Goal: Transaction & Acquisition: Purchase product/service

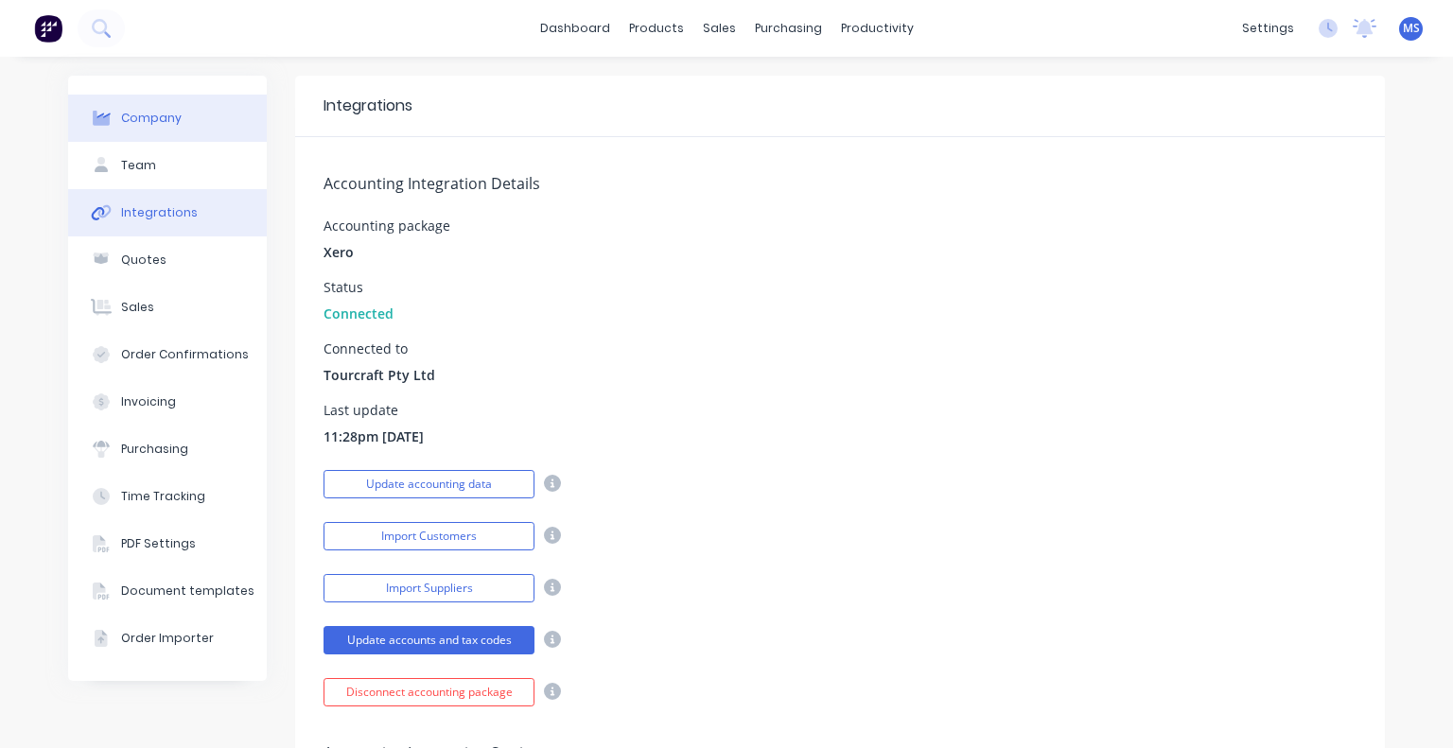
click at [112, 121] on button "Company" at bounding box center [167, 118] width 199 height 47
select select "AU"
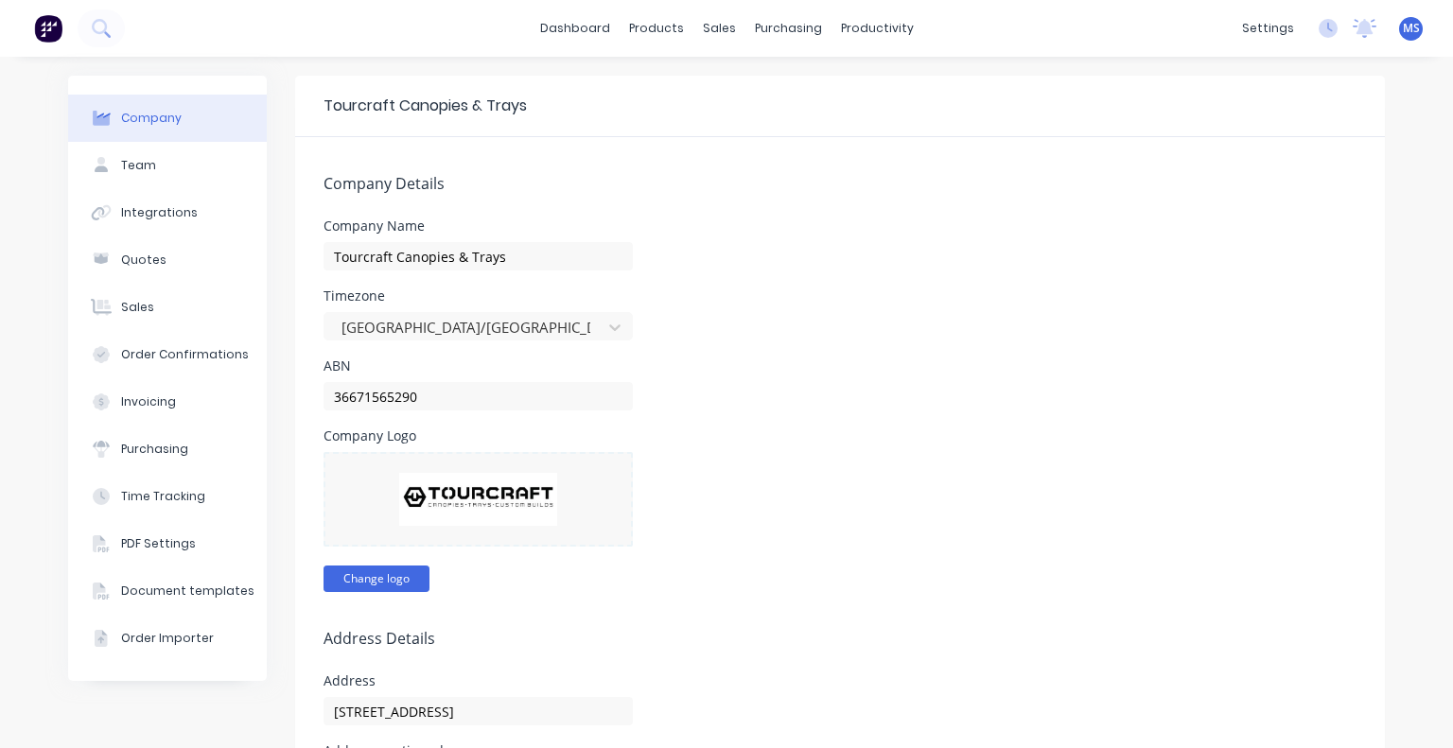
click at [410, 575] on button "Change logo" at bounding box center [377, 579] width 106 height 26
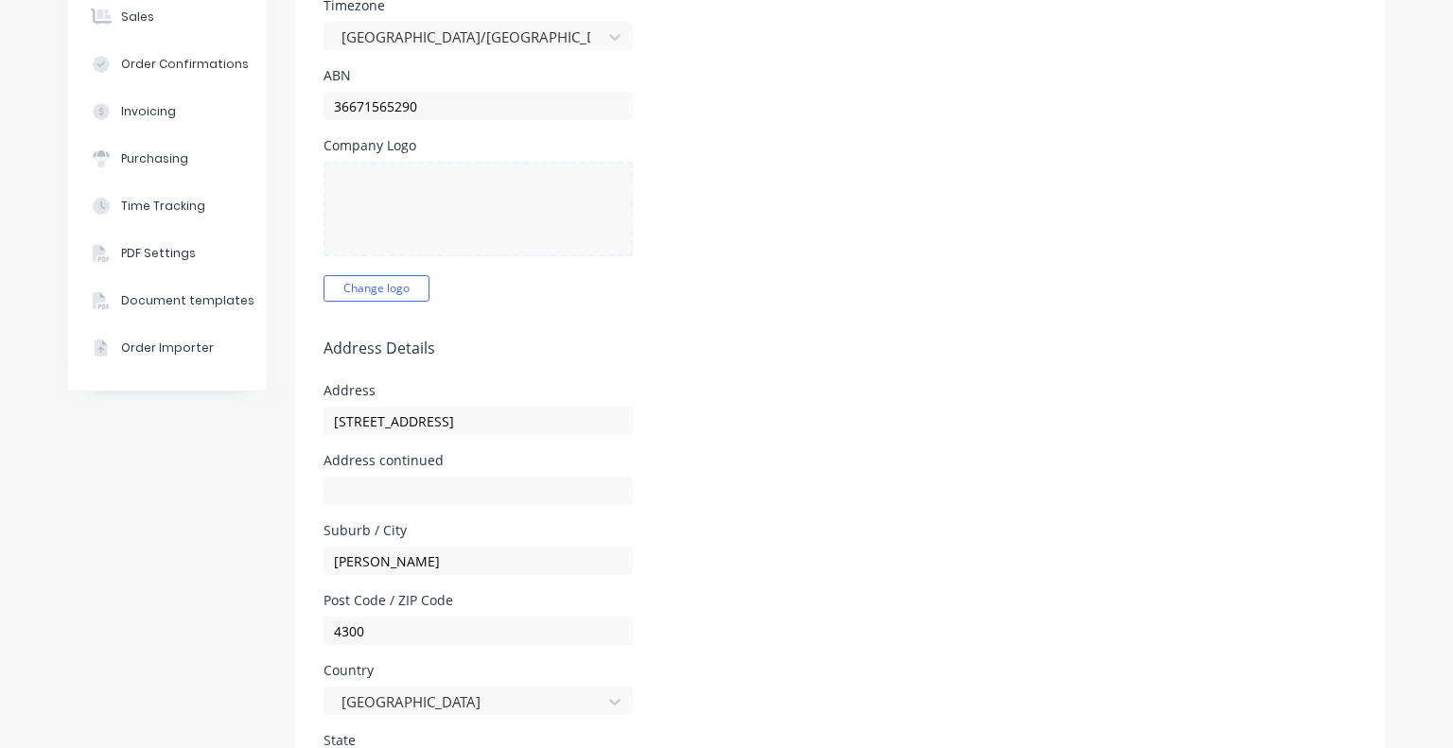
scroll to position [291, 0]
click at [647, 320] on form "Company Details Company Name Tourcraft Canopies & Trays Timezone [GEOGRAPHIC_DA…" at bounding box center [840, 587] width 1090 height 1482
click at [148, 9] on button "Sales" at bounding box center [167, 15] width 199 height 47
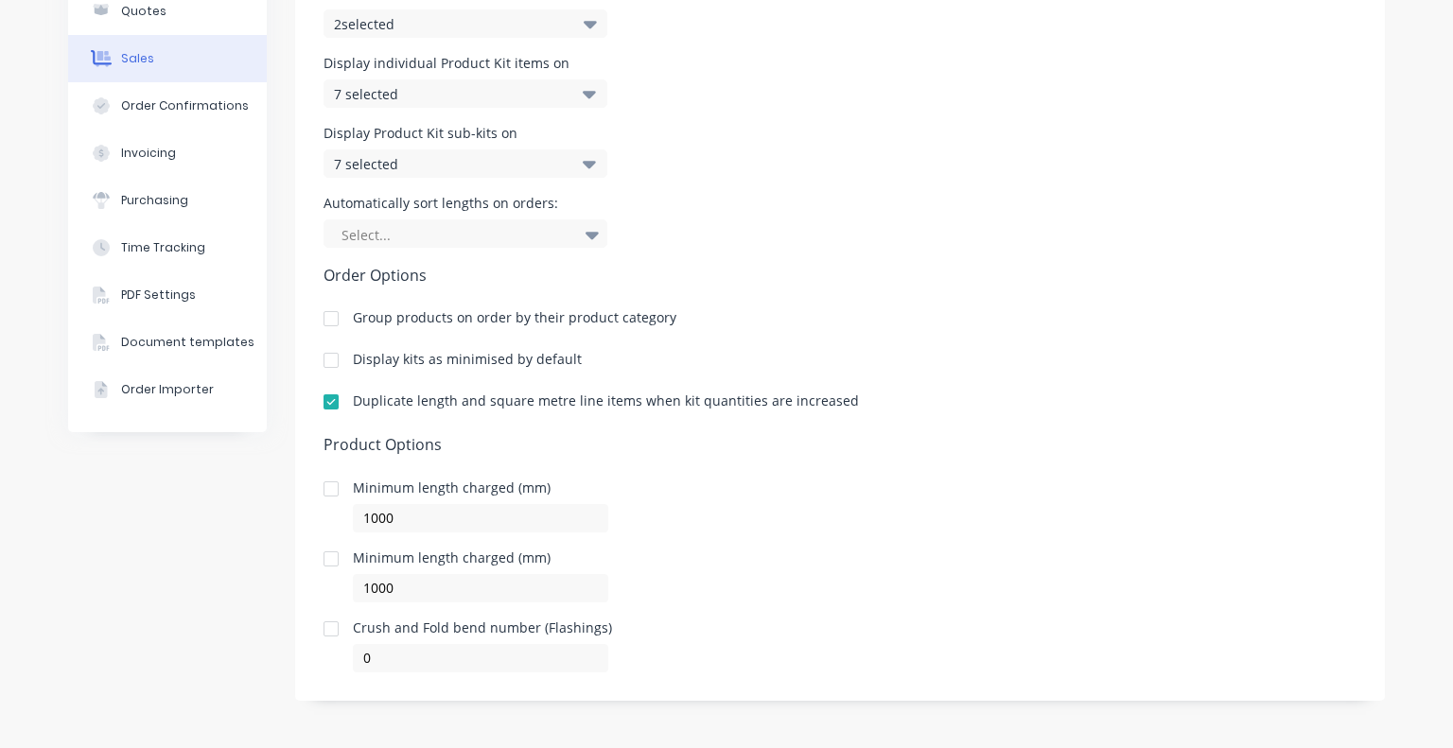
scroll to position [248, 0]
click at [149, 18] on div "Quotes" at bounding box center [143, 12] width 45 height 17
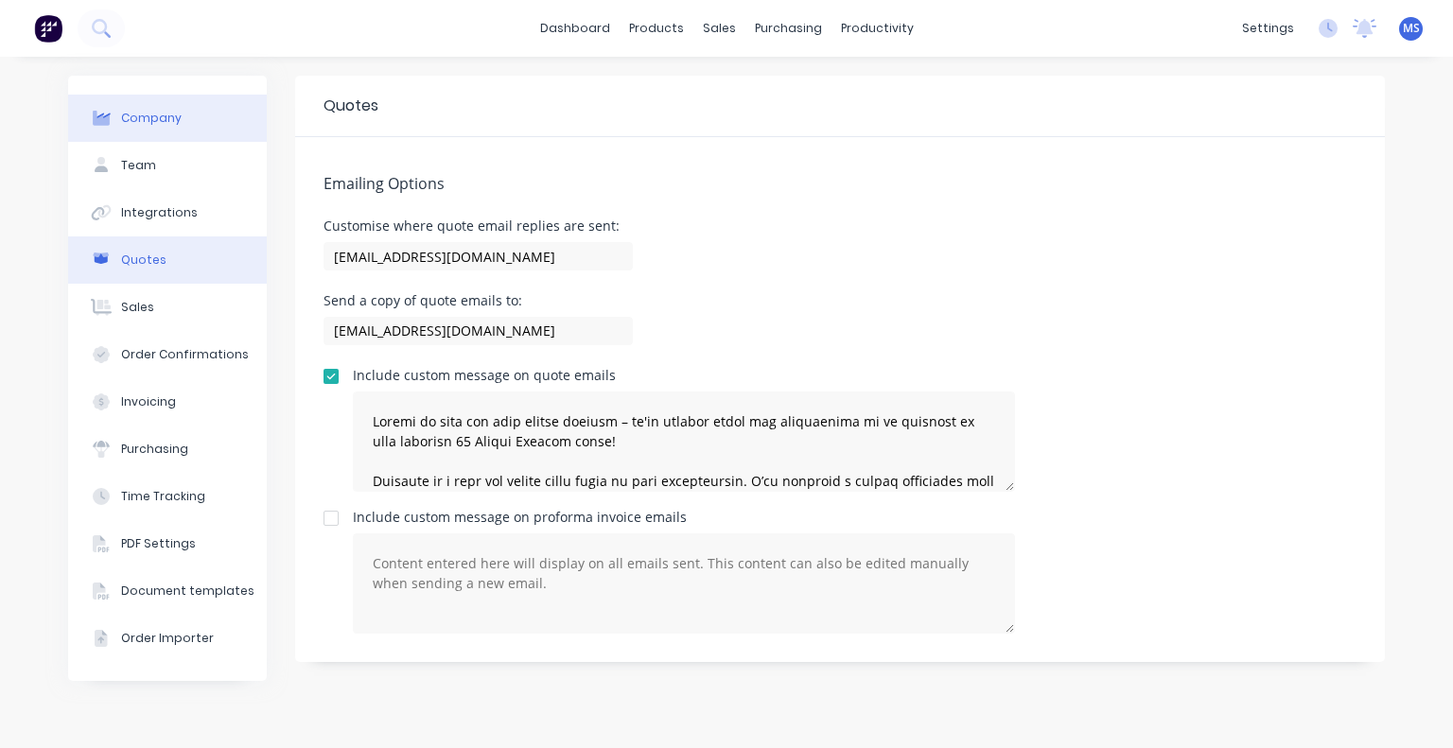
click at [178, 129] on button "Company" at bounding box center [167, 118] width 199 height 47
select select "AU"
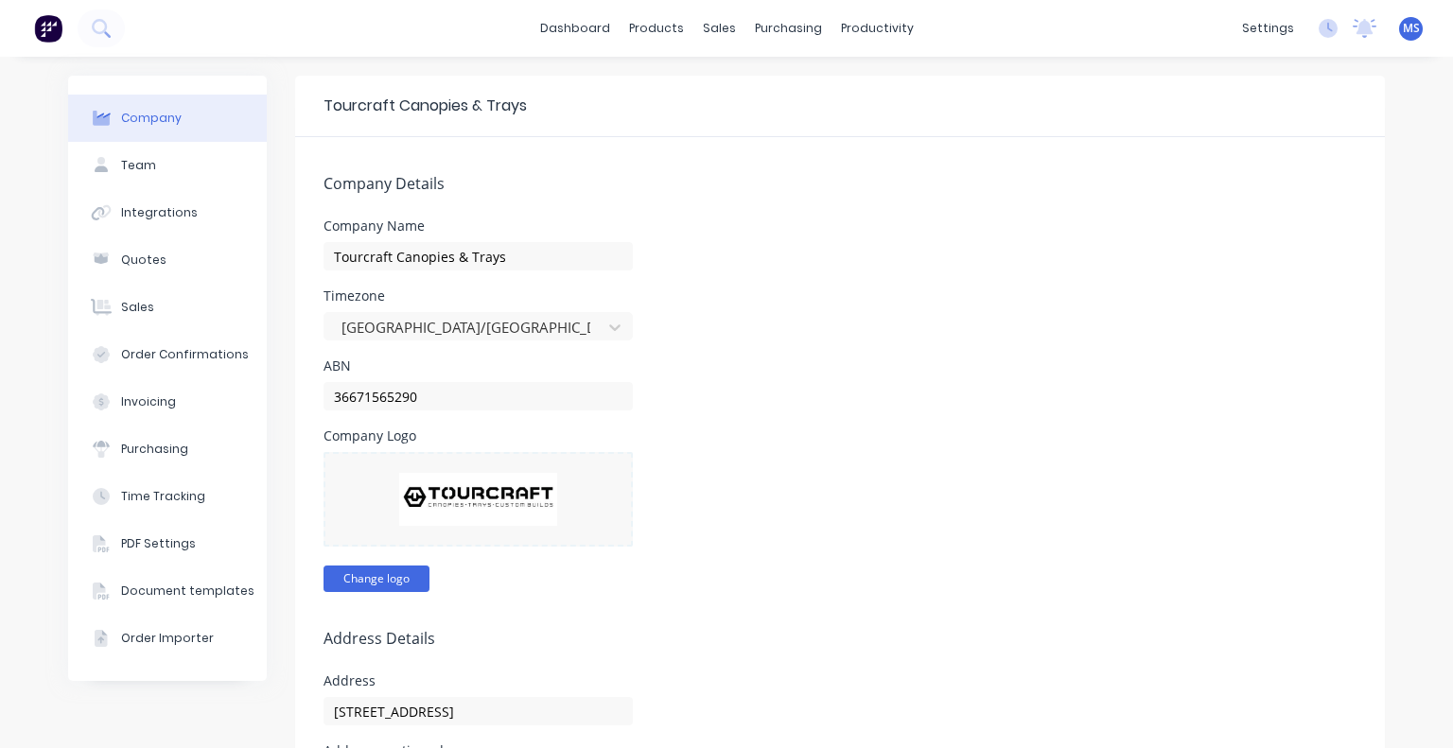
click at [371, 574] on button "Change logo" at bounding box center [377, 579] width 106 height 26
click at [413, 494] on div at bounding box center [478, 499] width 309 height 95
click at [454, 388] on input "36671565290" at bounding box center [478, 396] width 309 height 28
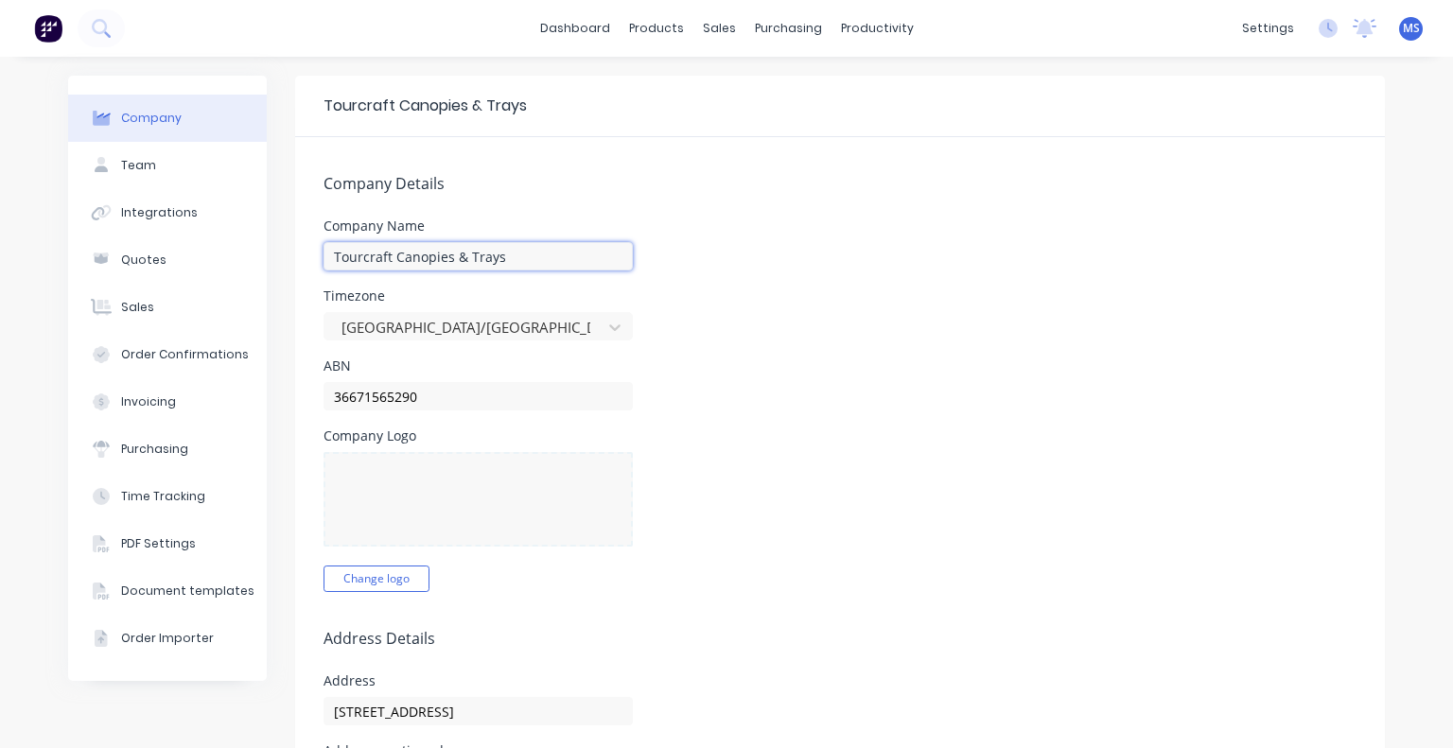
click at [504, 258] on input "Tourcraft Canopies & Trays" at bounding box center [478, 256] width 309 height 28
click at [698, 178] on h5 "Company Details" at bounding box center [840, 184] width 1033 height 18
click at [565, 29] on link "dashboard" at bounding box center [575, 28] width 89 height 28
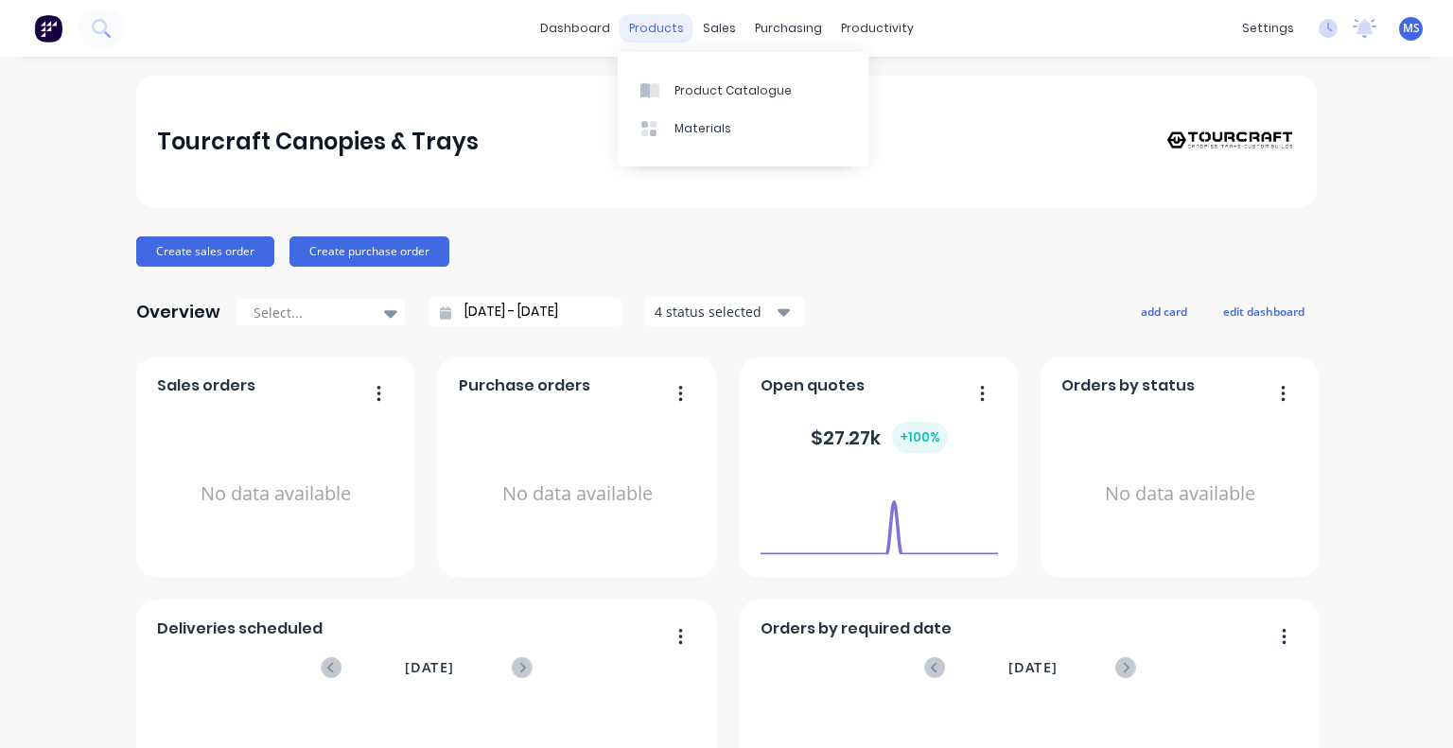
click at [666, 14] on div "products" at bounding box center [657, 28] width 74 height 28
click at [719, 83] on div "Product Catalogue" at bounding box center [733, 90] width 117 height 17
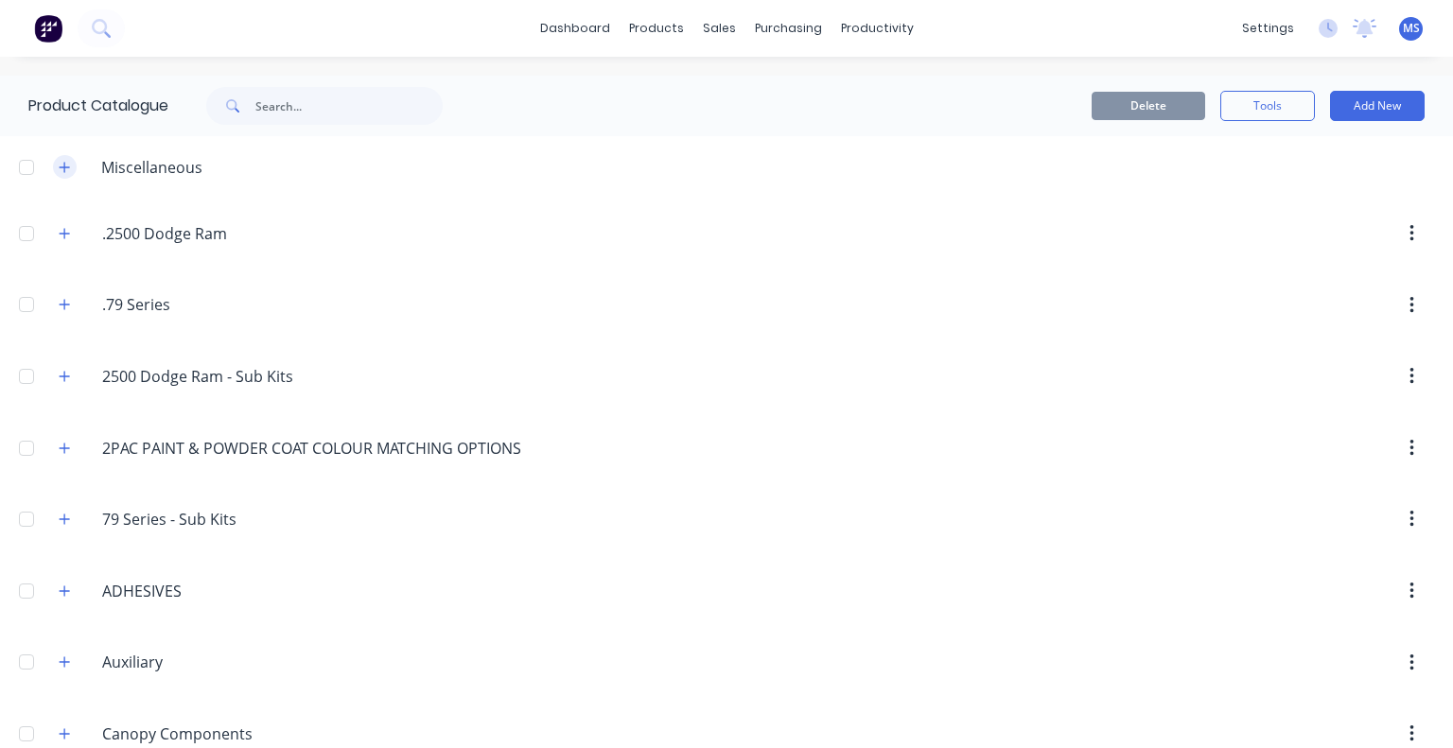
click at [64, 169] on icon "button" at bounding box center [65, 167] width 10 height 10
click at [64, 169] on icon "button" at bounding box center [64, 167] width 11 height 13
click at [64, 169] on icon "button" at bounding box center [65, 167] width 10 height 10
click at [64, 169] on icon "button" at bounding box center [64, 167] width 11 height 13
click at [61, 233] on icon "button" at bounding box center [65, 233] width 10 height 10
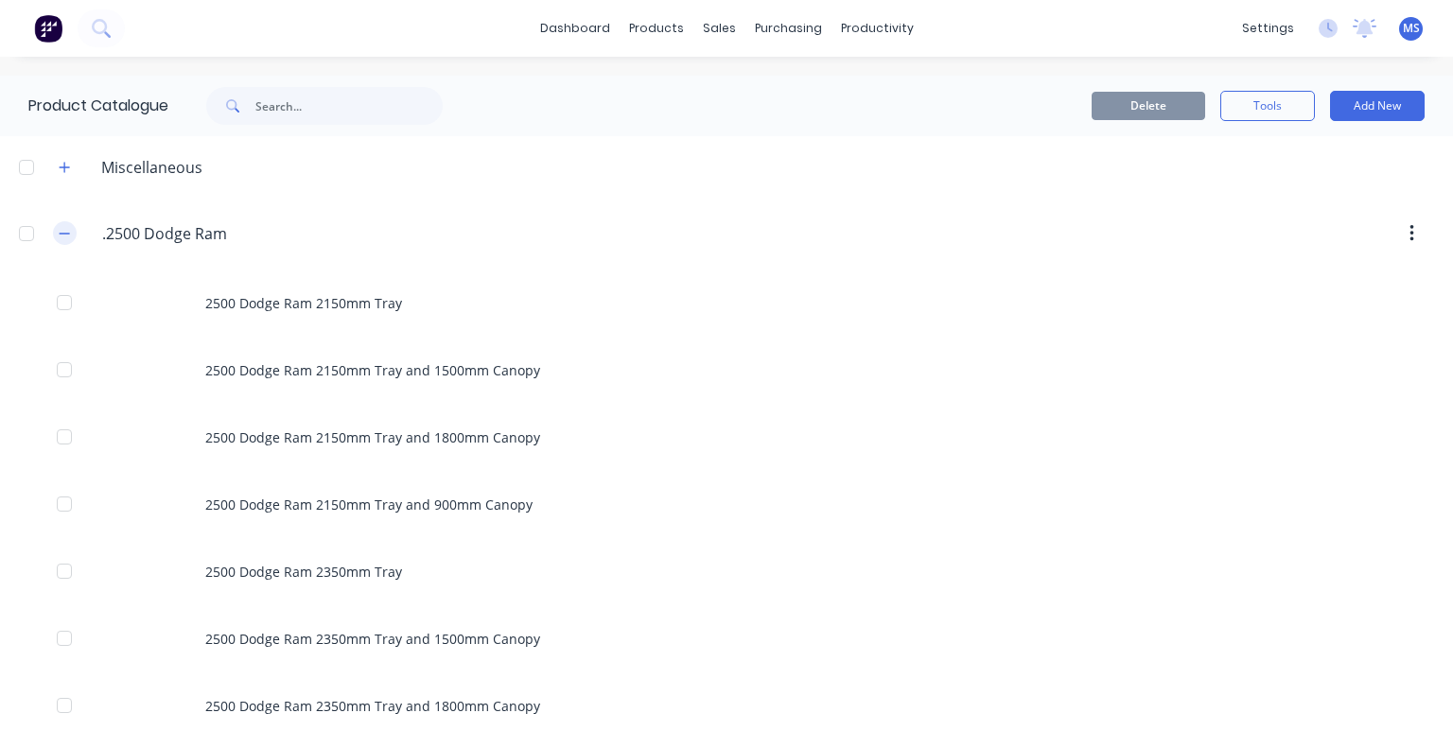
click at [61, 233] on icon "button" at bounding box center [65, 233] width 10 height 1
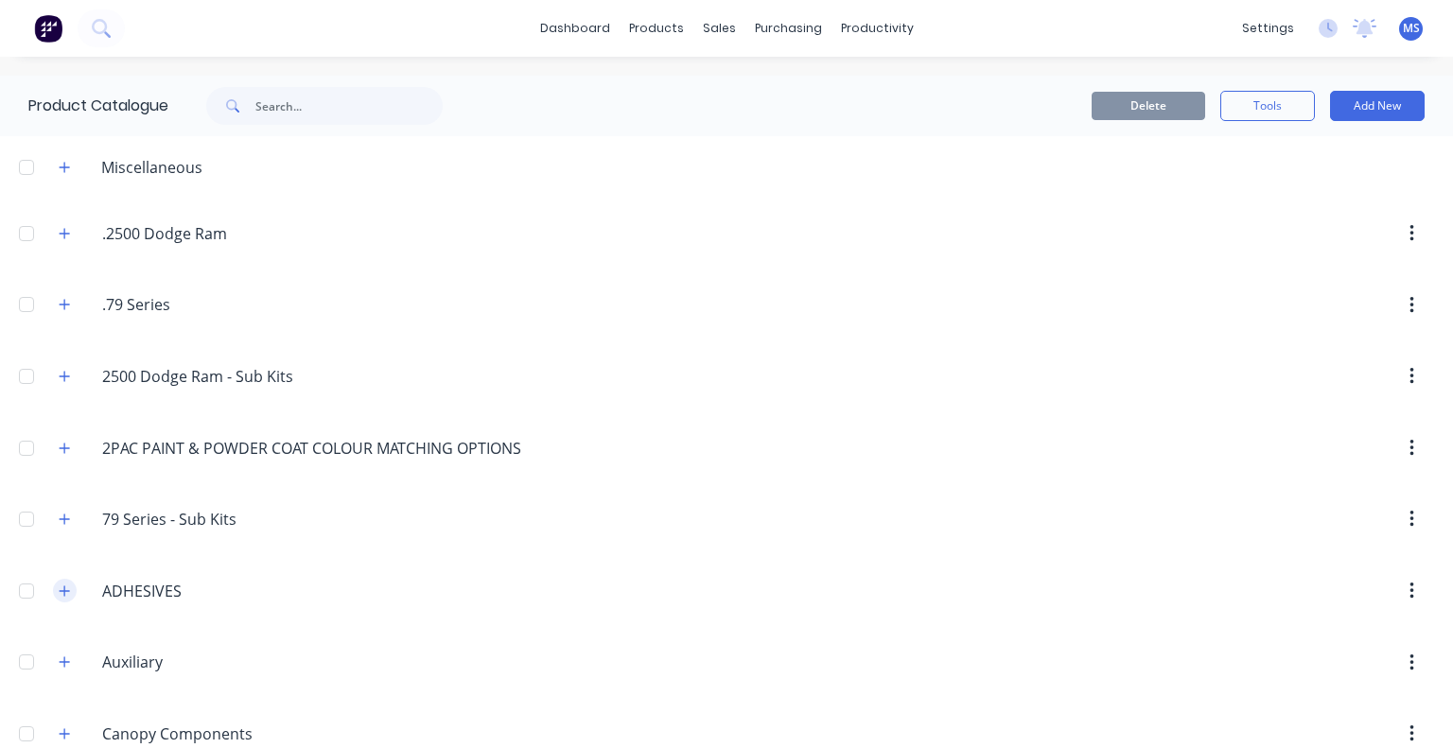
click at [60, 589] on icon "button" at bounding box center [64, 591] width 11 height 13
click at [64, 450] on icon "button" at bounding box center [65, 448] width 10 height 10
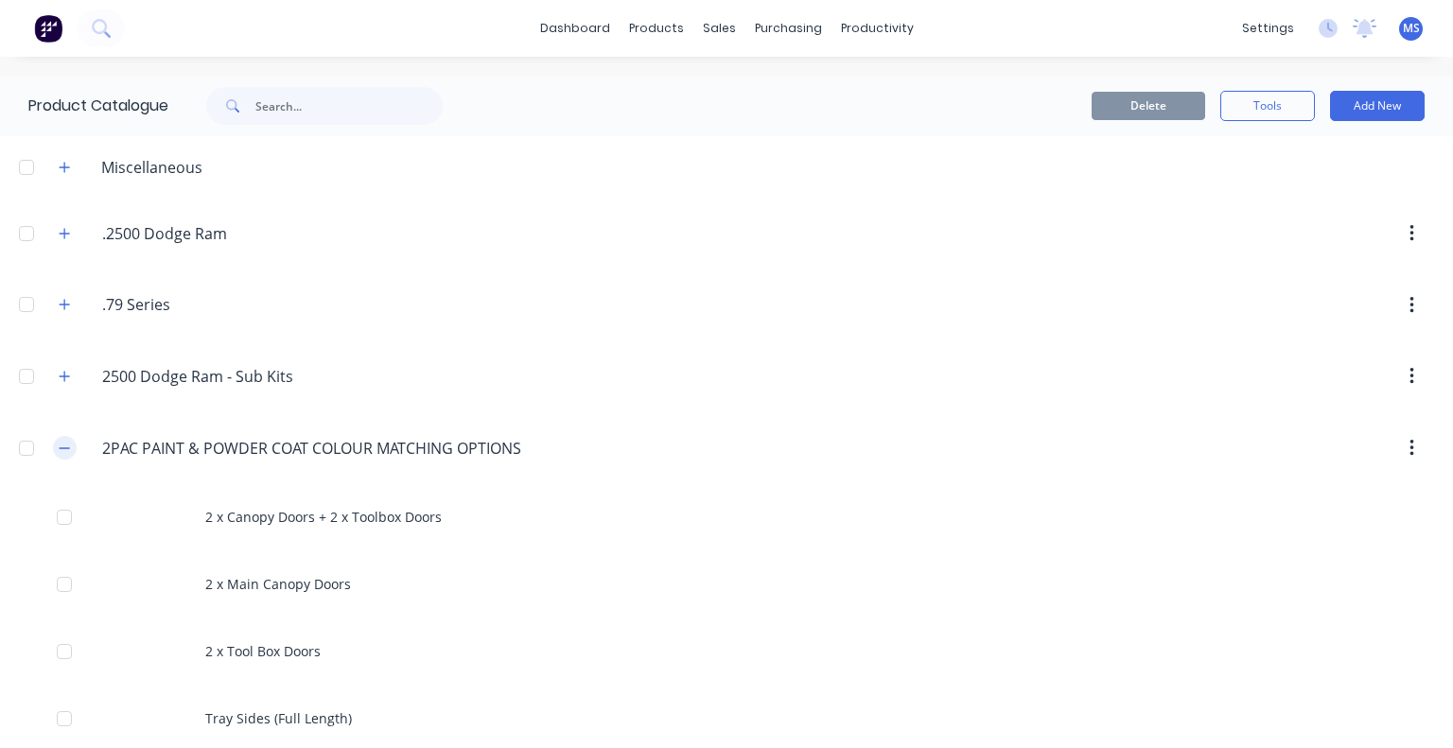
click at [64, 450] on icon "button" at bounding box center [64, 448] width 11 height 13
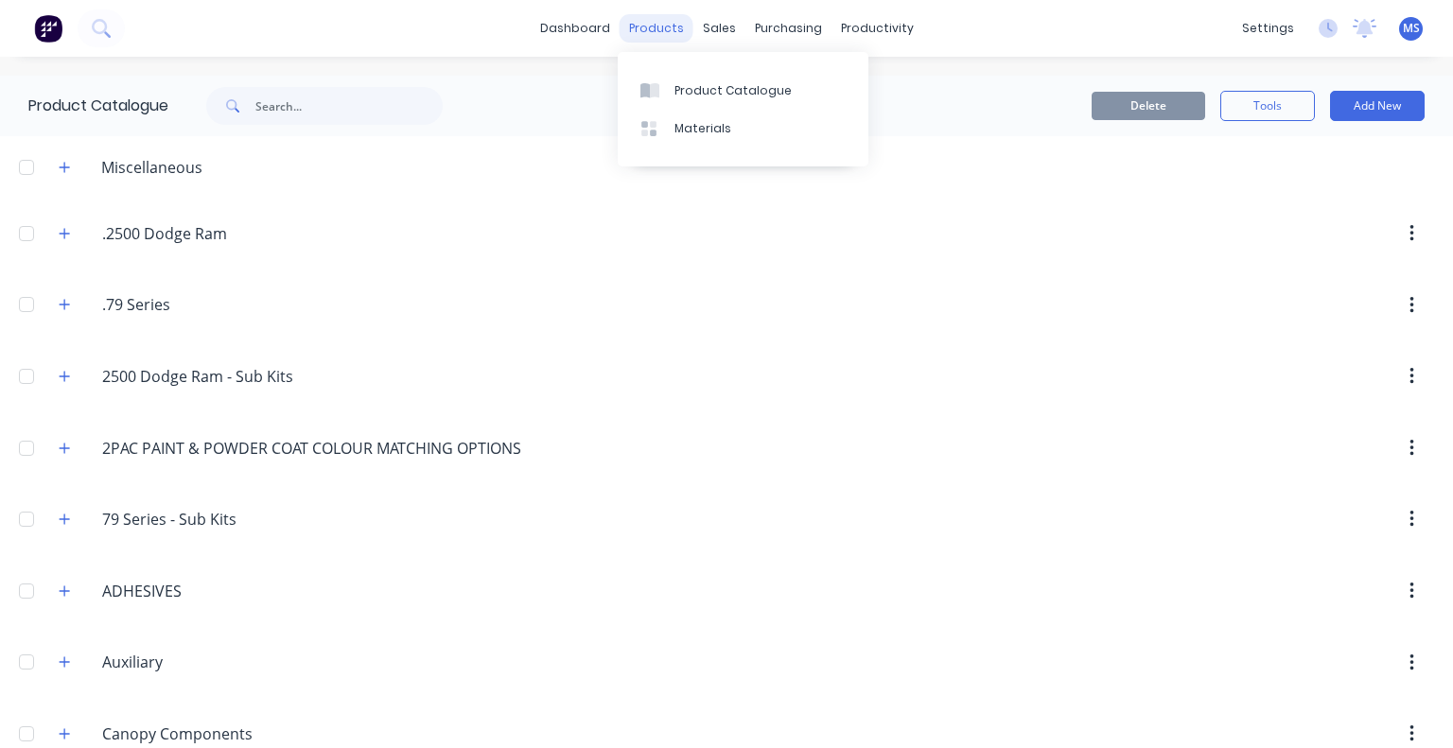
click at [631, 28] on div "products" at bounding box center [657, 28] width 74 height 28
click at [696, 25] on div "sales" at bounding box center [719, 28] width 52 height 28
click at [772, 79] on link "Sales Orders" at bounding box center [812, 90] width 251 height 38
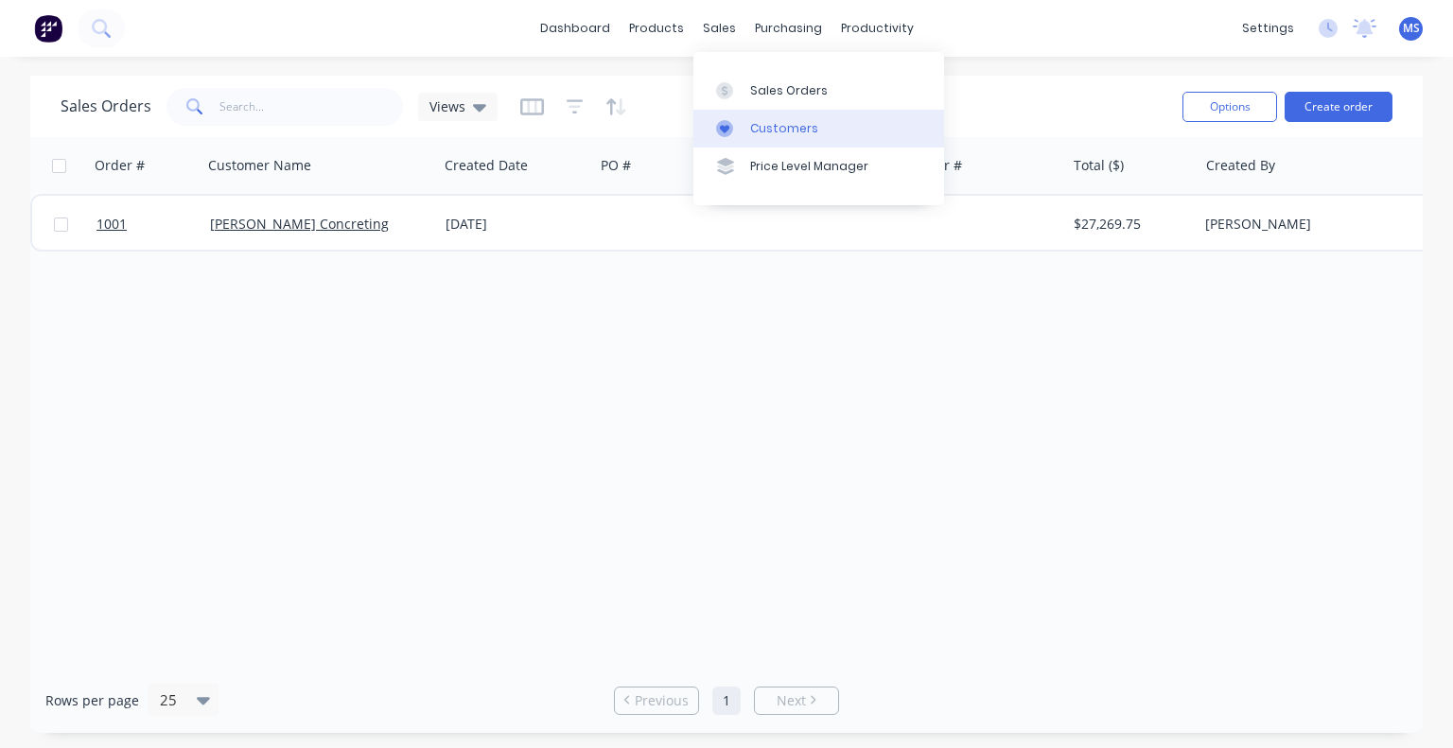
click at [764, 124] on div "Customers" at bounding box center [784, 128] width 68 height 17
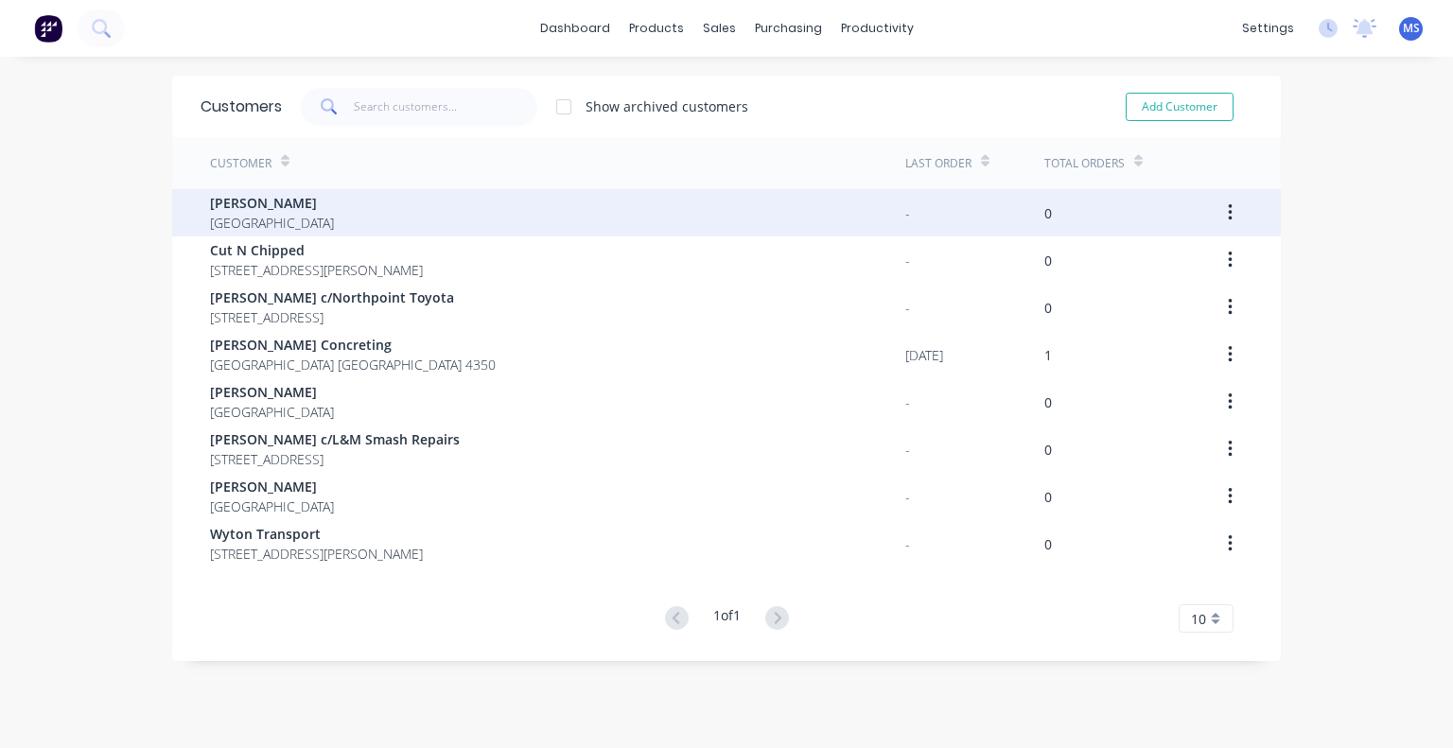
click at [265, 214] on span "[GEOGRAPHIC_DATA]" at bounding box center [272, 223] width 124 height 20
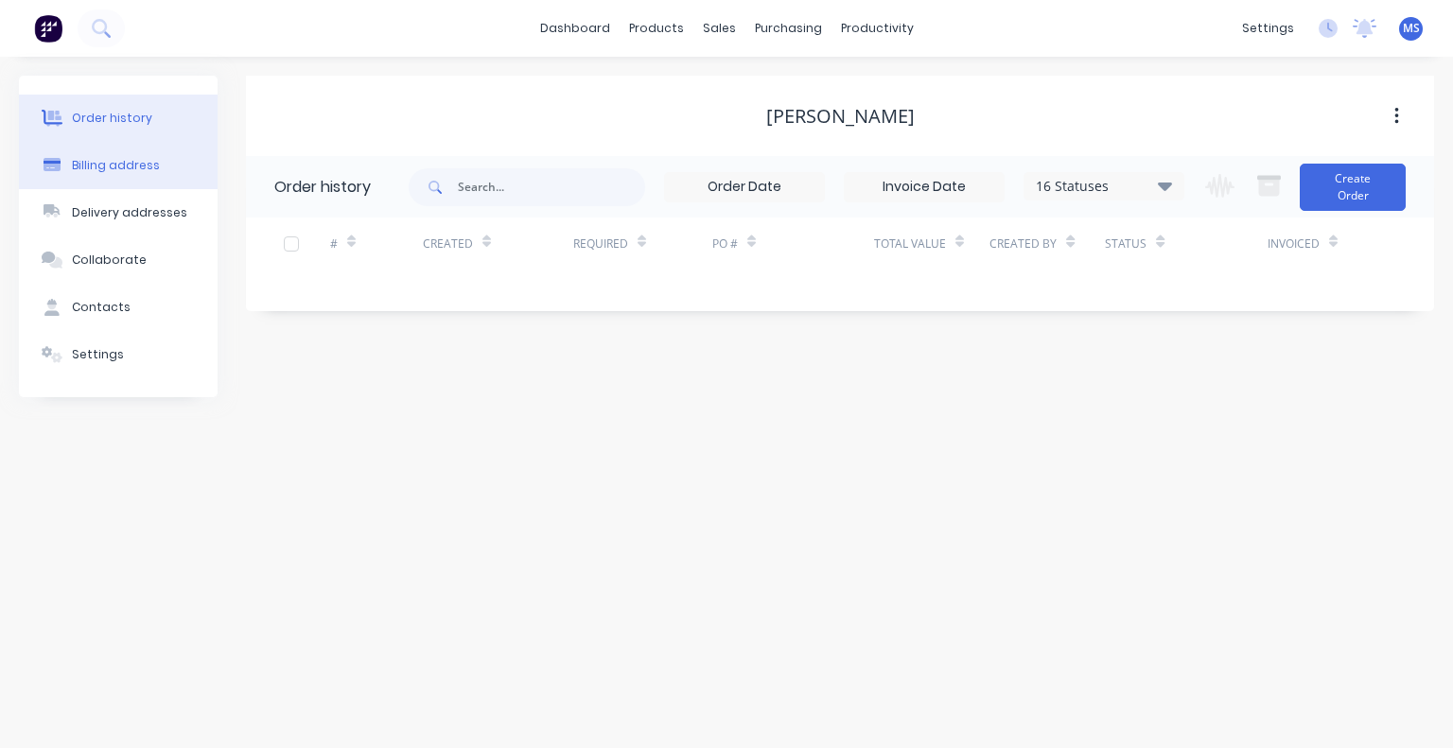
click at [121, 165] on div "Billing address" at bounding box center [116, 165] width 88 height 17
select select "AU"
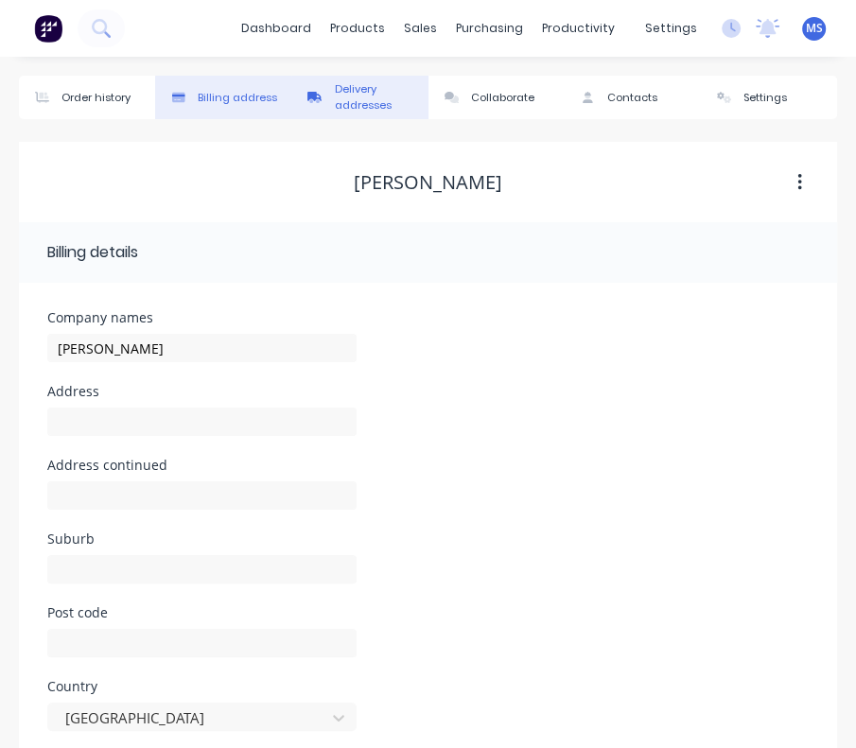
click at [374, 82] on div "Delivery addresses" at bounding box center [377, 97] width 84 height 32
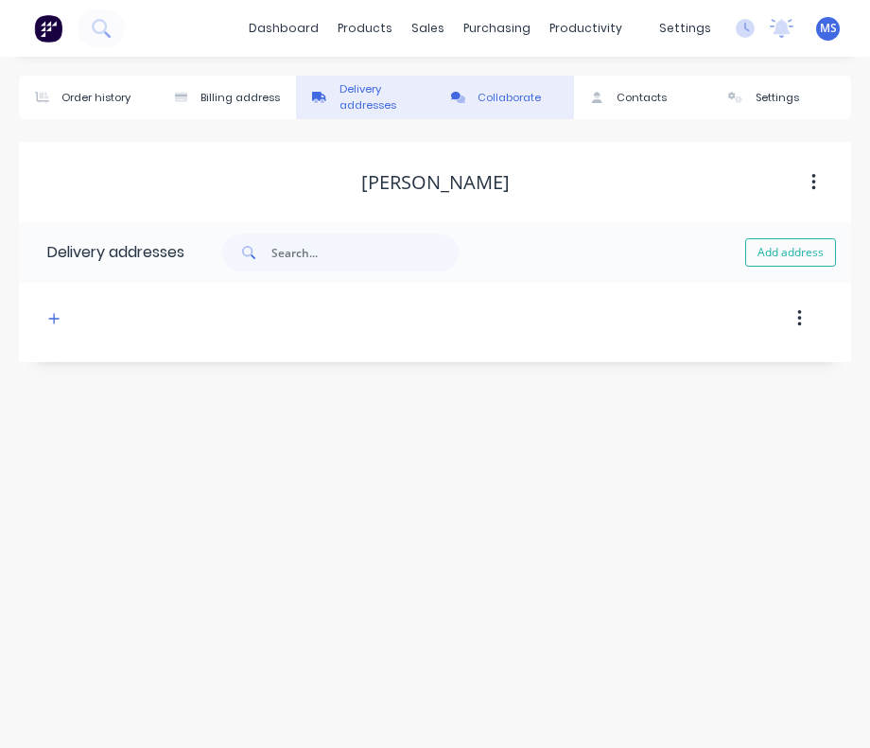
click at [479, 97] on div "Collaborate" at bounding box center [509, 98] width 63 height 16
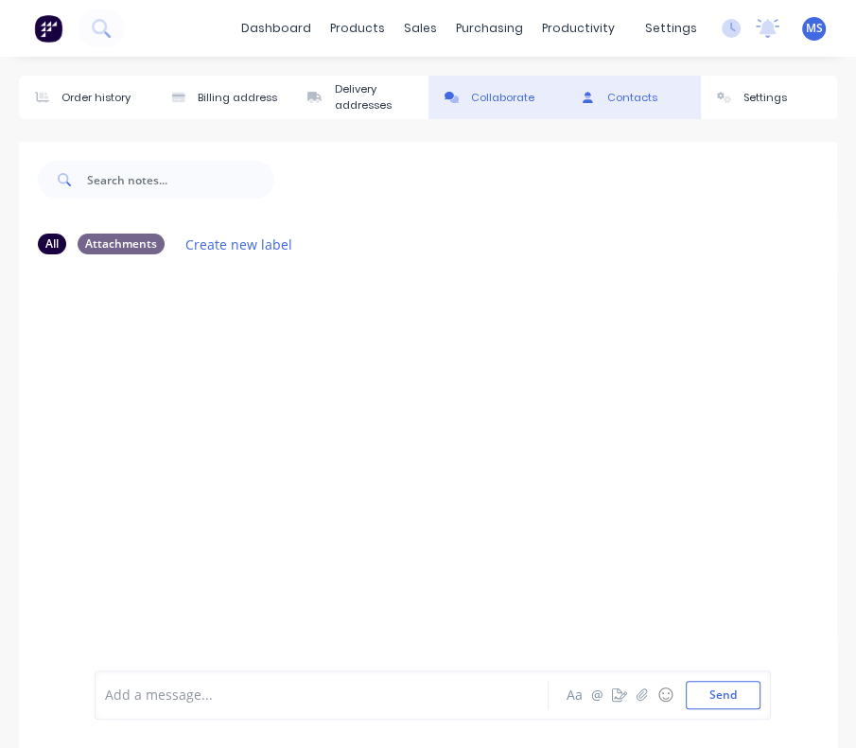
click at [600, 97] on div at bounding box center [587, 97] width 28 height 11
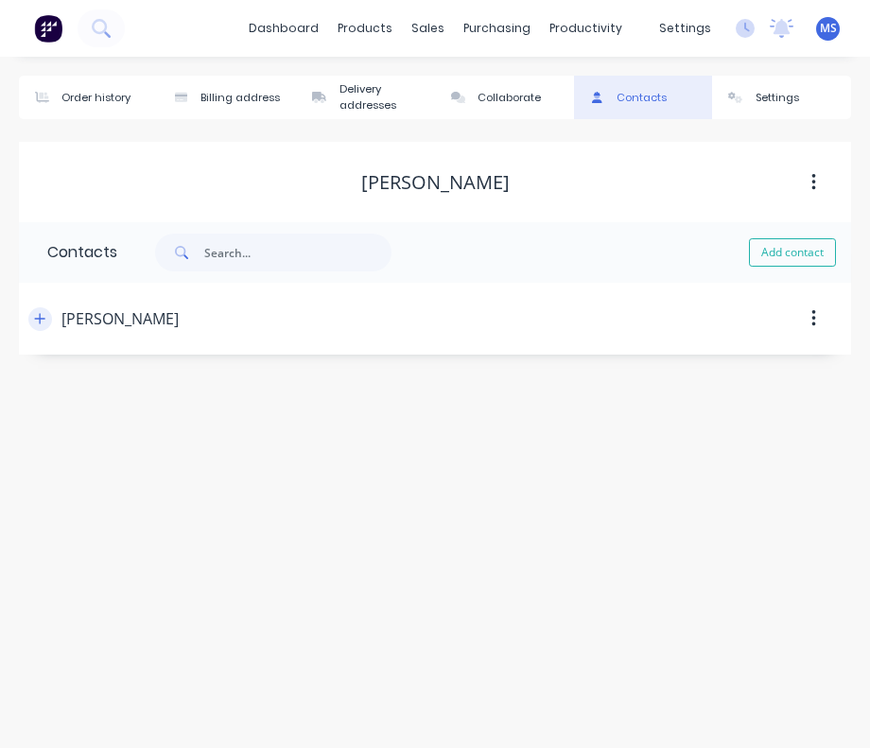
click at [38, 326] on button "button" at bounding box center [40, 319] width 24 height 24
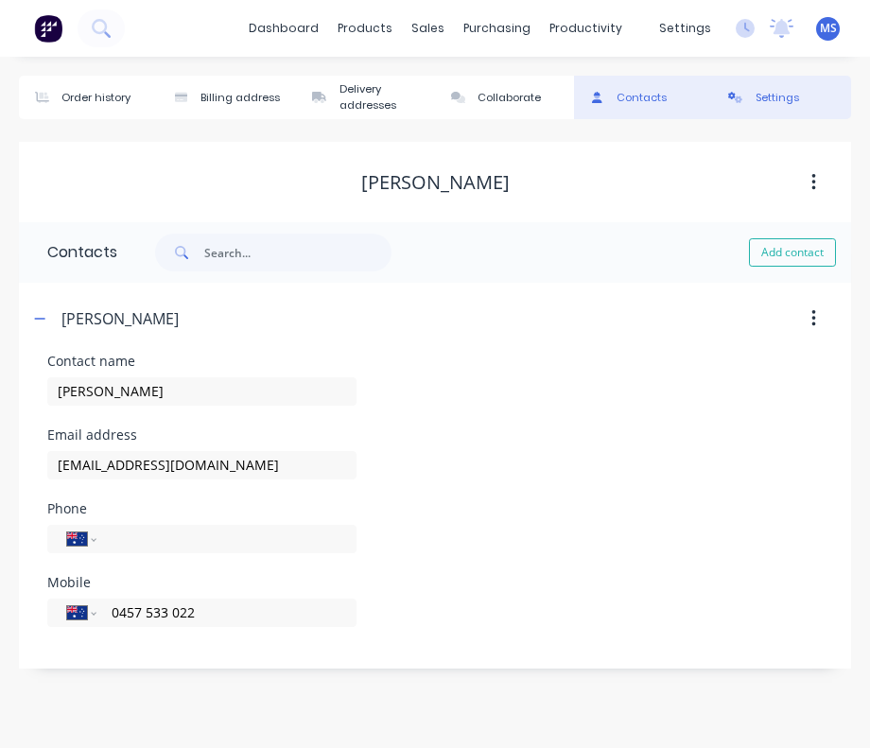
click at [766, 93] on div "Settings" at bounding box center [778, 98] width 44 height 16
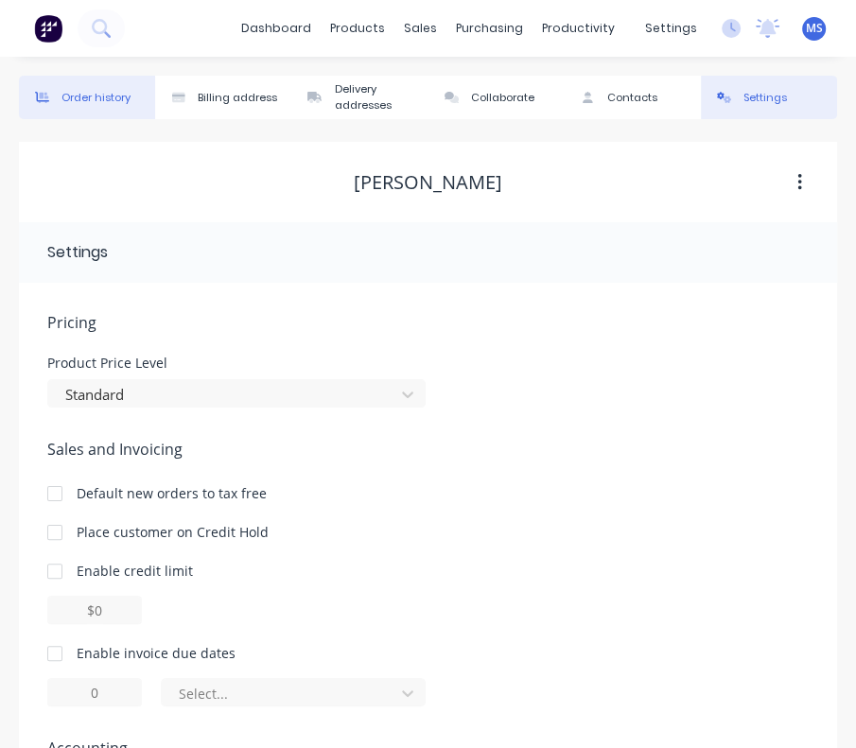
click at [121, 88] on button "Order history" at bounding box center [87, 98] width 136 height 44
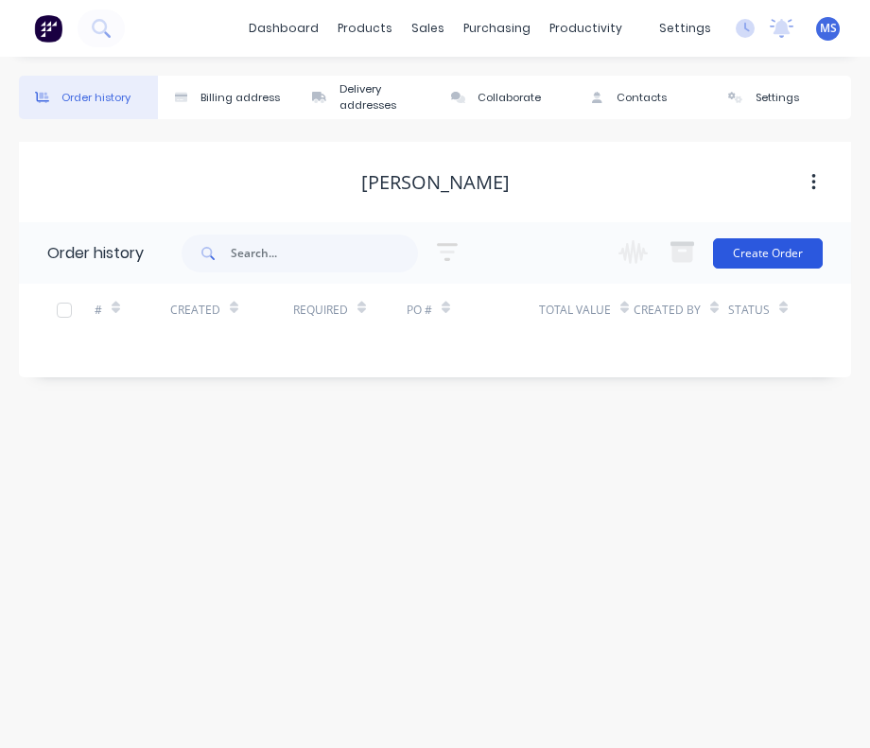
click at [747, 246] on button "Create Order" at bounding box center [768, 253] width 110 height 30
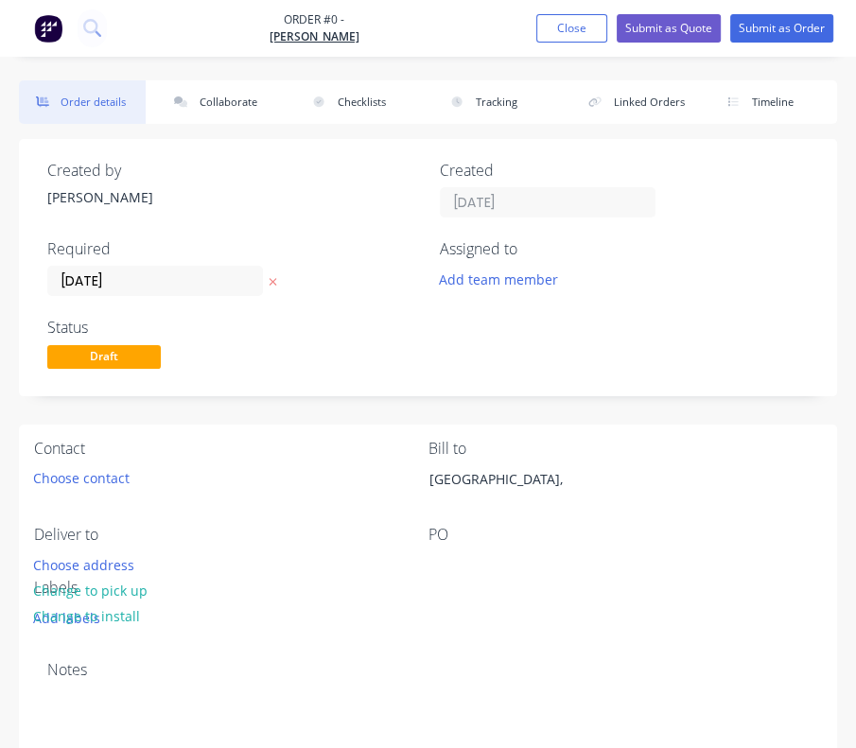
click at [269, 281] on icon at bounding box center [273, 281] width 9 height 11
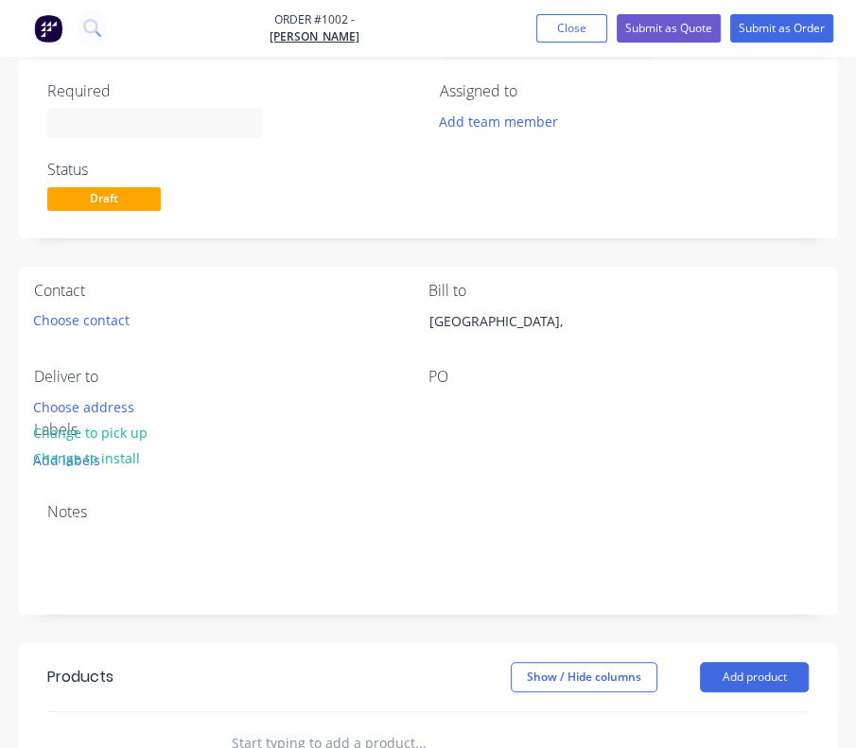
scroll to position [163, 0]
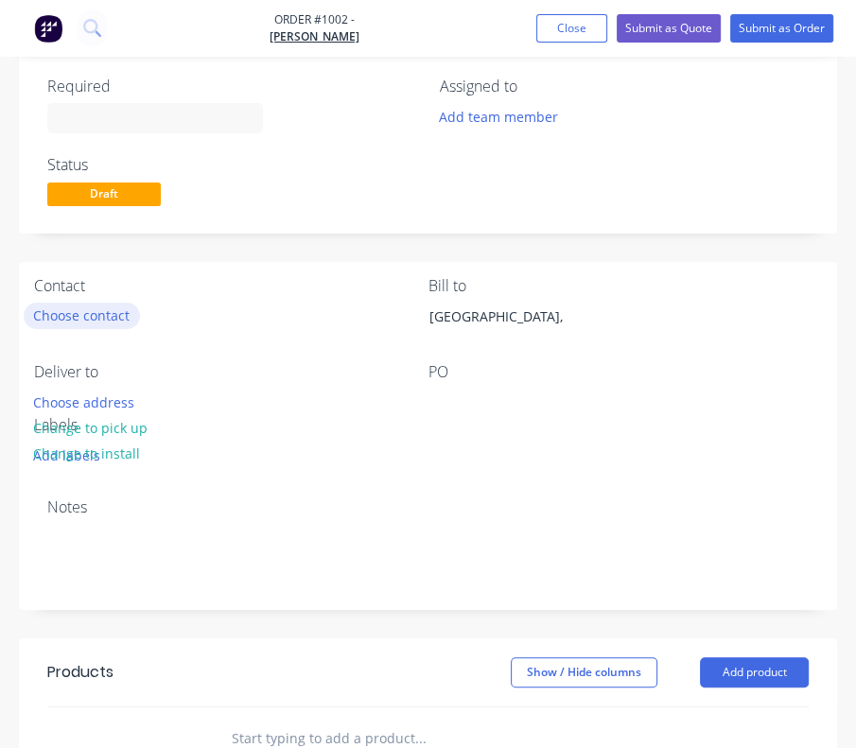
click at [83, 319] on button "Choose contact" at bounding box center [82, 316] width 116 height 26
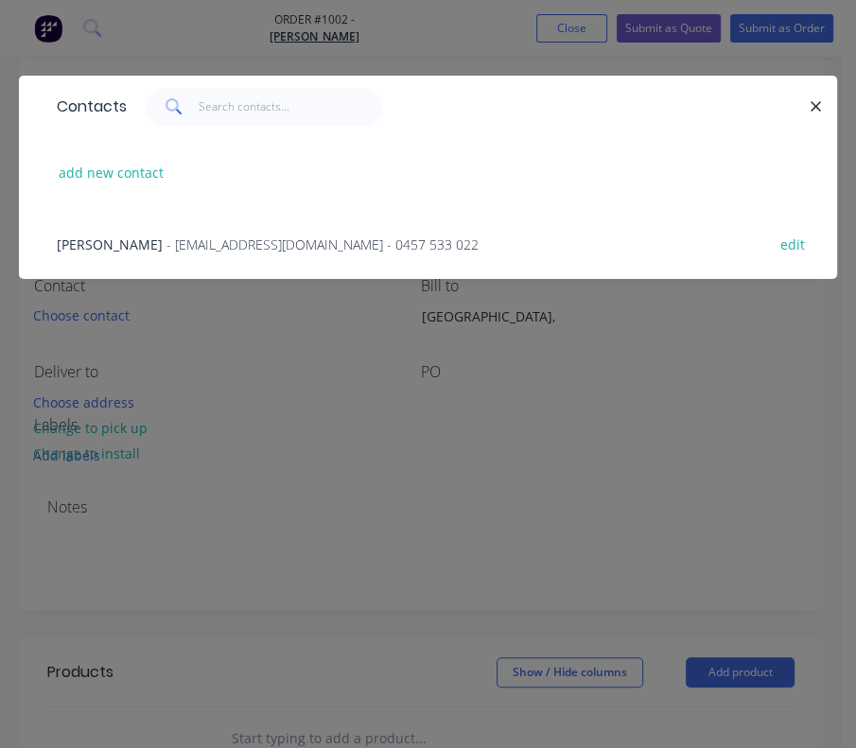
click at [167, 236] on span "- [EMAIL_ADDRESS][DOMAIN_NAME] - 0457 533 022" at bounding box center [323, 245] width 312 height 18
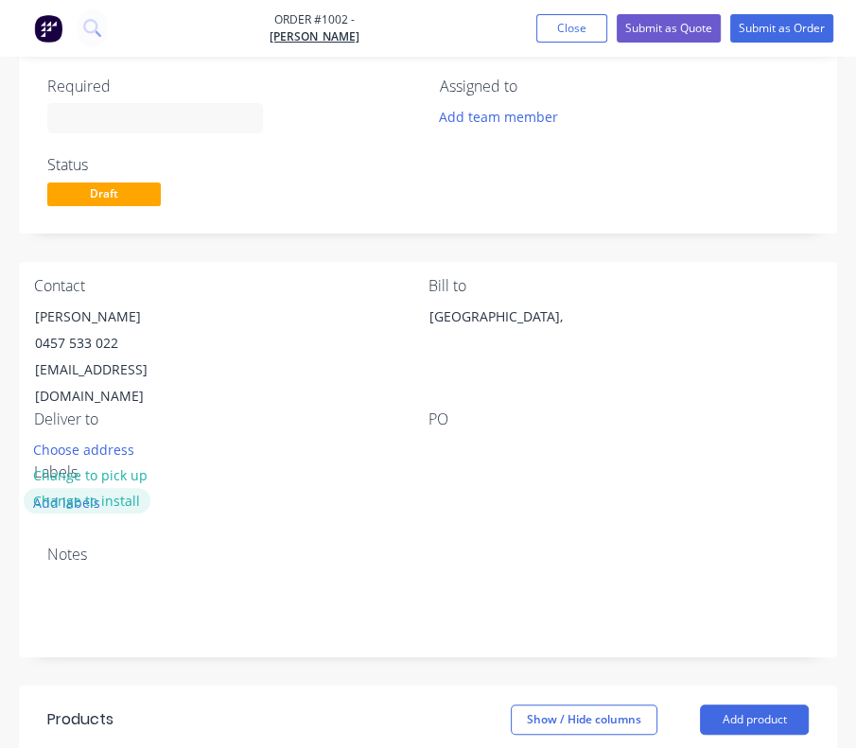
click at [129, 488] on button "Change to install" at bounding box center [87, 501] width 127 height 26
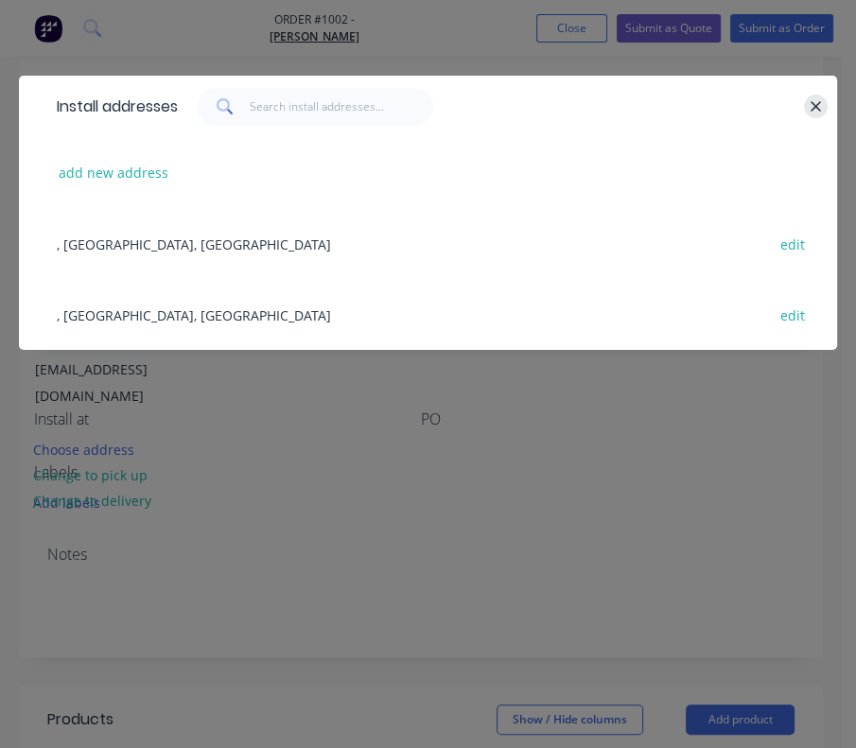
click at [822, 113] on button "button" at bounding box center [816, 107] width 24 height 24
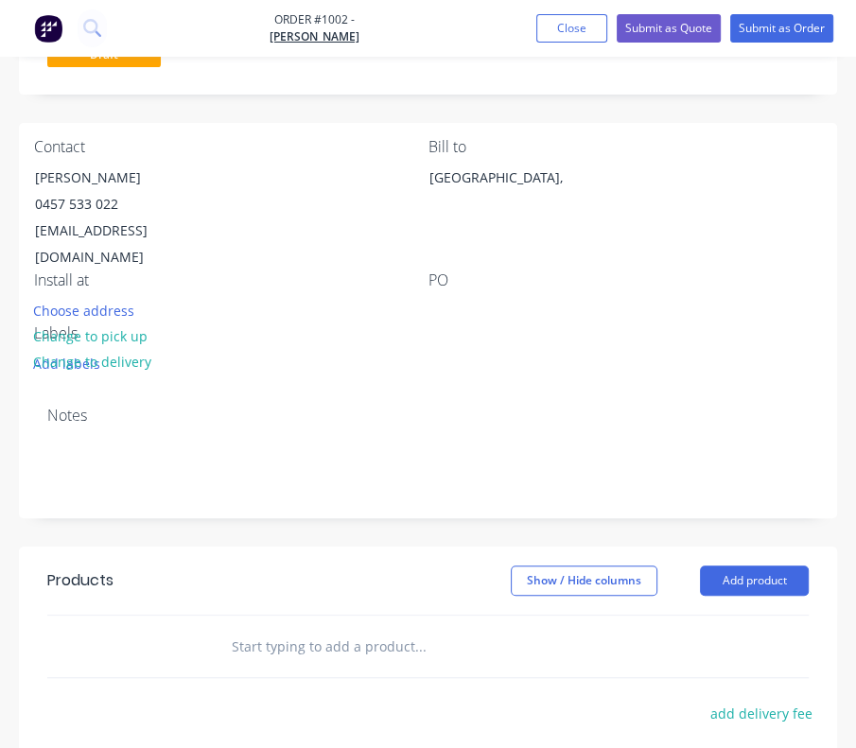
scroll to position [303, 0]
click at [106, 296] on button "Choose address" at bounding box center [84, 309] width 121 height 26
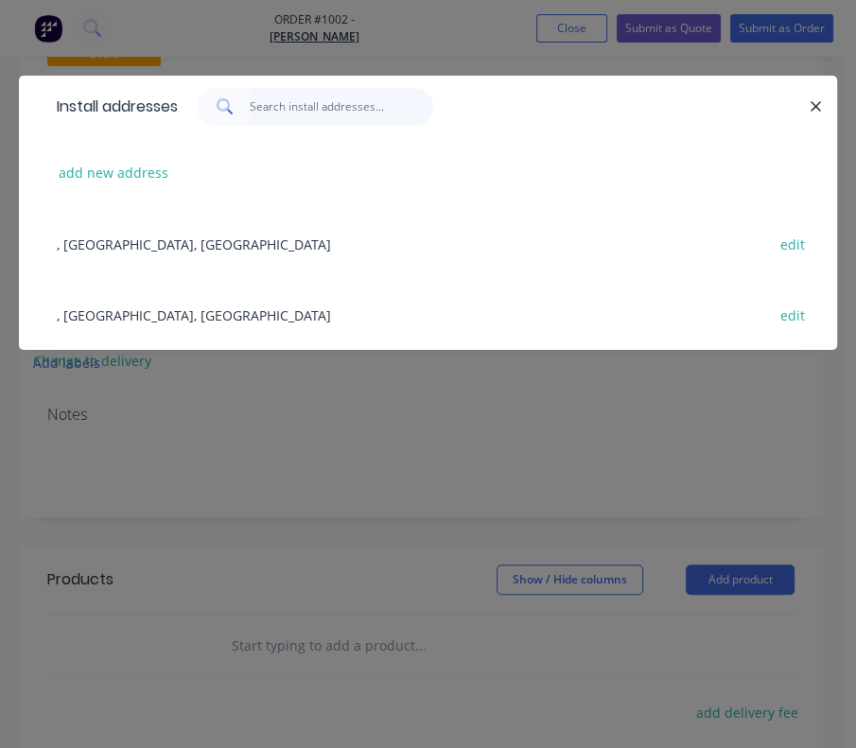
click at [295, 105] on input "text" at bounding box center [342, 107] width 184 height 38
click at [121, 181] on button "add new address" at bounding box center [114, 173] width 130 height 26
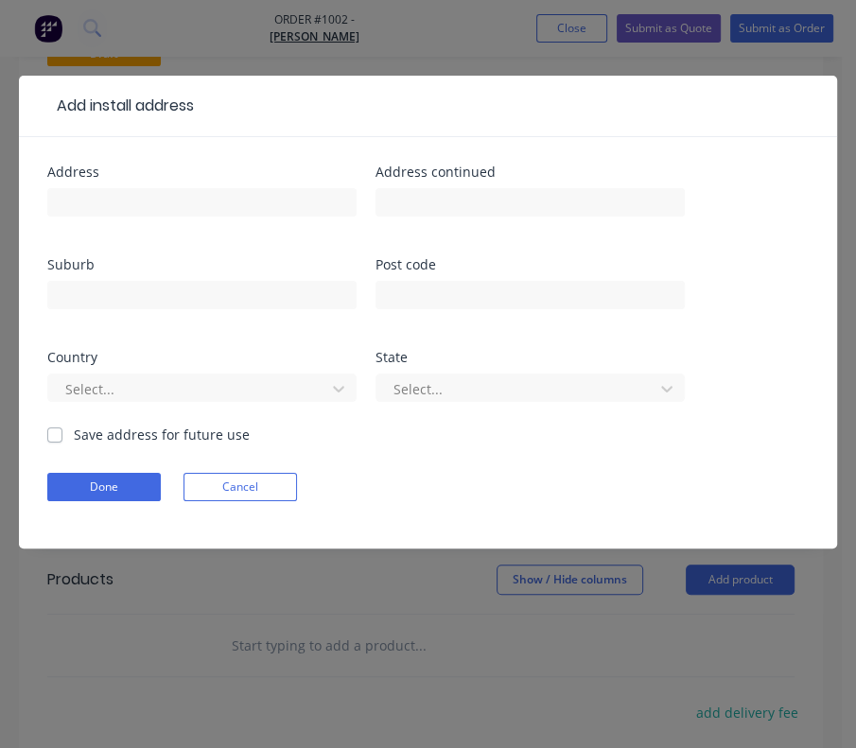
click at [74, 438] on label "Save address for future use" at bounding box center [162, 435] width 176 height 20
click at [55, 438] on input "Save address for future use" at bounding box center [54, 434] width 15 height 18
checkbox input "true"
click at [193, 213] on input "text" at bounding box center [201, 202] width 309 height 28
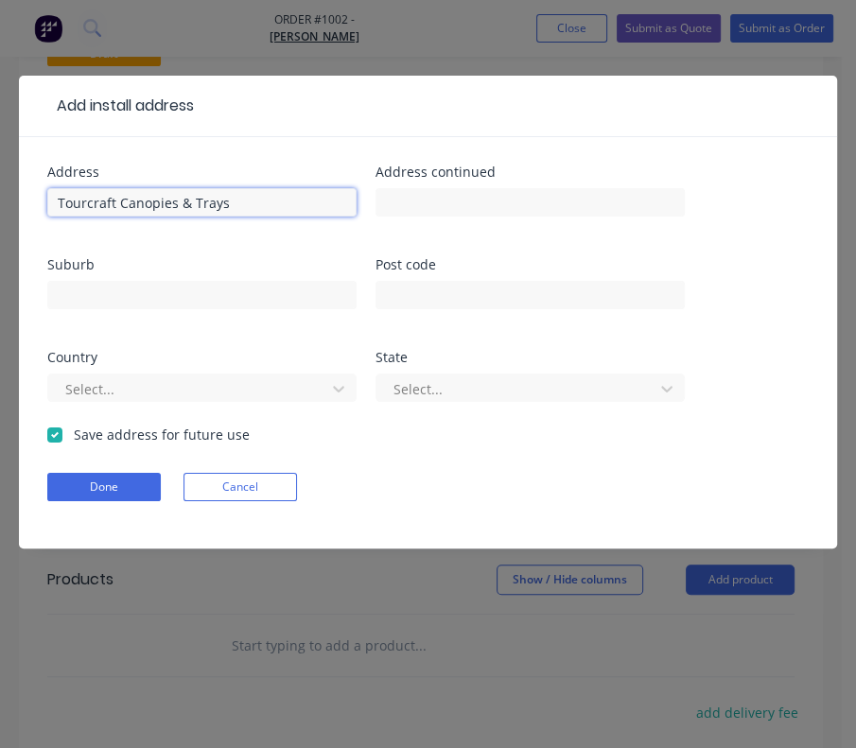
type input "Tourcraft Canopies & Trays"
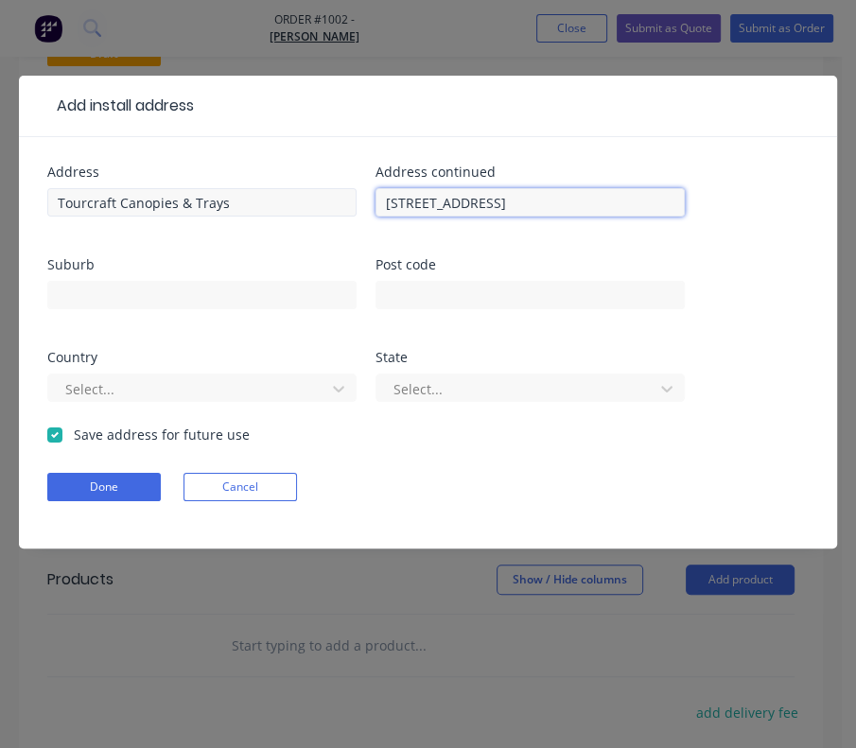
type input "[STREET_ADDRESS]"
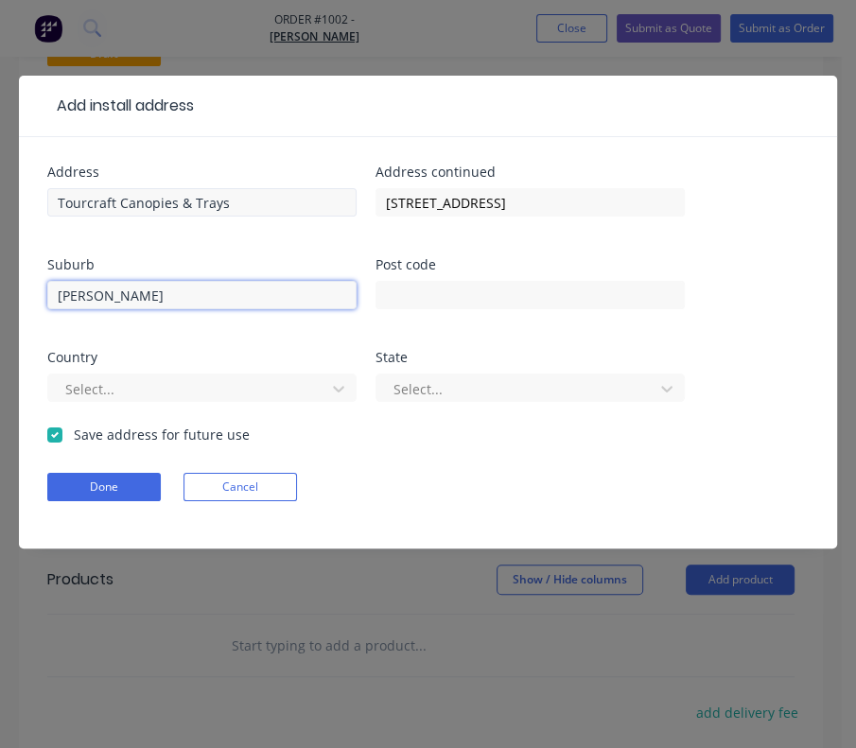
type input "[PERSON_NAME]"
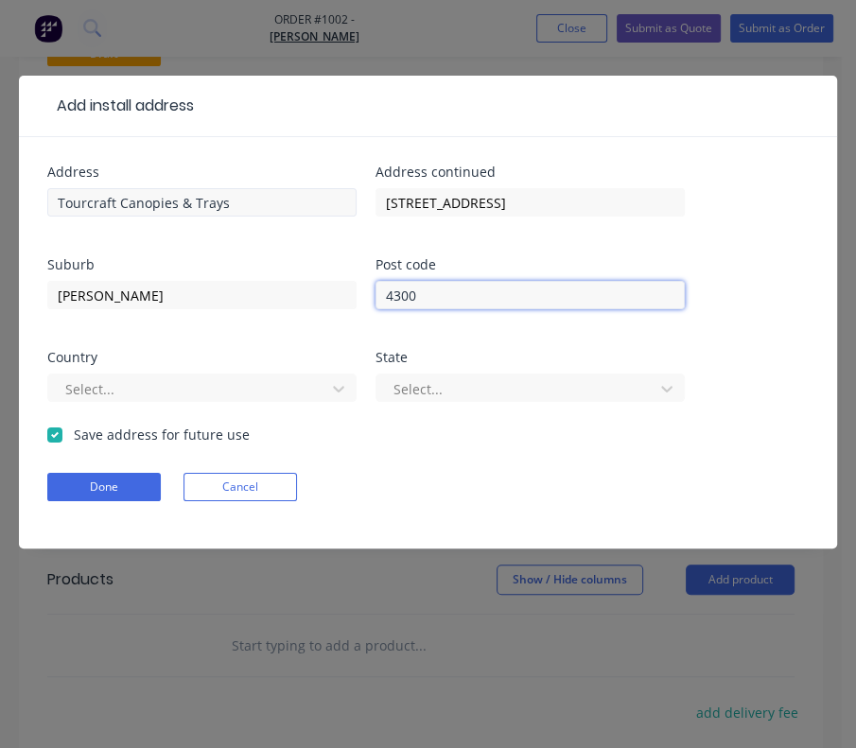
type input "4300"
type input "a"
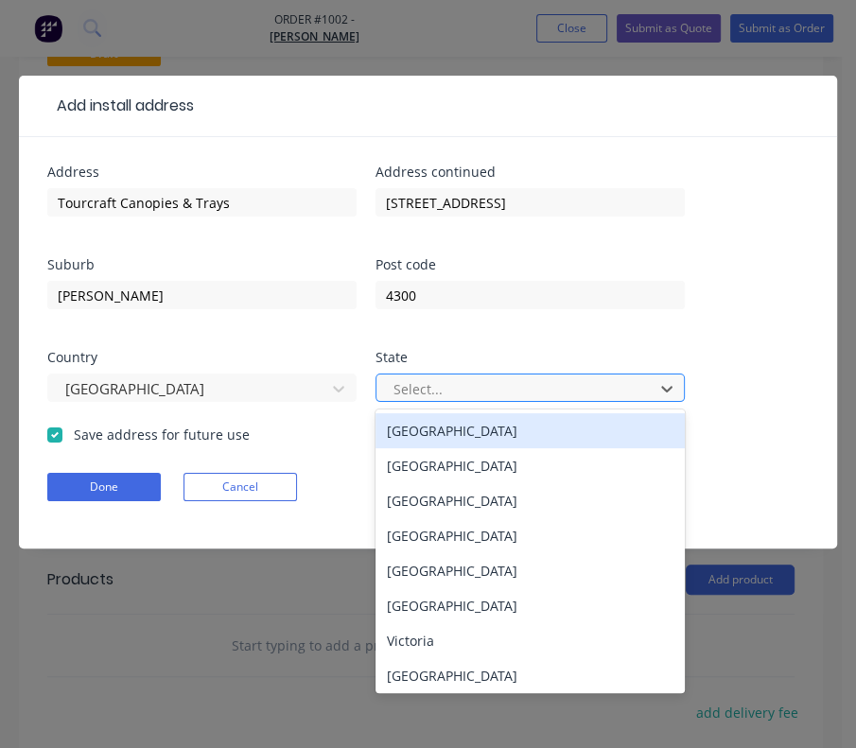
click at [462, 375] on div "Select..." at bounding box center [518, 389] width 264 height 28
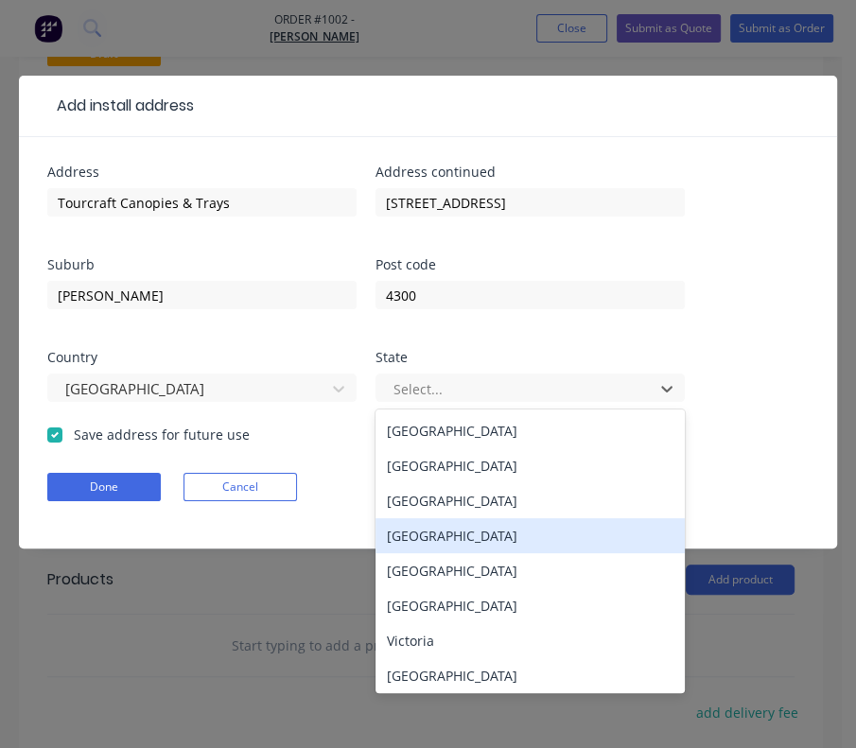
click at [440, 534] on div "[GEOGRAPHIC_DATA]" at bounding box center [530, 535] width 309 height 35
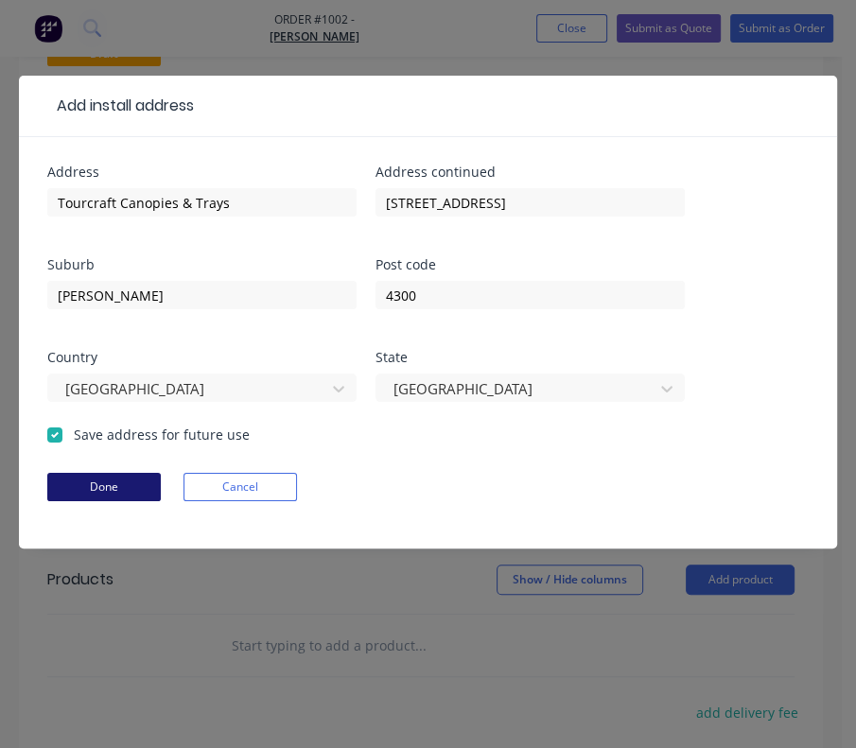
click at [137, 495] on button "Done" at bounding box center [104, 487] width 114 height 28
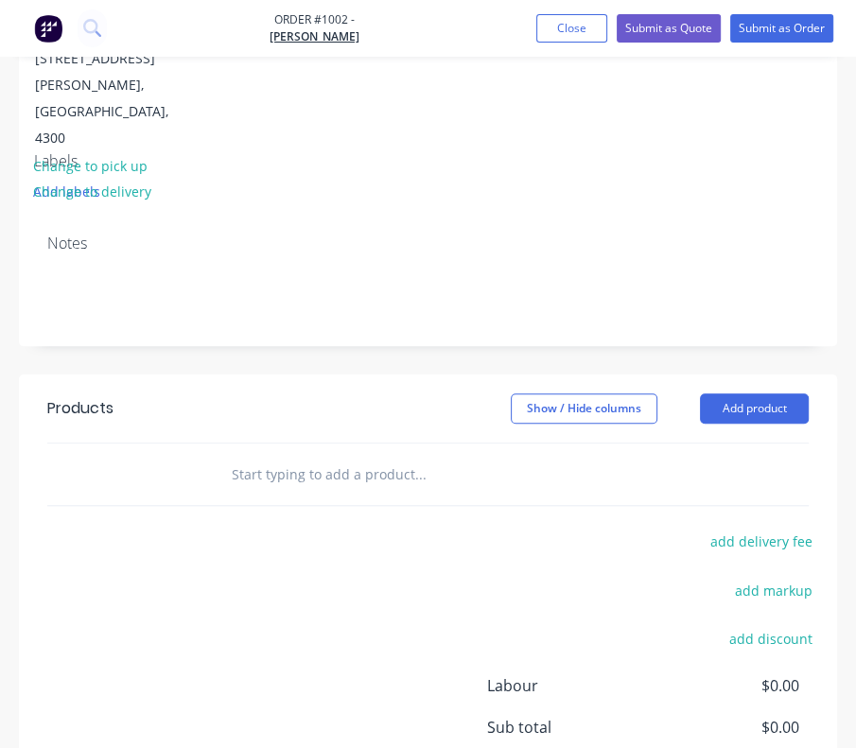
scroll to position [690, 0]
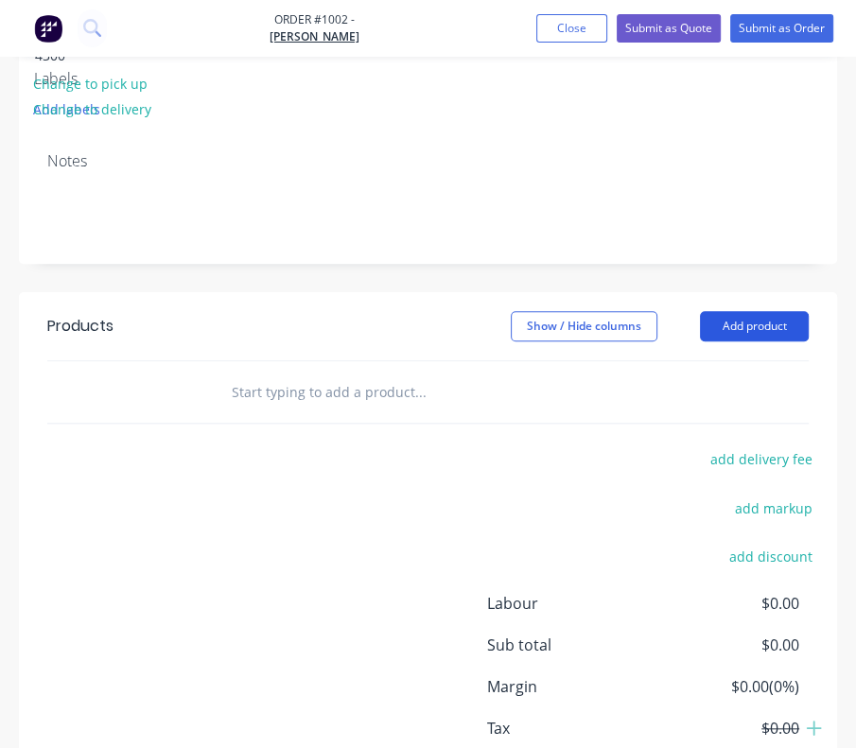
click at [730, 311] on button "Add product" at bounding box center [754, 326] width 109 height 30
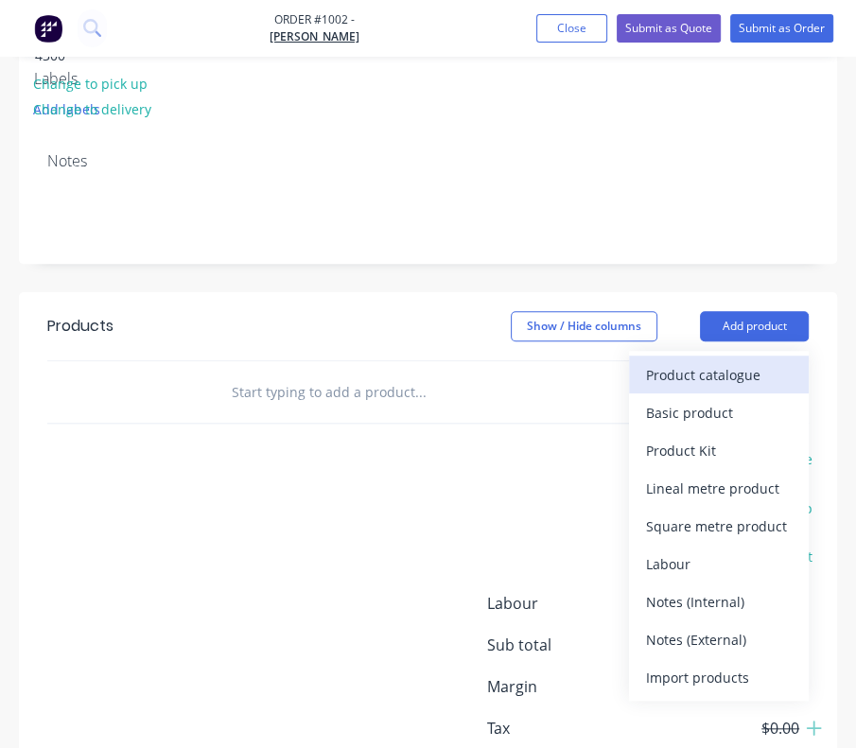
click at [708, 361] on div "Product catalogue" at bounding box center [719, 374] width 146 height 27
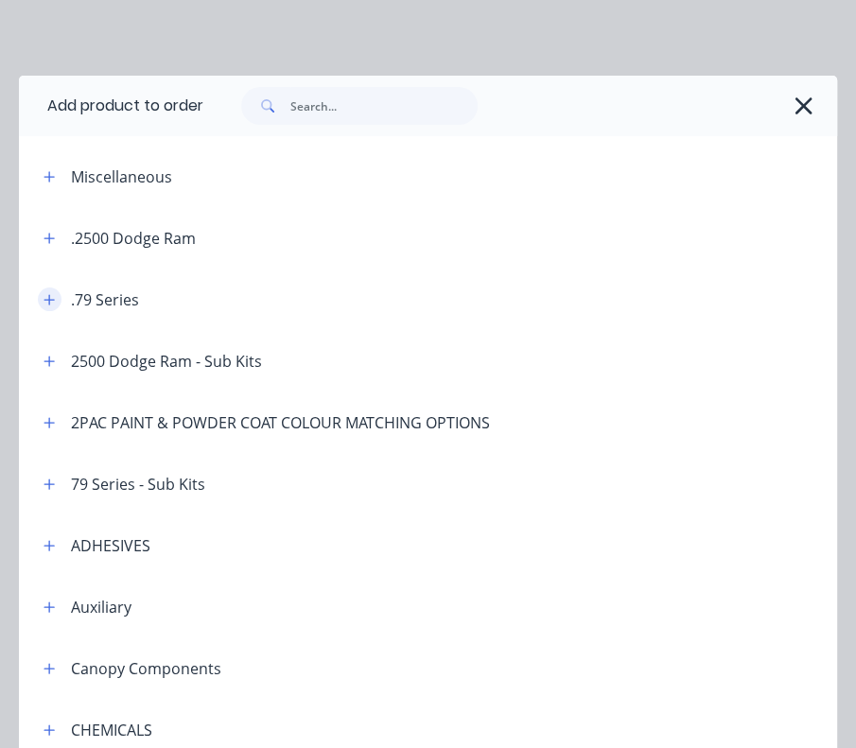
click at [47, 304] on icon "button" at bounding box center [49, 299] width 11 height 13
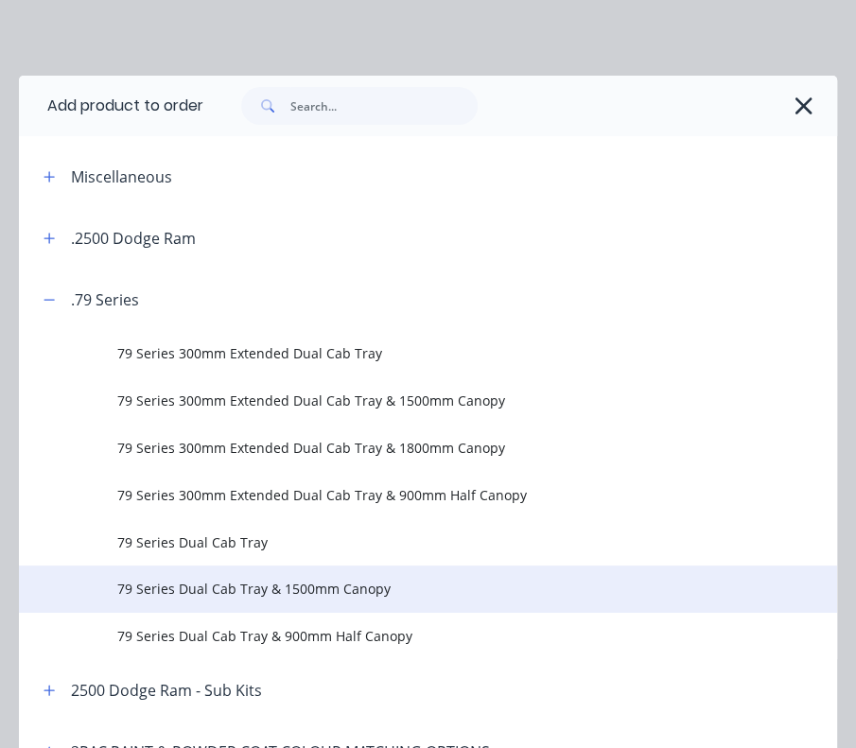
click at [263, 594] on span "79 Series Dual Cab Tray & 1500mm Canopy" at bounding box center [405, 589] width 576 height 20
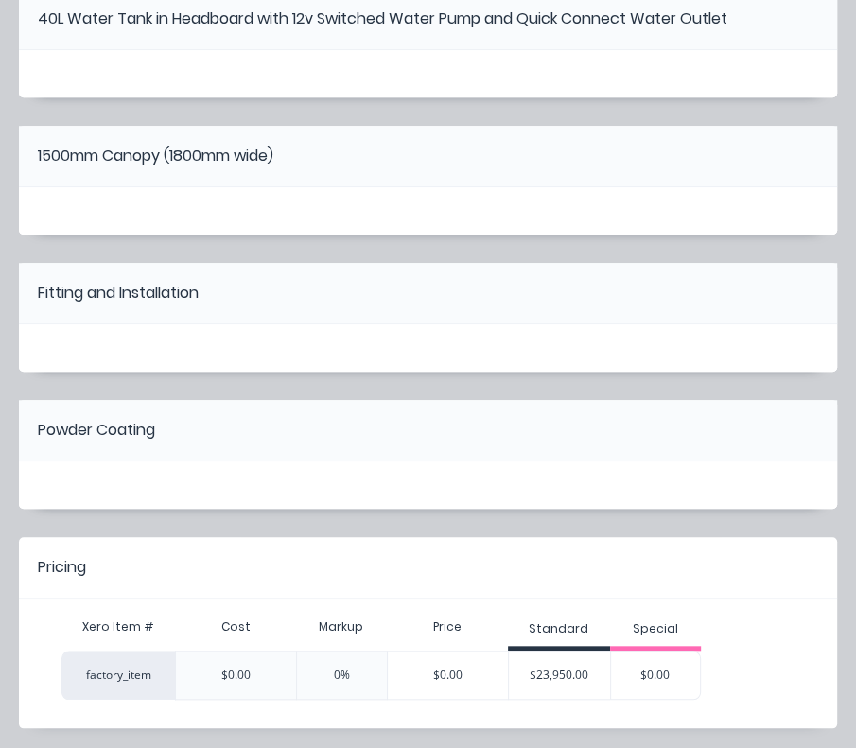
scroll to position [798, 0]
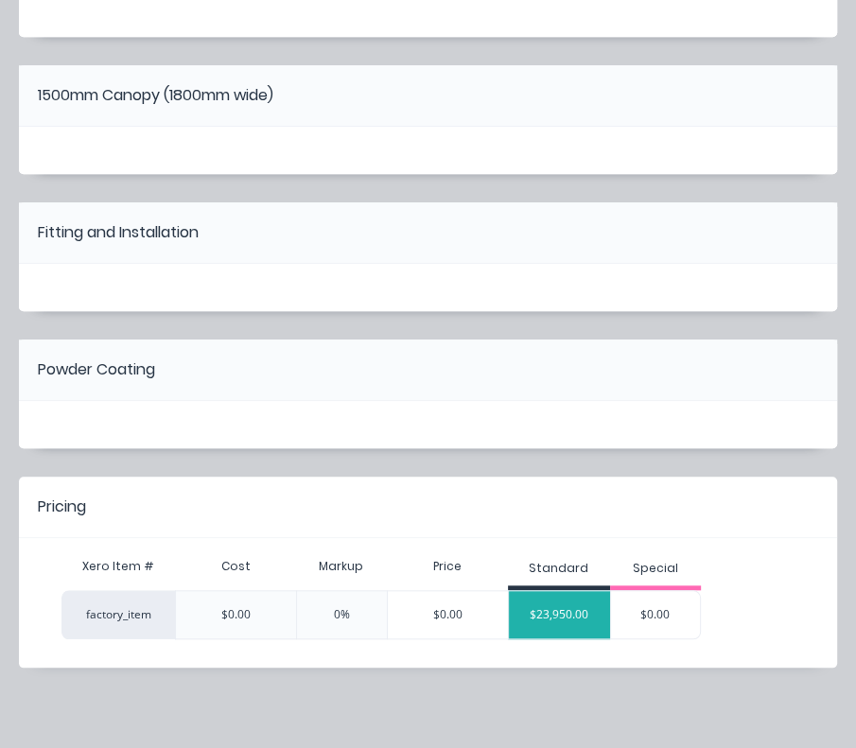
click at [589, 619] on div "$23,950.00" at bounding box center [560, 614] width 102 height 47
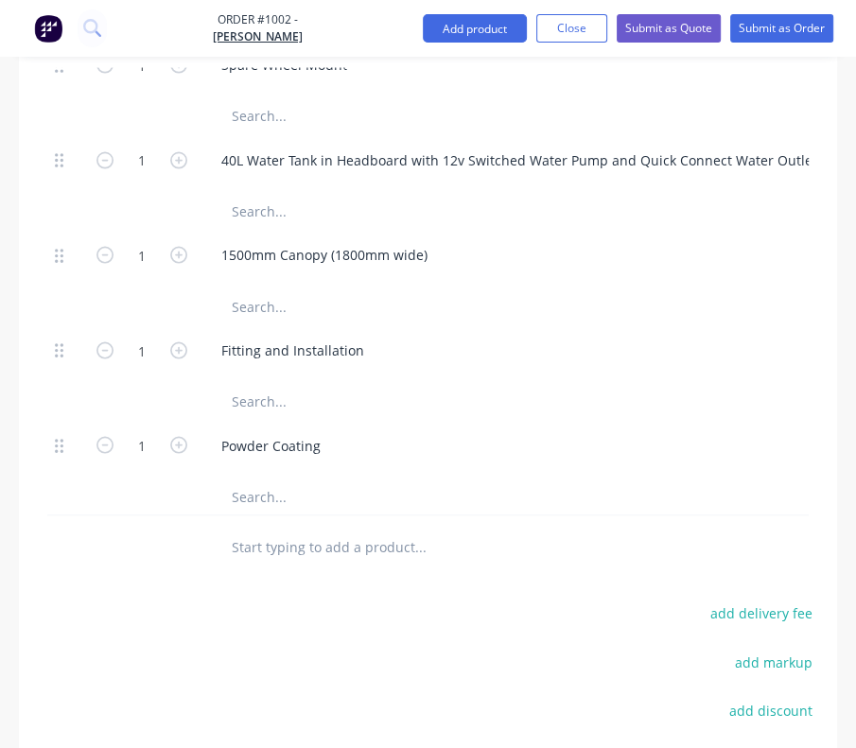
scroll to position [2267, 0]
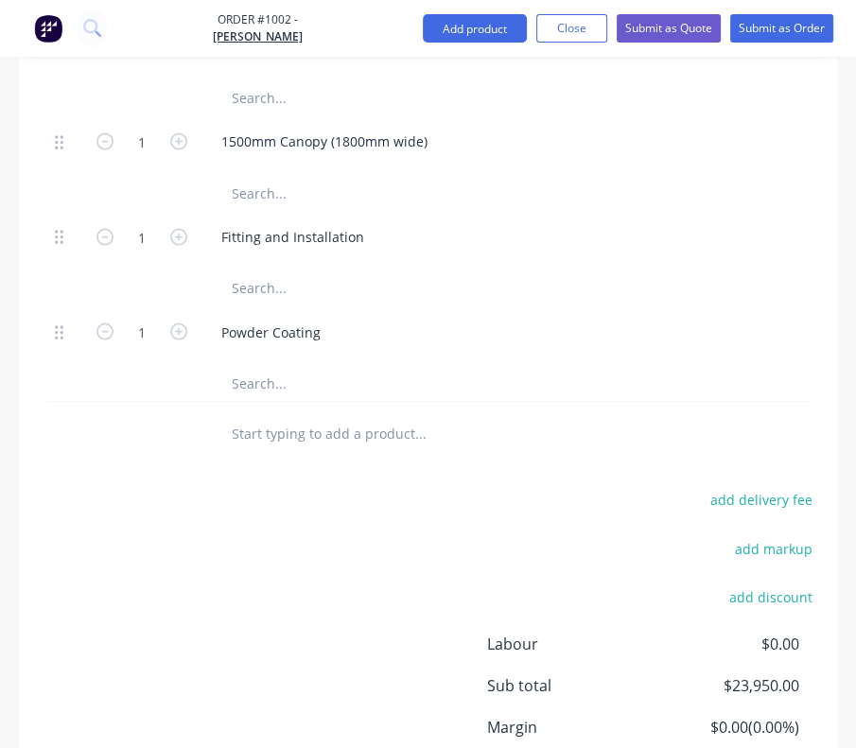
click at [309, 414] on input "text" at bounding box center [373, 433] width 284 height 38
click at [442, 33] on button "Add product" at bounding box center [475, 28] width 104 height 28
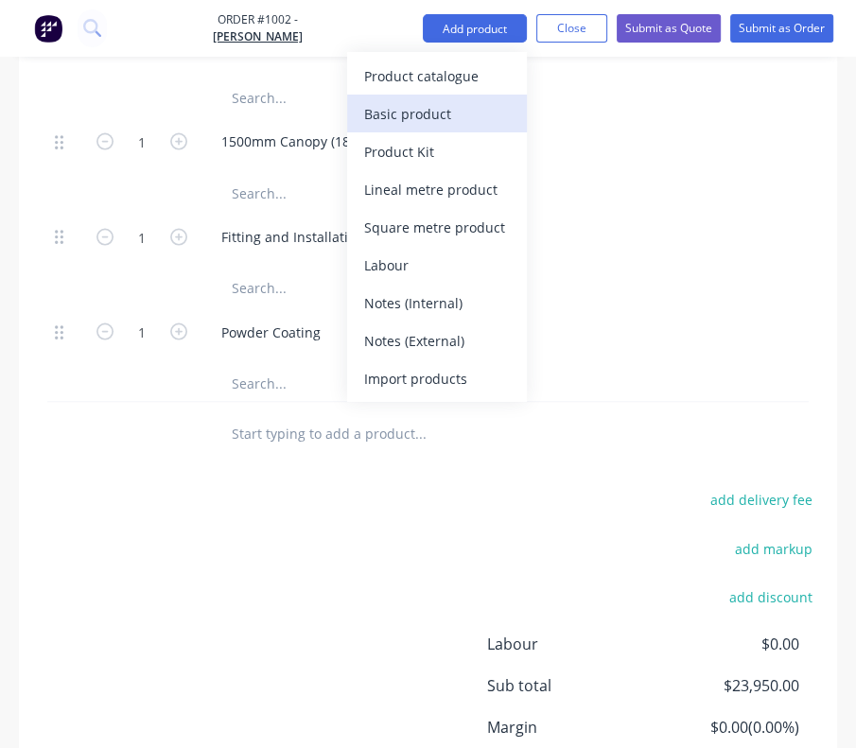
click at [438, 102] on div "Basic product" at bounding box center [437, 113] width 146 height 27
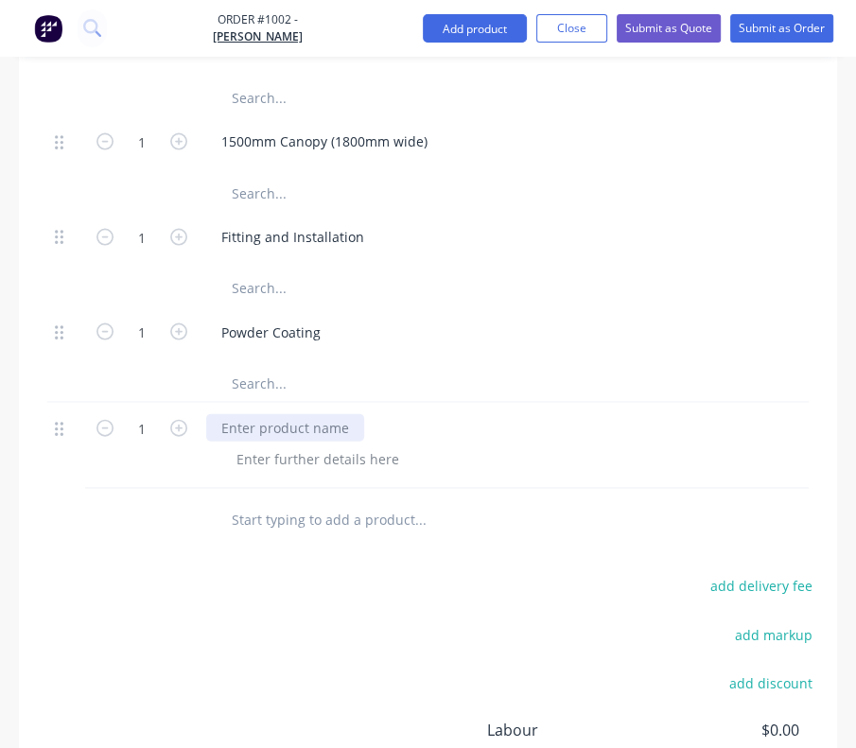
click at [317, 414] on div at bounding box center [285, 427] width 158 height 27
click at [61, 422] on icon at bounding box center [59, 429] width 9 height 14
click at [109, 420] on icon "button" at bounding box center [104, 428] width 17 height 17
click at [522, 26] on button "Add product" at bounding box center [475, 28] width 104 height 28
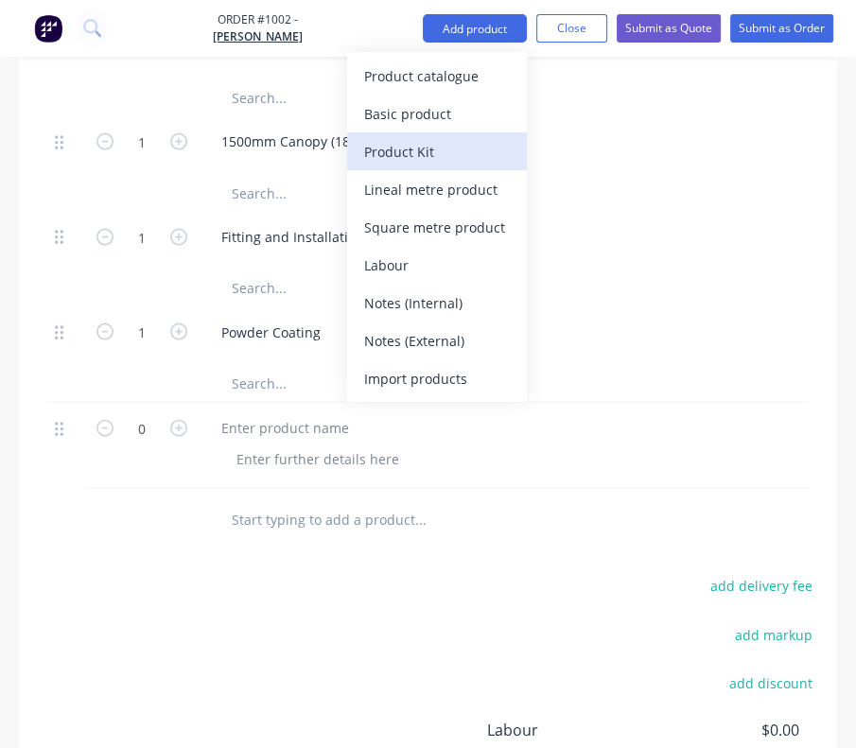
click at [468, 143] on div "Product Kit" at bounding box center [437, 151] width 146 height 27
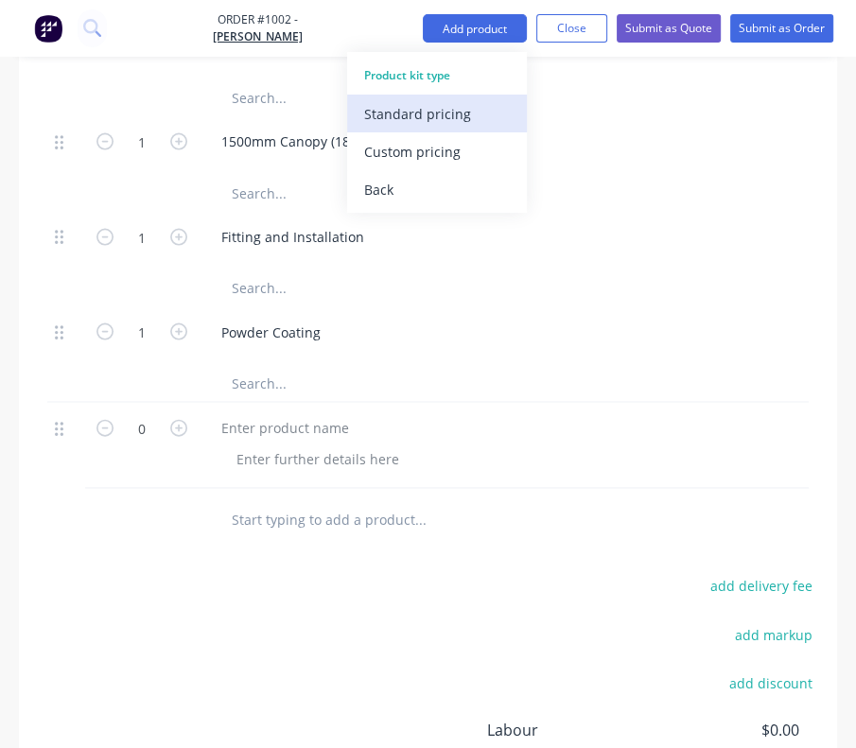
click at [485, 105] on div "Standard pricing" at bounding box center [437, 113] width 146 height 27
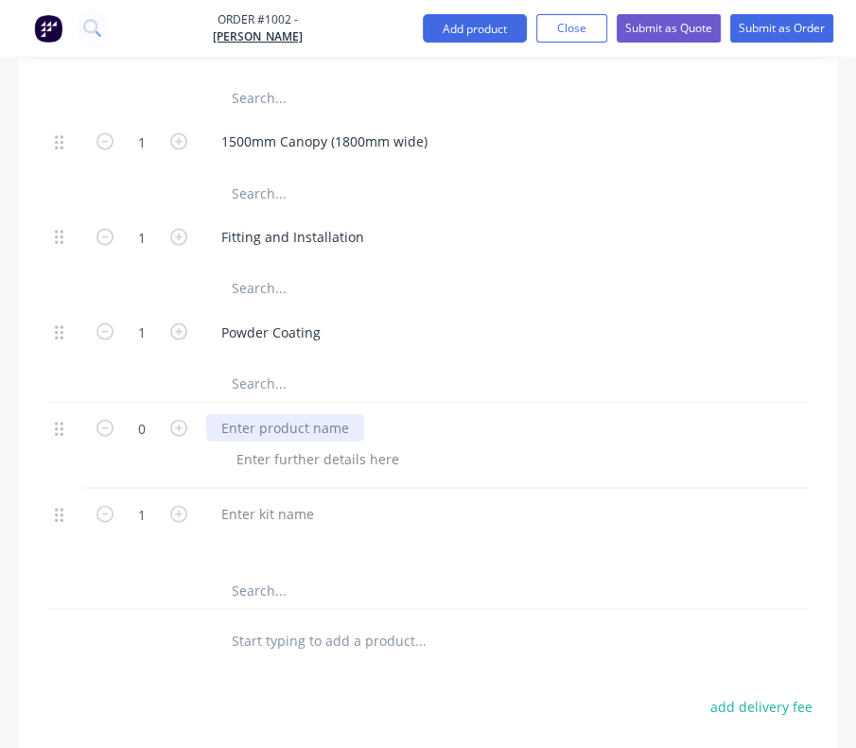
drag, startPoint x: 250, startPoint y: 486, endPoint x: 269, endPoint y: 351, distance: 136.6
click at [183, 420] on icon "button" at bounding box center [178, 428] width 17 height 17
type input "1"
click at [250, 414] on div at bounding box center [285, 427] width 158 height 27
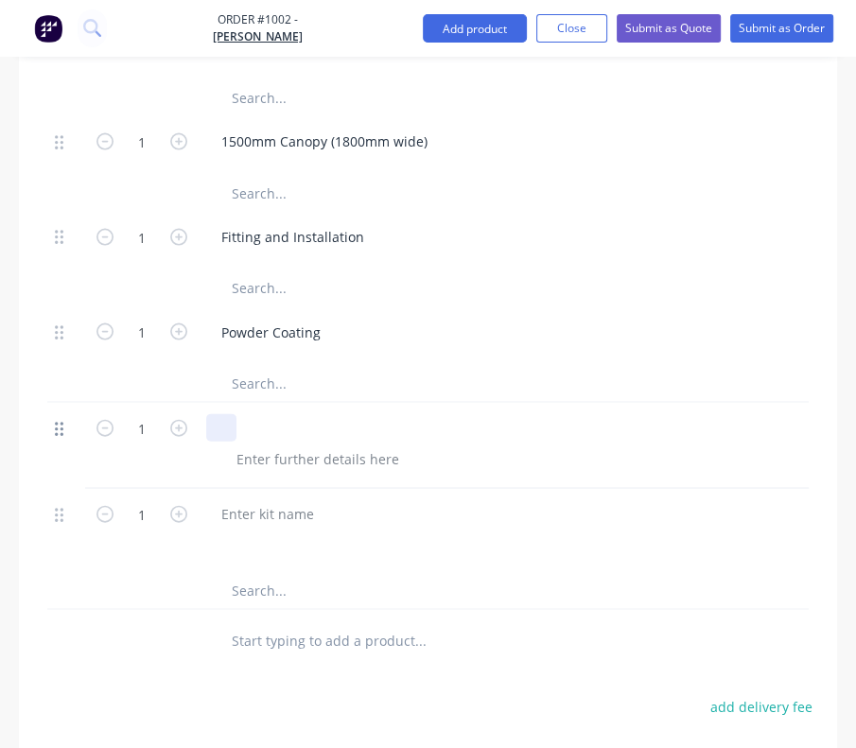
click at [62, 421] on icon at bounding box center [59, 429] width 9 height 17
drag, startPoint x: 55, startPoint y: 347, endPoint x: 27, endPoint y: 335, distance: 30.1
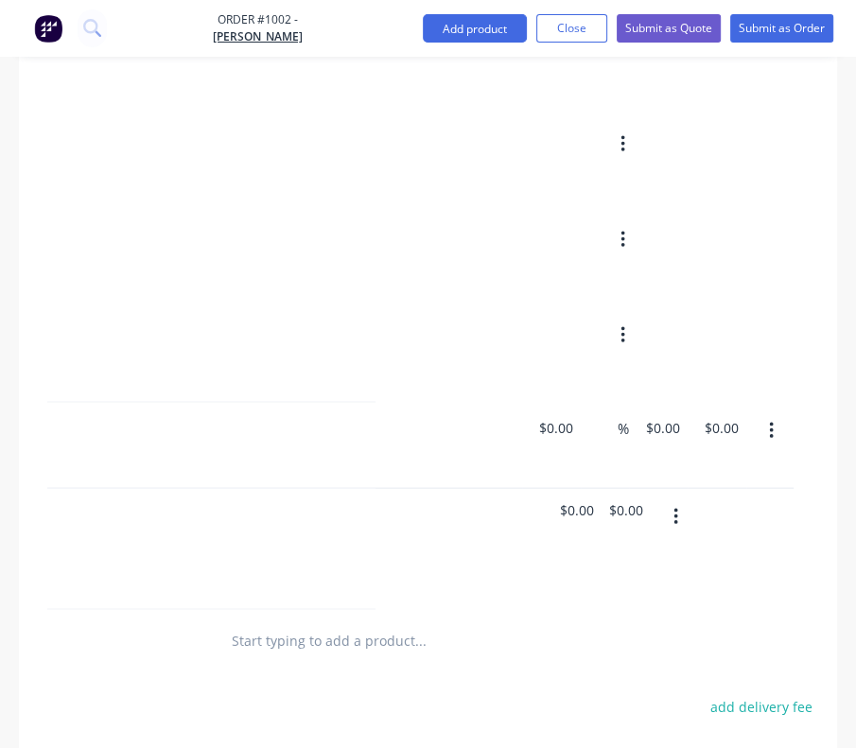
scroll to position [0, 474]
click at [732, 421] on icon "button" at bounding box center [730, 431] width 5 height 21
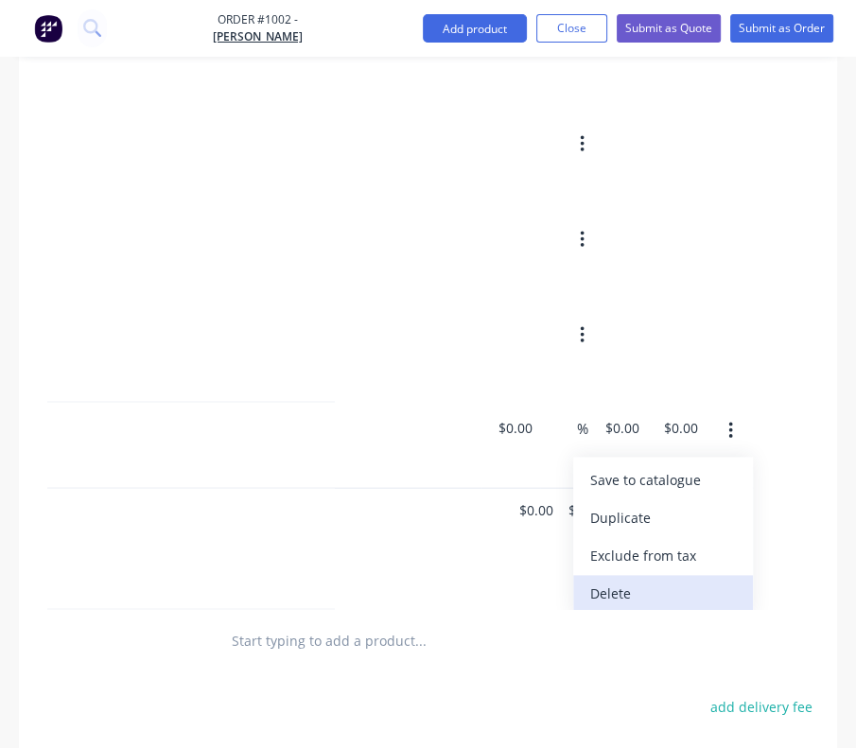
click at [647, 581] on div "Delete" at bounding box center [663, 594] width 146 height 27
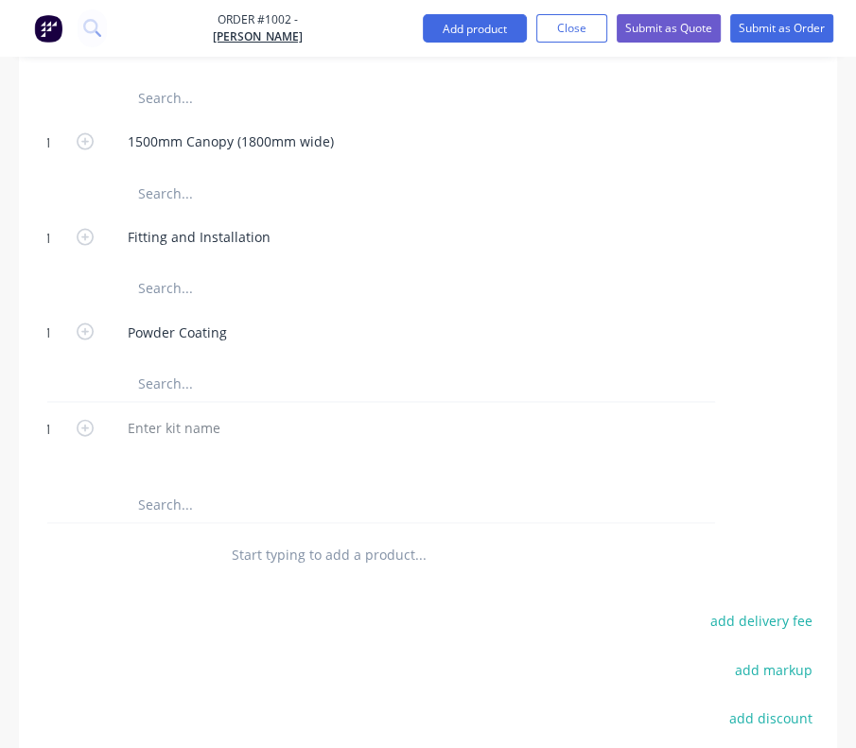
scroll to position [0, 0]
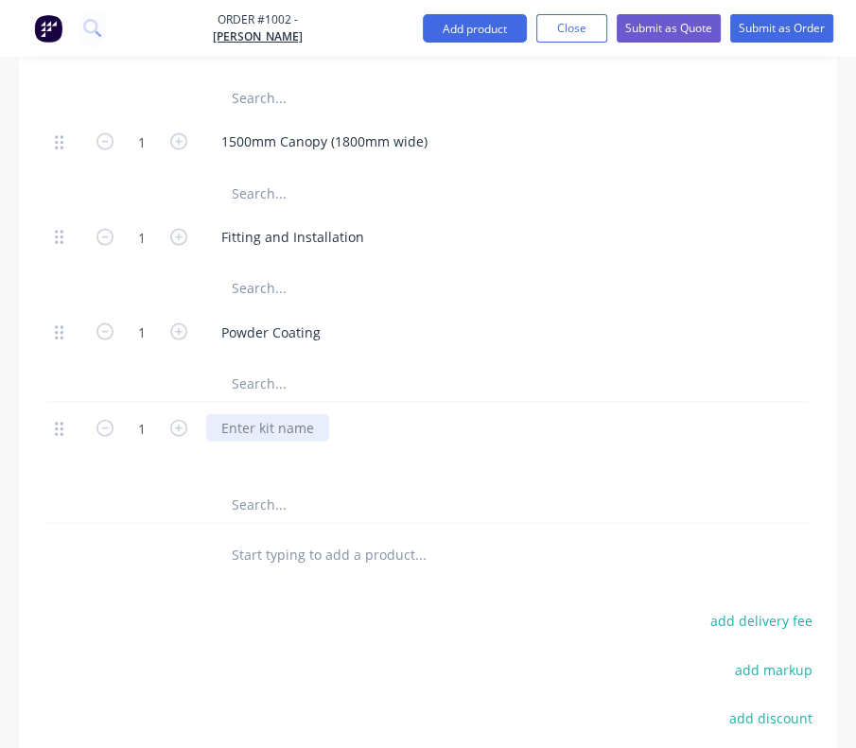
click at [242, 414] on div at bounding box center [267, 427] width 123 height 27
click at [278, 535] on input "text" at bounding box center [373, 554] width 284 height 38
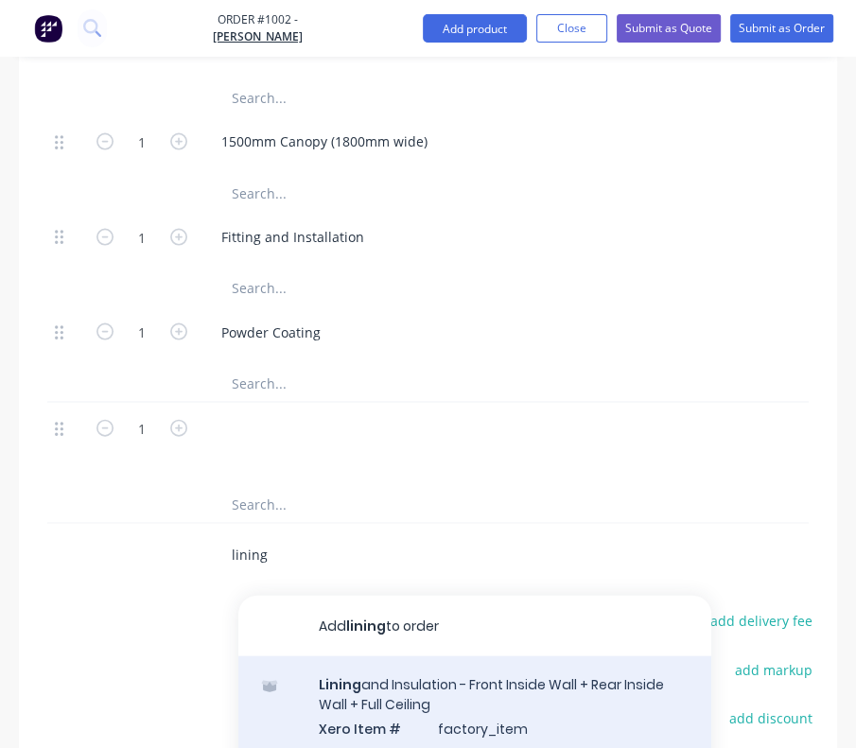
type input "lining"
click at [361, 657] on div "Lining and Insulation - Front Inside Wall + Rear Inside Wall + Full Ceiling Xer…" at bounding box center [474, 743] width 473 height 172
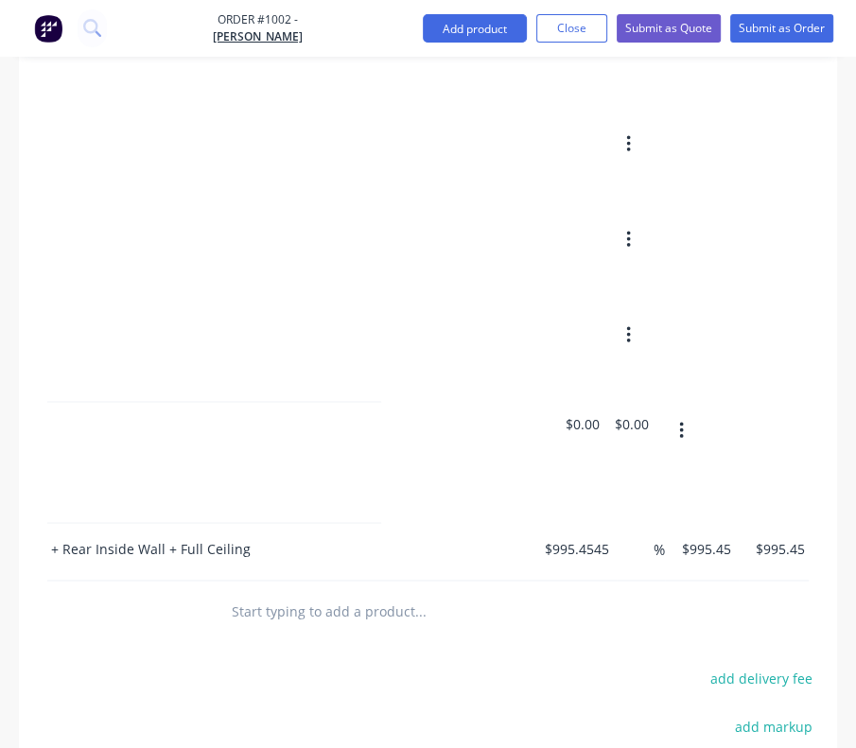
scroll to position [0, 479]
click at [624, 414] on button "button" at bounding box center [630, 431] width 44 height 34
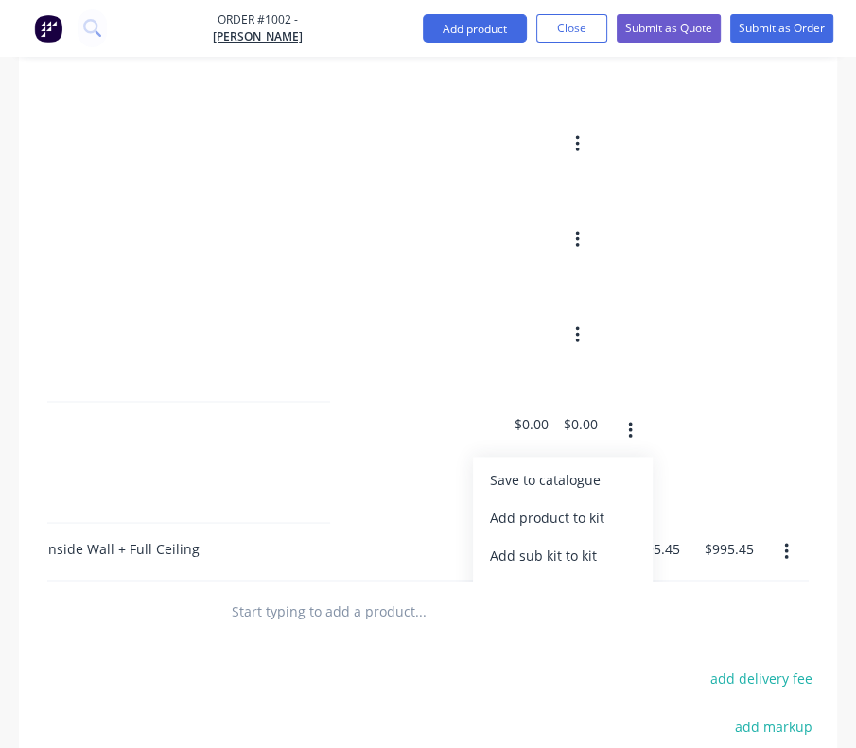
click at [624, 414] on button "button" at bounding box center [630, 431] width 44 height 34
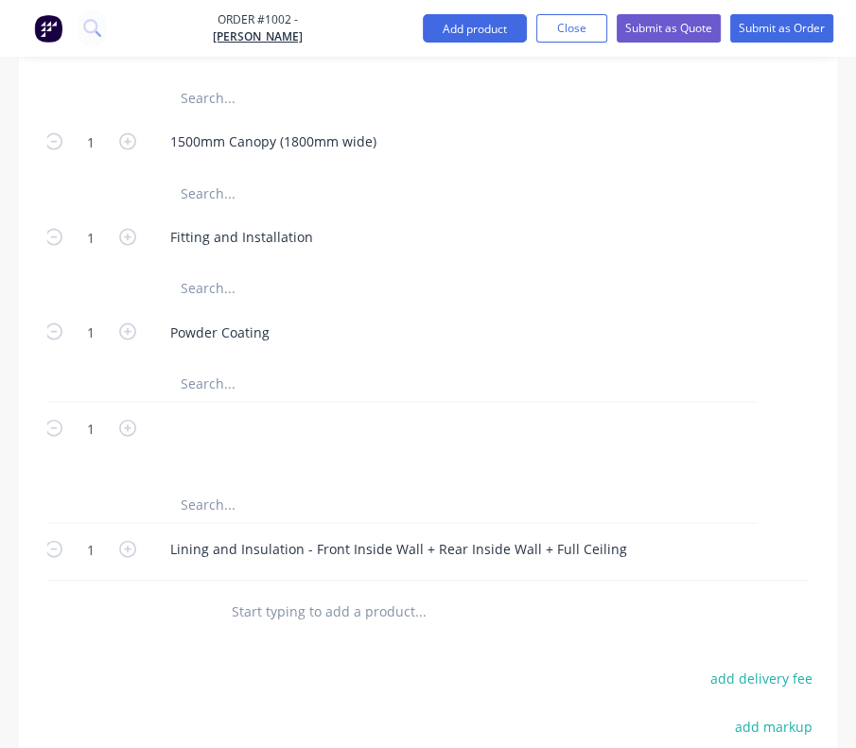
scroll to position [0, 0]
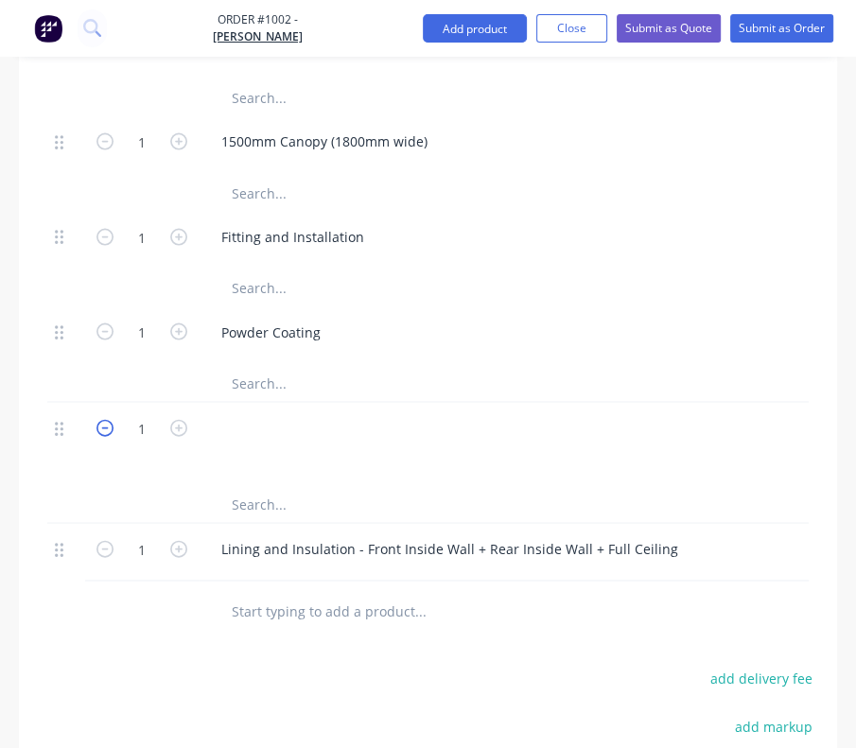
click at [102, 420] on icon "button" at bounding box center [104, 428] width 17 height 17
click at [110, 420] on icon "button" at bounding box center [104, 428] width 17 height 17
click at [70, 414] on div at bounding box center [66, 427] width 23 height 26
click at [60, 421] on icon at bounding box center [59, 429] width 9 height 17
click at [114, 417] on button "button" at bounding box center [105, 427] width 25 height 20
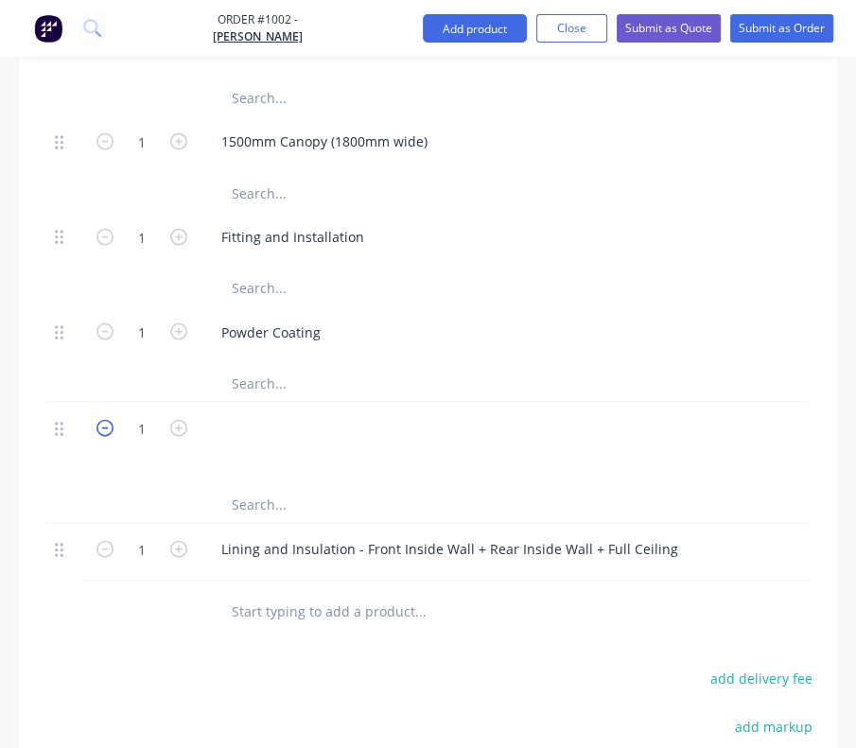
click at [107, 420] on icon "button" at bounding box center [104, 428] width 17 height 17
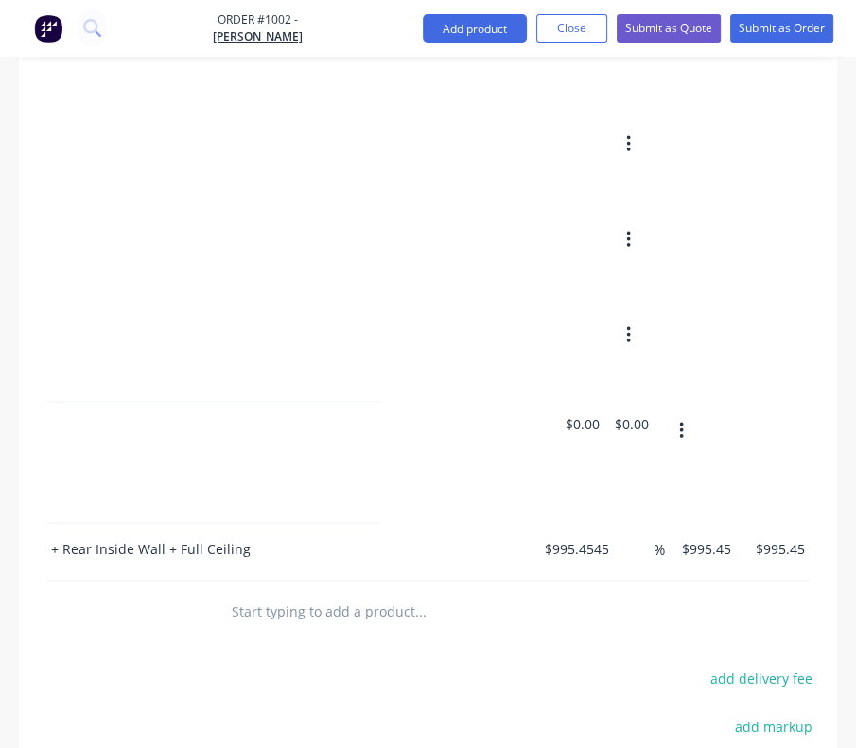
scroll to position [0, 479]
click at [628, 421] on icon "button" at bounding box center [630, 431] width 5 height 21
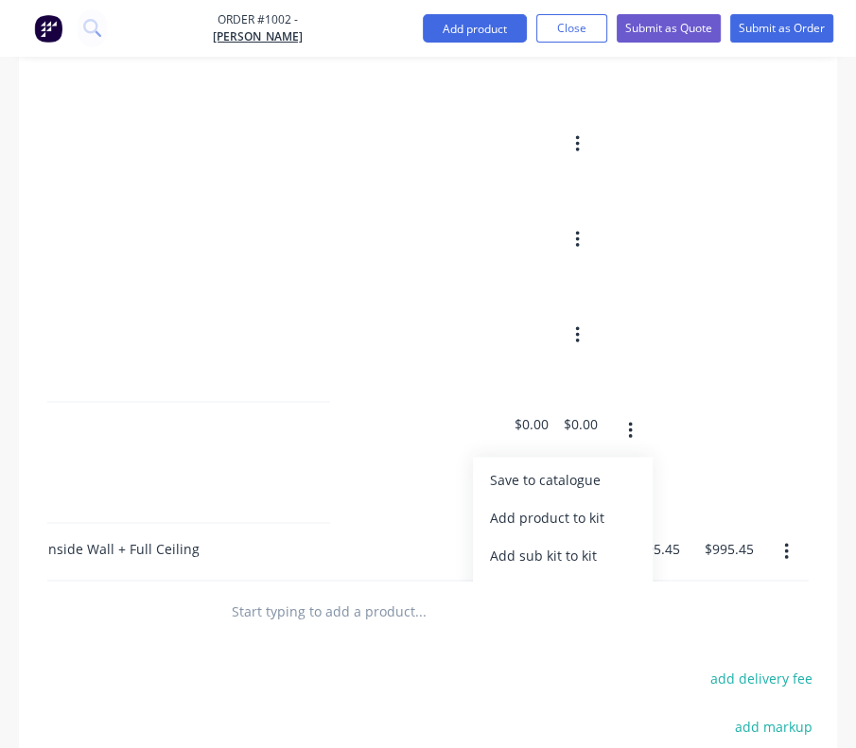
click at [628, 421] on icon "button" at bounding box center [630, 431] width 5 height 21
click at [639, 414] on button "button" at bounding box center [630, 431] width 44 height 34
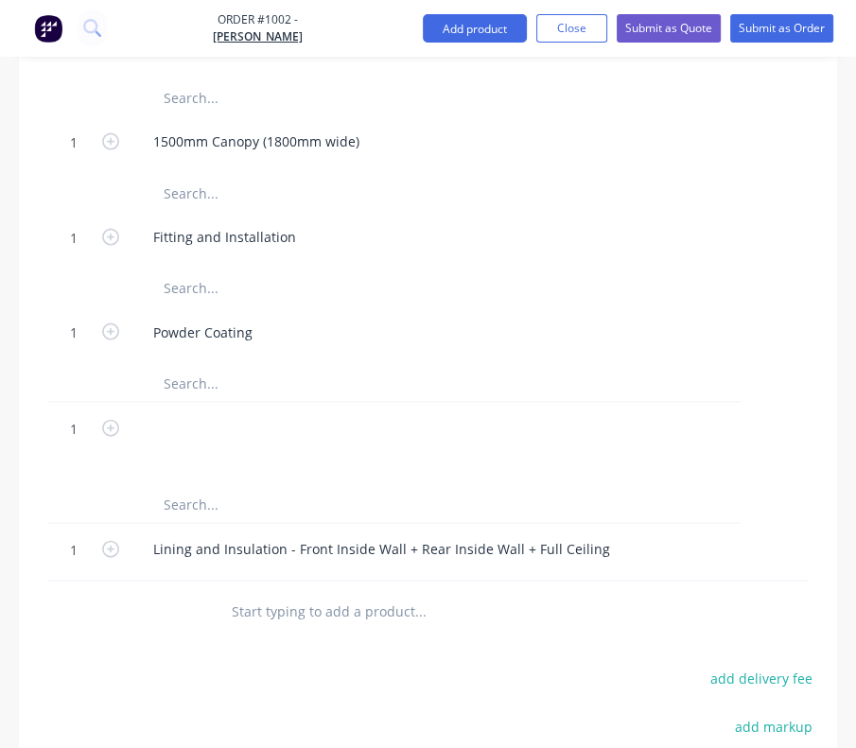
scroll to position [0, 0]
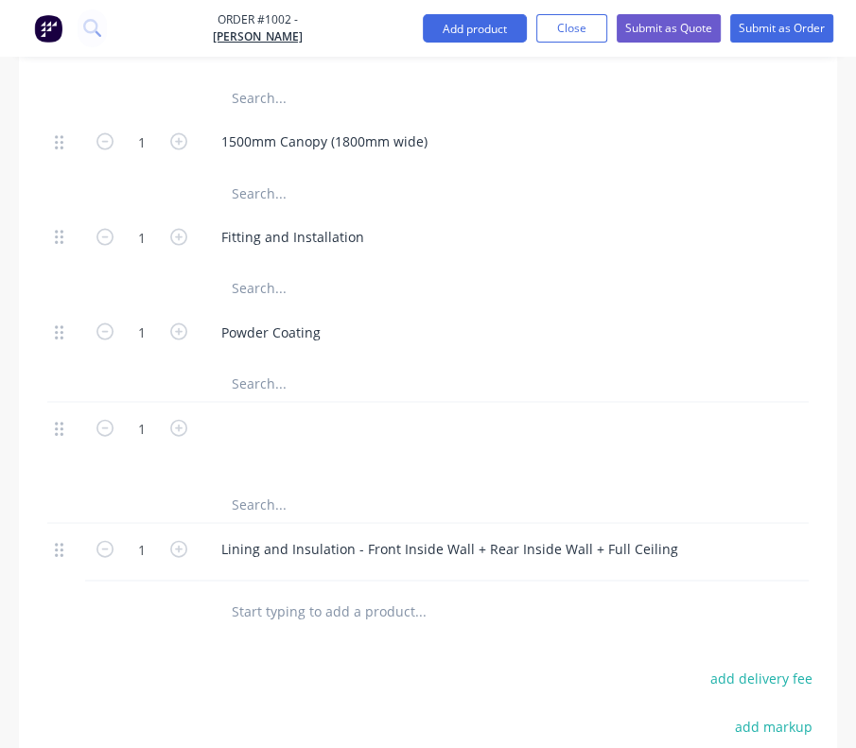
click at [262, 593] on input "text" at bounding box center [373, 612] width 284 height 38
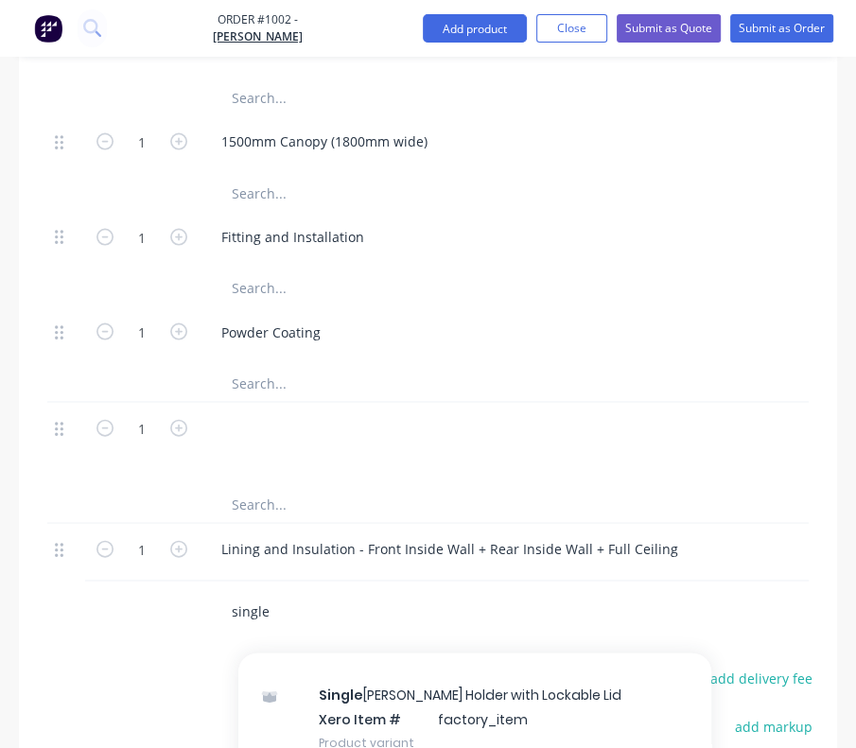
scroll to position [177, 0]
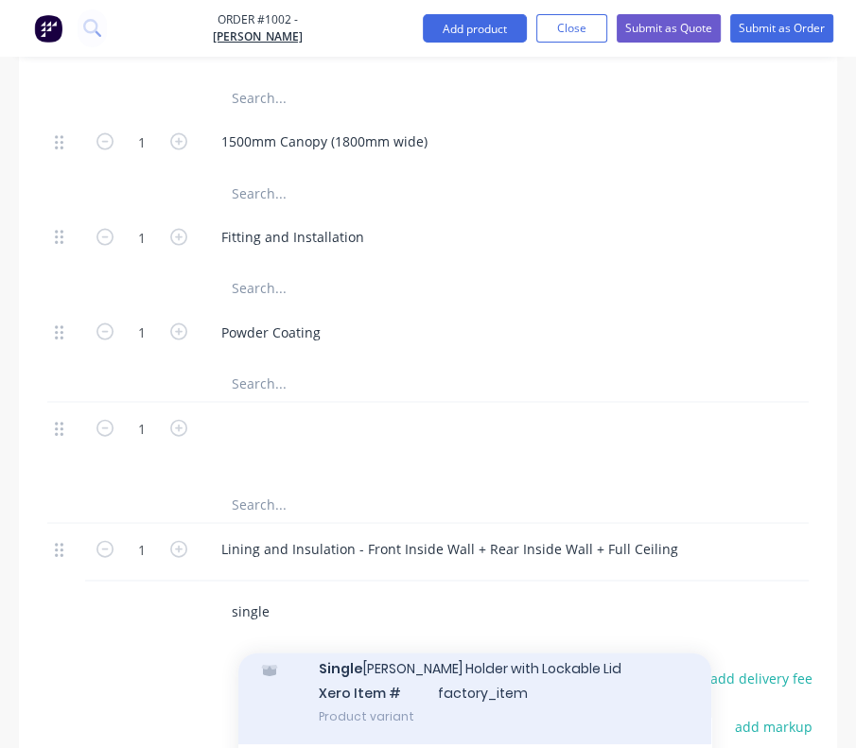
type input "single"
click at [483, 640] on div "Single [PERSON_NAME] Can Holder with Lockable Lid Xero Item # factory_item Prod…" at bounding box center [474, 692] width 473 height 104
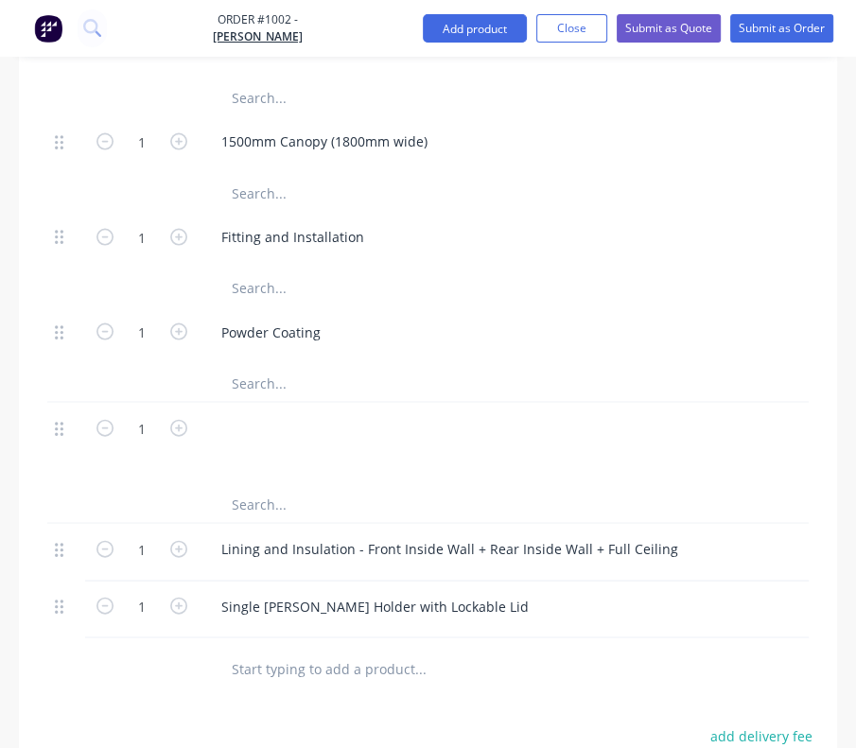
click at [349, 650] on input "text" at bounding box center [373, 669] width 284 height 38
type input "heavy"
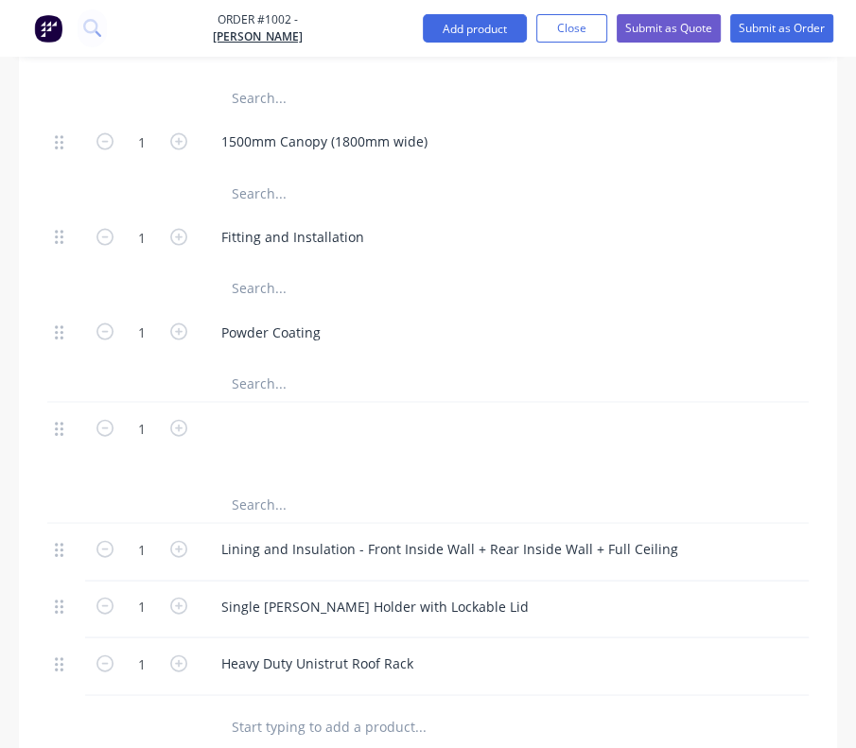
click at [321, 708] on input "text" at bounding box center [373, 727] width 284 height 38
type input "L"
click at [260, 403] on div at bounding box center [577, 444] width 757 height 82
click at [222, 414] on div at bounding box center [221, 427] width 30 height 27
click at [471, 485] on input "text" at bounding box center [373, 504] width 284 height 38
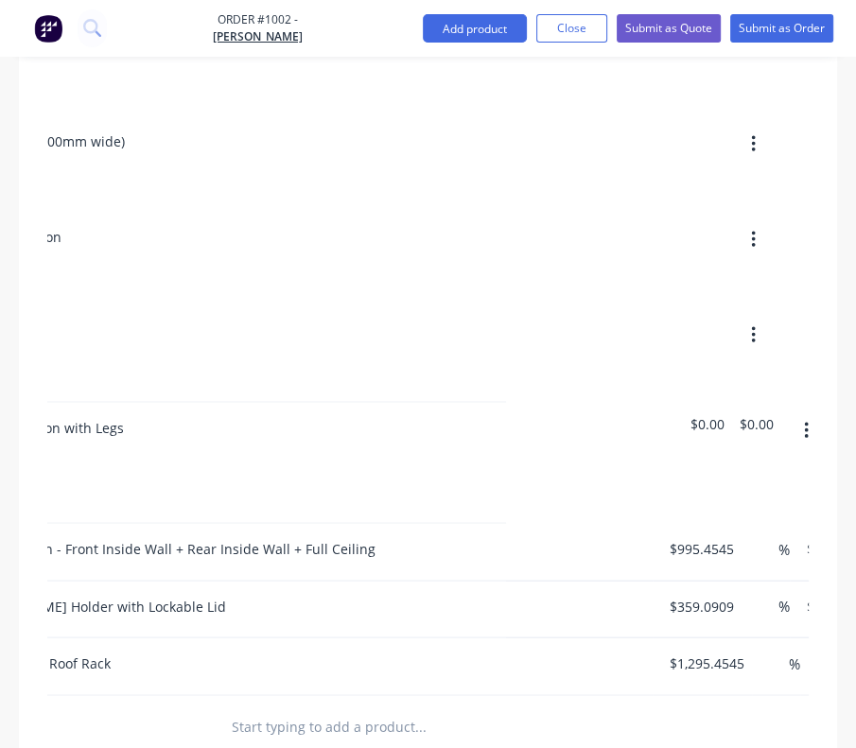
scroll to position [0, 465]
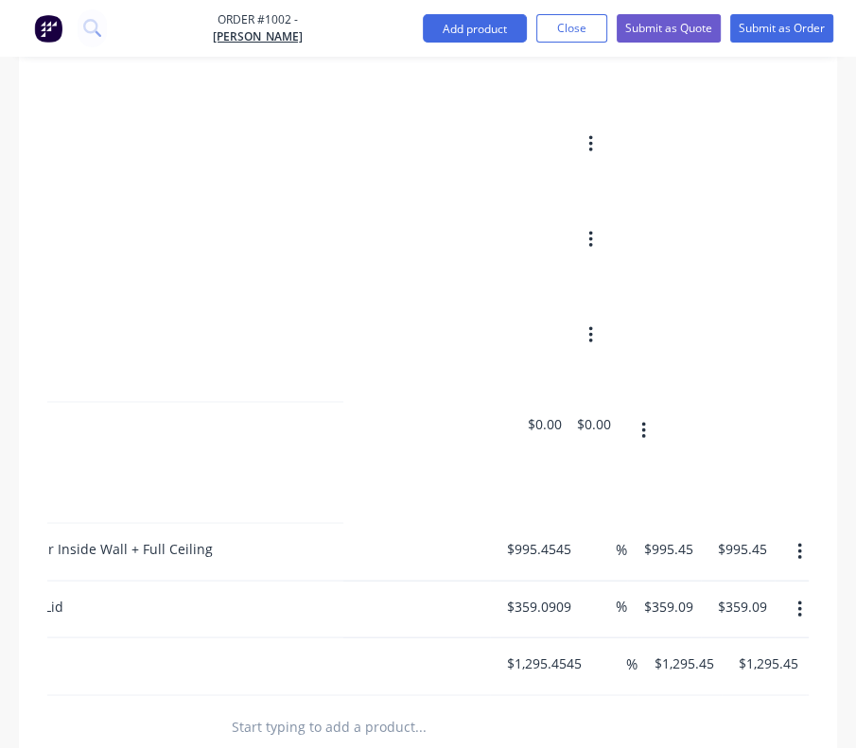
click at [556, 414] on span "$0.00" at bounding box center [545, 424] width 34 height 20
click at [537, 414] on span "$0.00" at bounding box center [545, 424] width 34 height 20
click at [545, 414] on span "$0.00" at bounding box center [545, 424] width 34 height 20
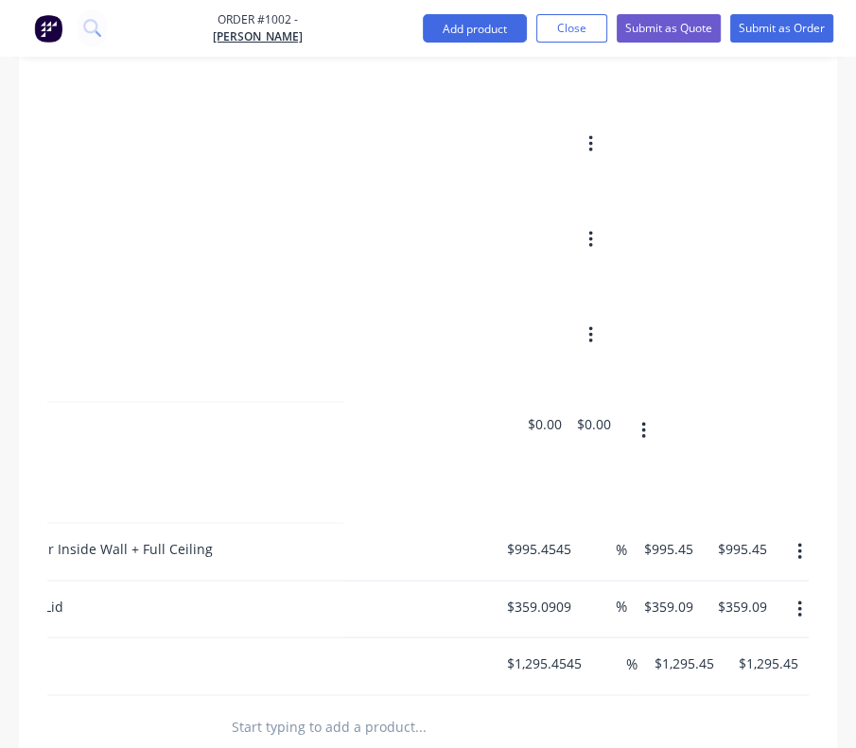
click at [541, 414] on span "$0.00" at bounding box center [545, 424] width 34 height 20
click at [597, 414] on span "$0.00" at bounding box center [594, 424] width 34 height 20
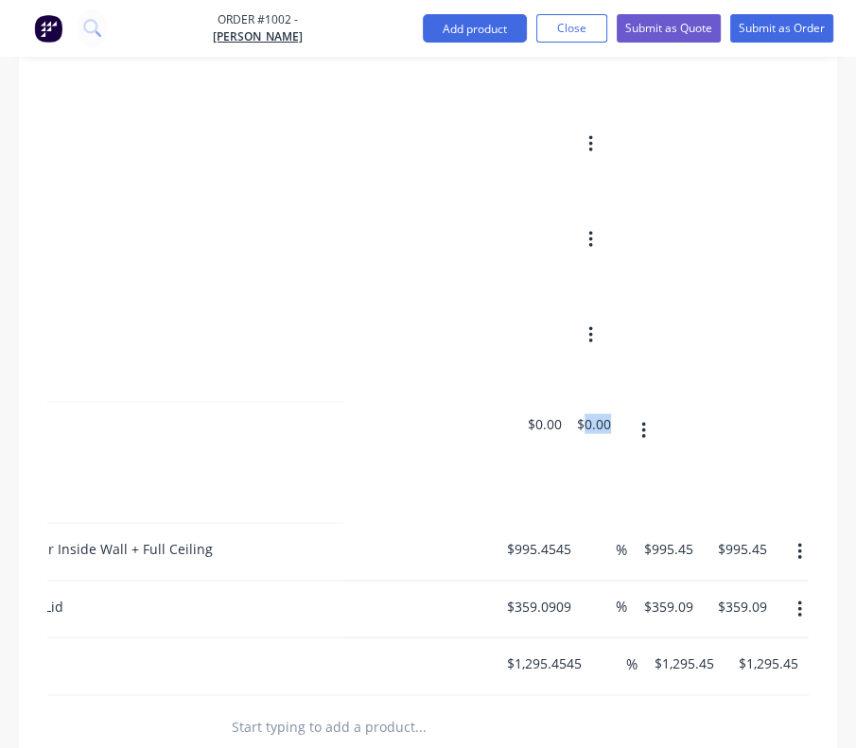
click at [597, 414] on span "$0.00" at bounding box center [594, 424] width 34 height 20
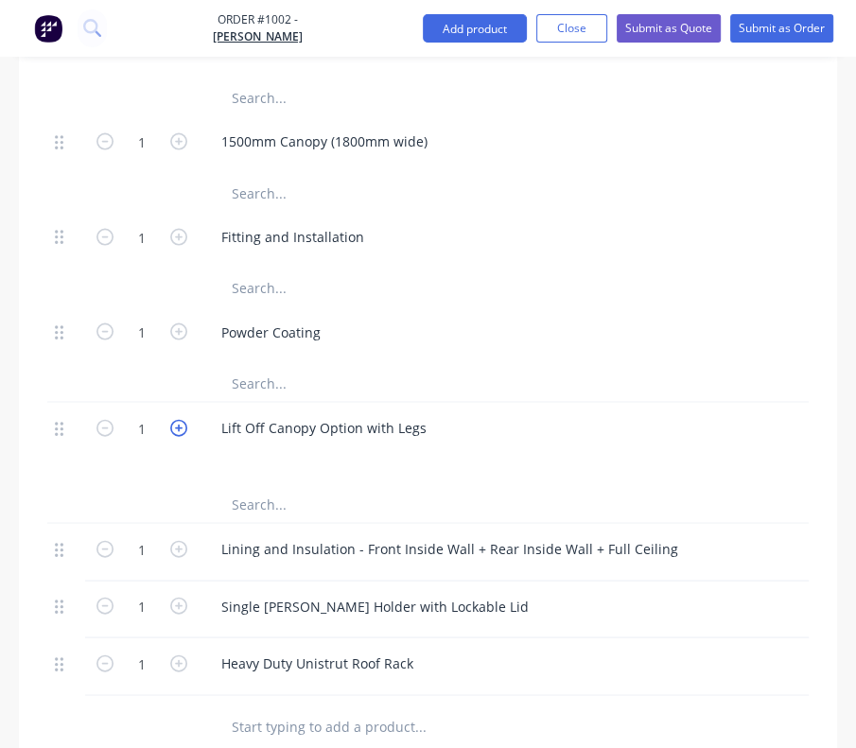
click at [182, 420] on icon "button" at bounding box center [178, 428] width 17 height 17
click at [110, 420] on icon "button" at bounding box center [104, 428] width 17 height 17
type input "1"
click at [230, 414] on div "Lift Off Canopy Option with Legs" at bounding box center [324, 427] width 236 height 27
click at [405, 414] on div "Lift Off Canopy Option with Legs" at bounding box center [324, 427] width 236 height 27
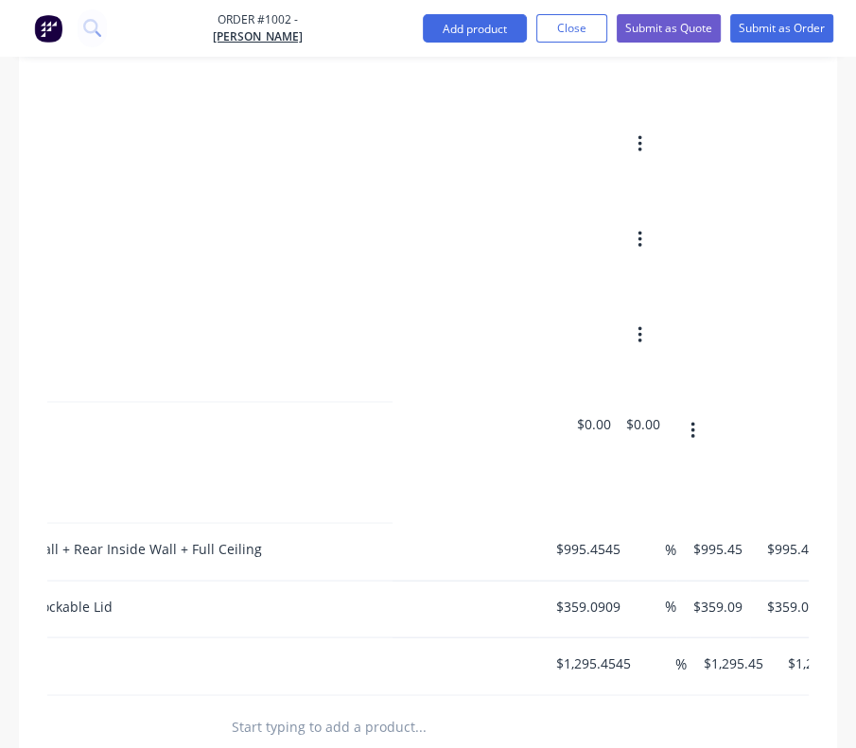
scroll to position [0, 465]
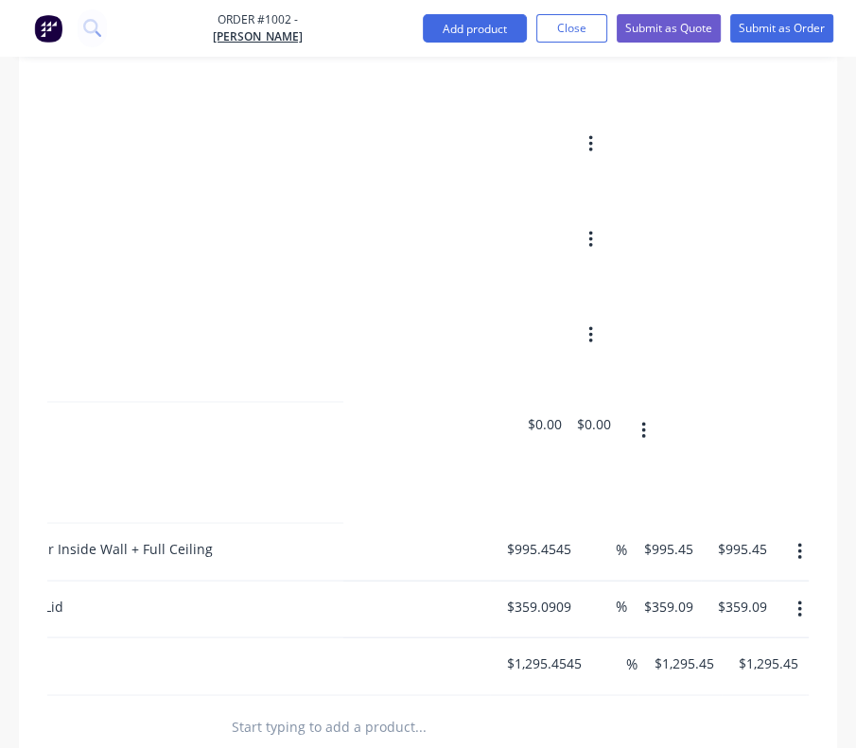
click at [648, 414] on button "button" at bounding box center [644, 431] width 44 height 34
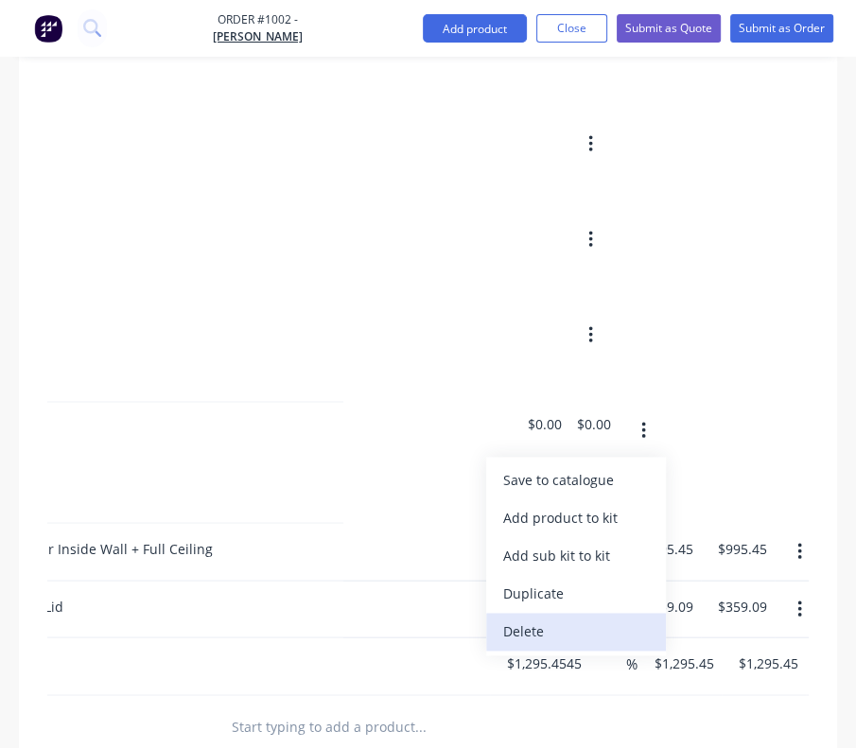
click at [549, 619] on div "Delete" at bounding box center [576, 632] width 146 height 27
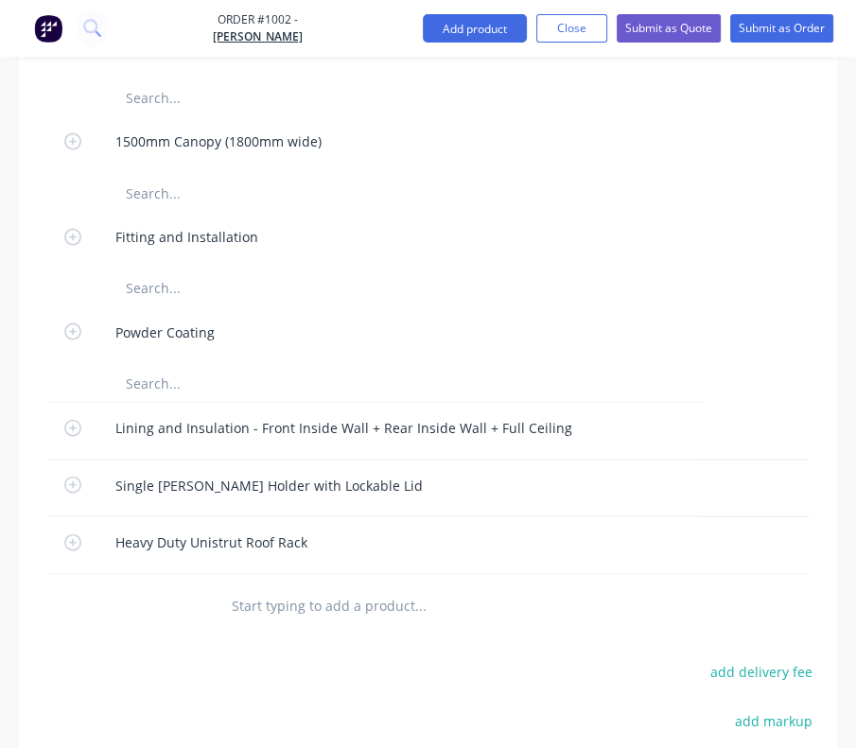
scroll to position [0, 0]
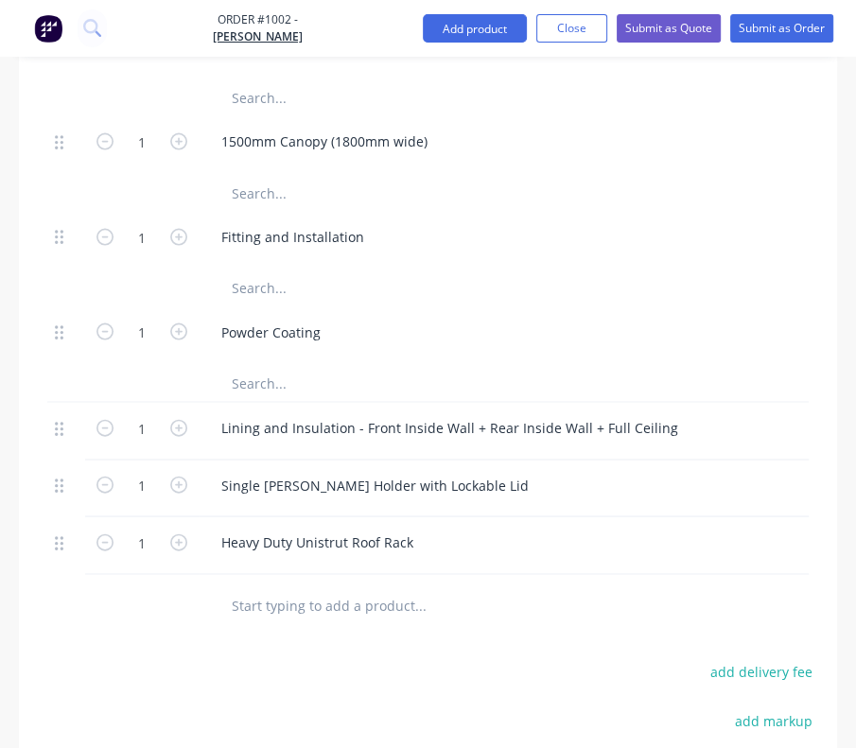
click at [344, 587] on input "text" at bounding box center [373, 606] width 284 height 38
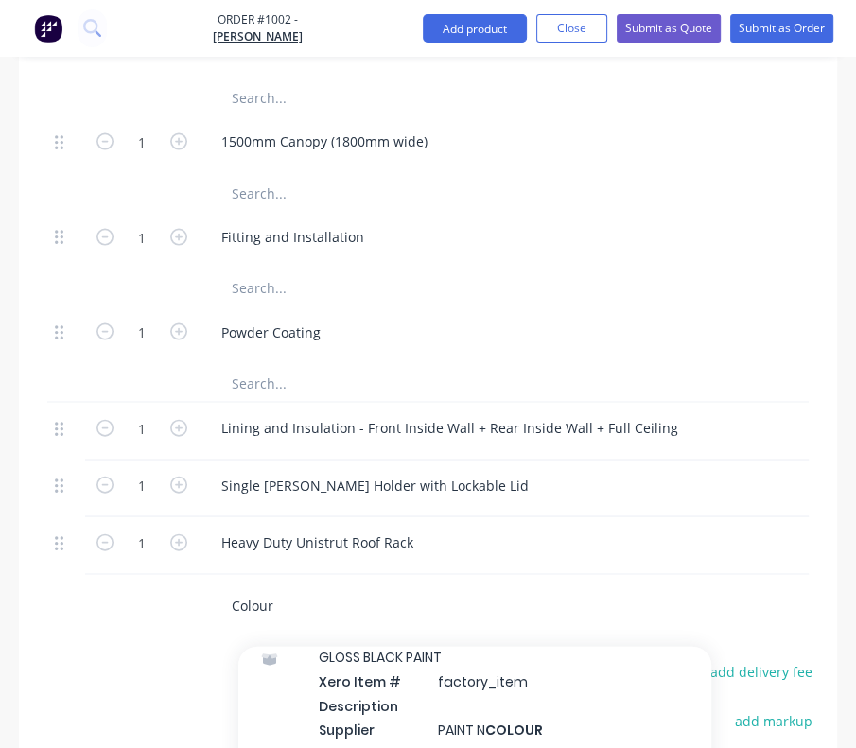
scroll to position [1708, 0]
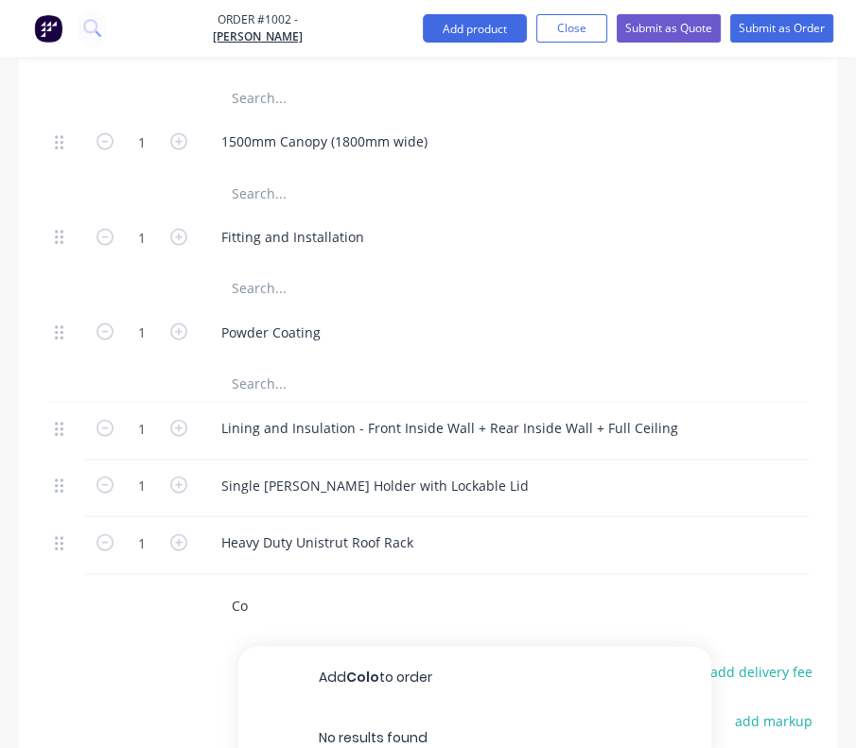
type input "C"
type input "2"
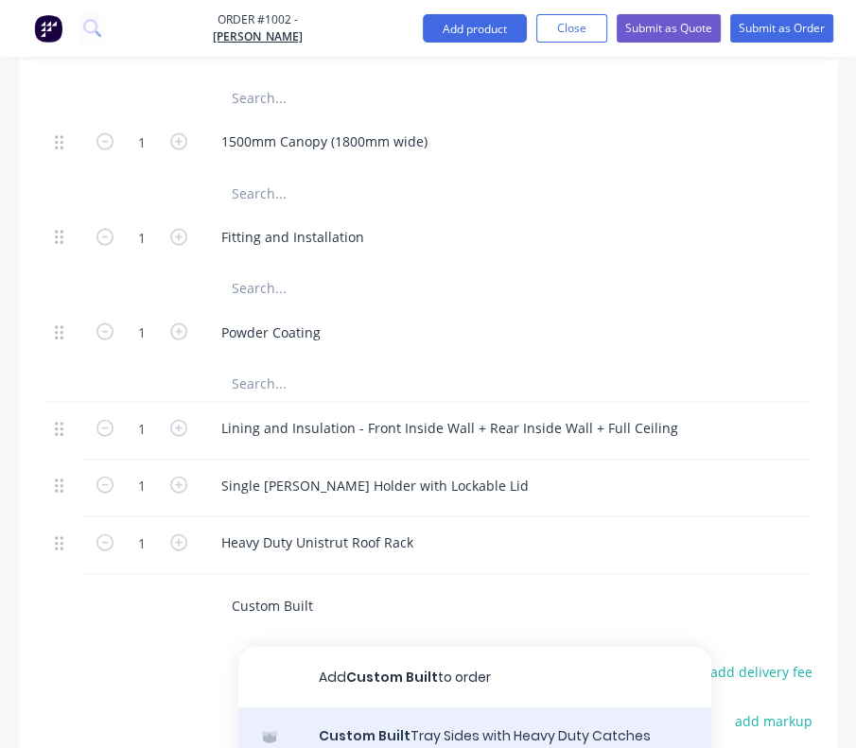
type input "Custom Built"
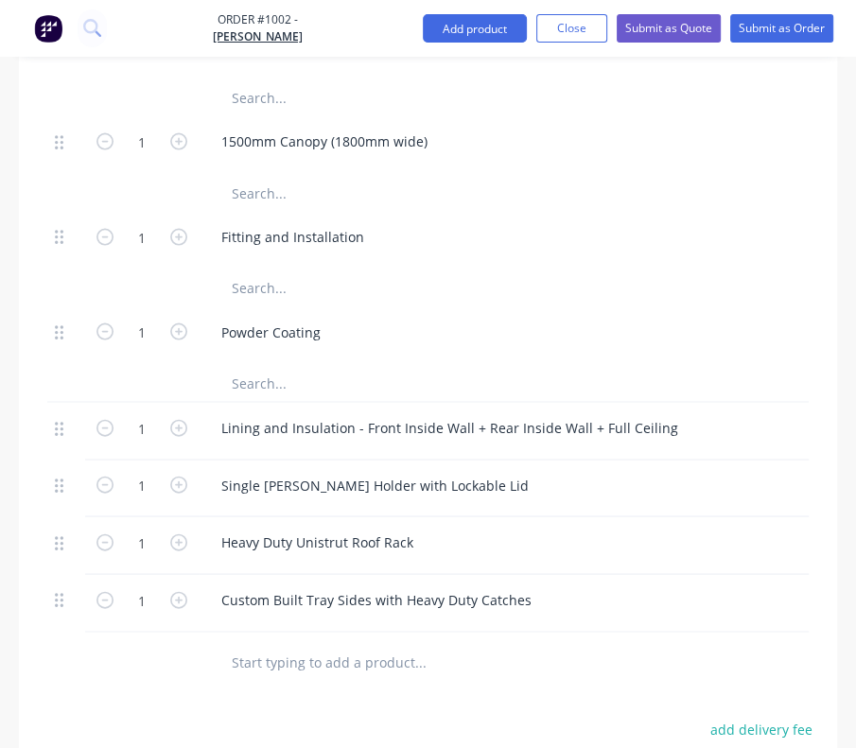
click at [325, 644] on input "text" at bounding box center [373, 663] width 284 height 38
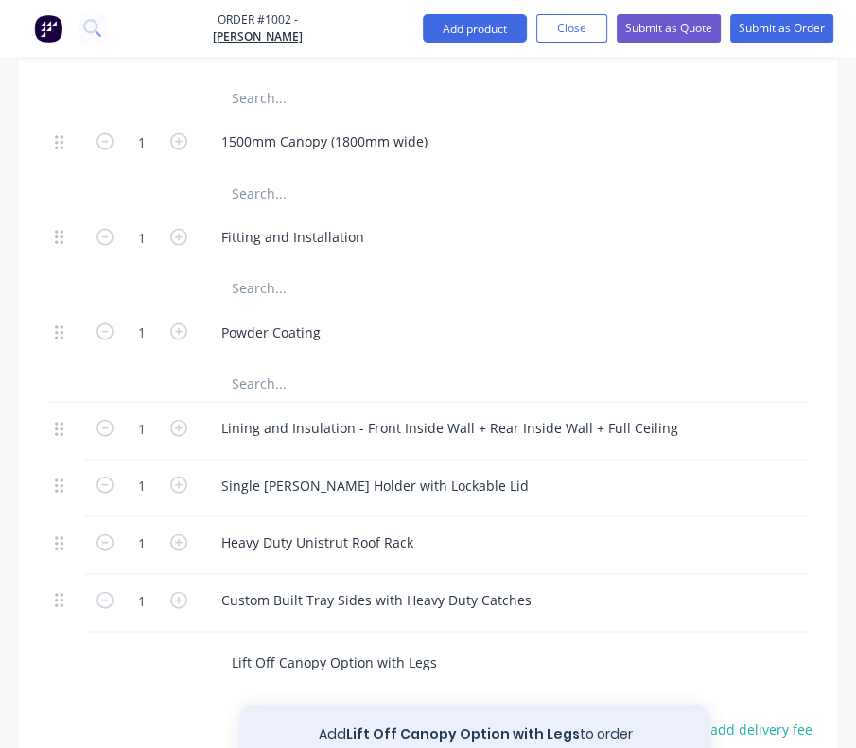
type input "Lift Off Canopy Option with Legs"
click at [474, 705] on button "Add Lift Off Canopy Option with Legs to order" at bounding box center [474, 735] width 473 height 61
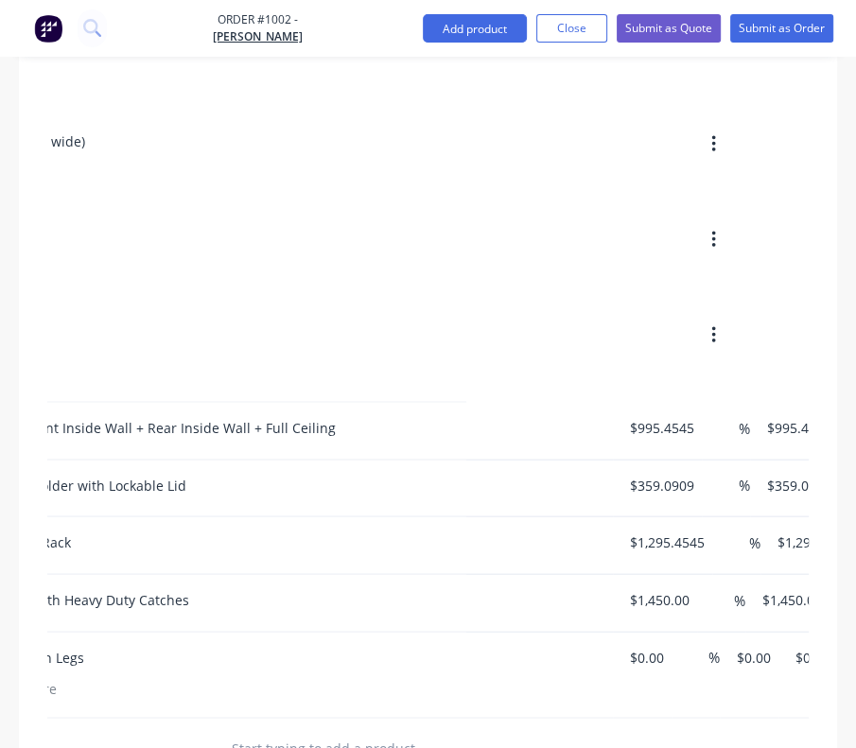
scroll to position [0, 355]
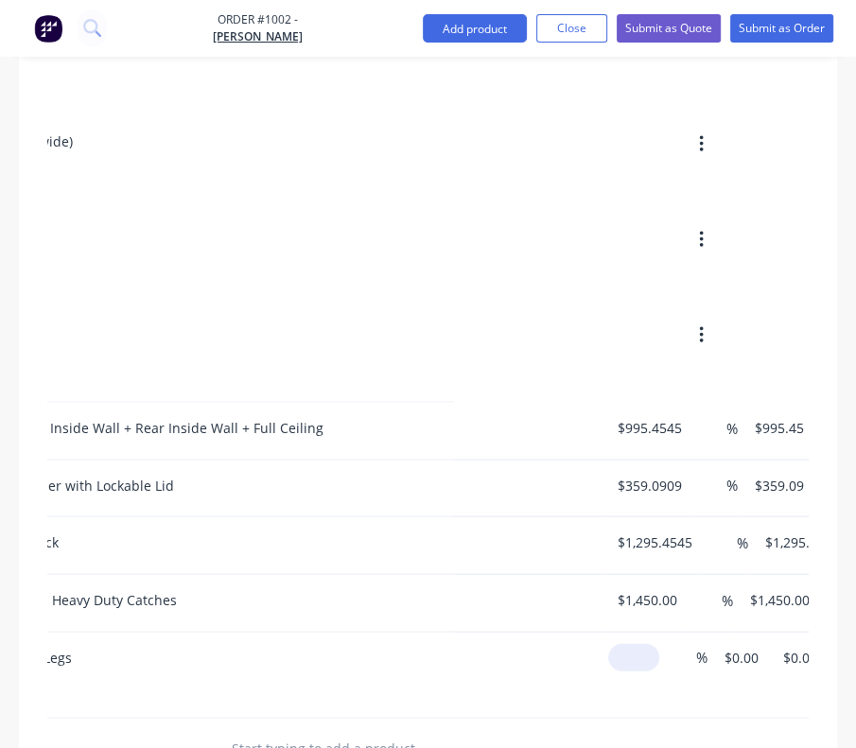
click at [454, 633] on div "1 Lift Off Canopy Option with Legs $0.00 % $0.00 $0.00 $0.00 $0.00" at bounding box center [74, 676] width 762 height 86
type input "$1,090.909"
type input "$1,090.91"
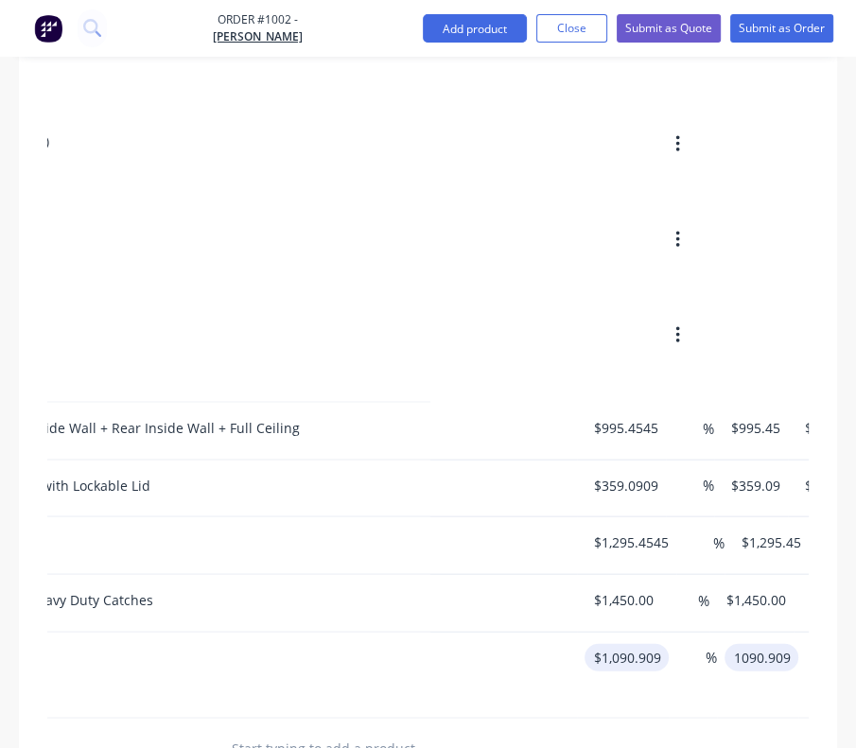
type input "$1,090.909"
type input "1090.91"
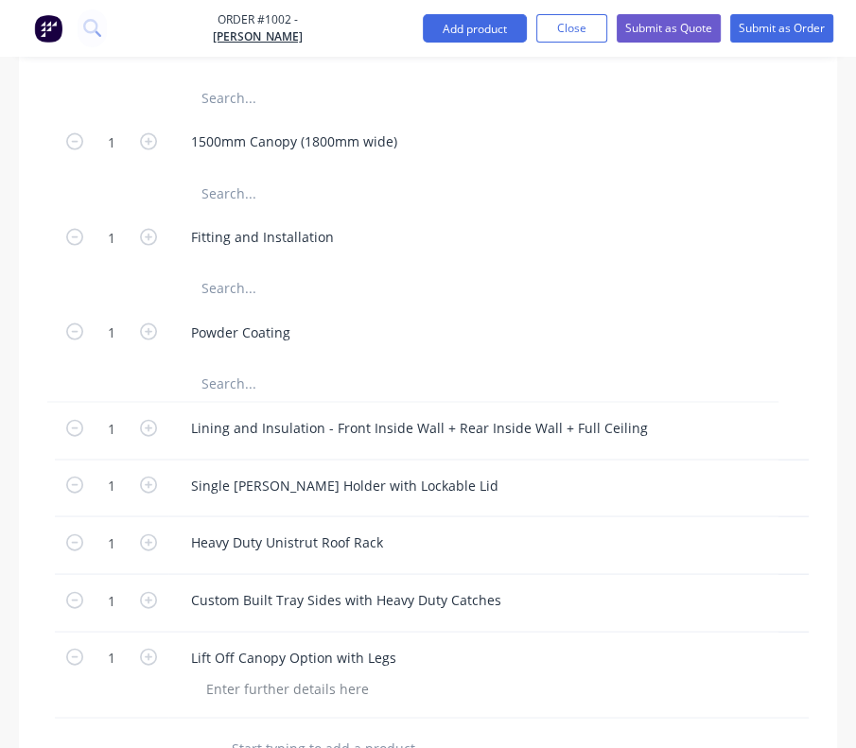
scroll to position [0, 0]
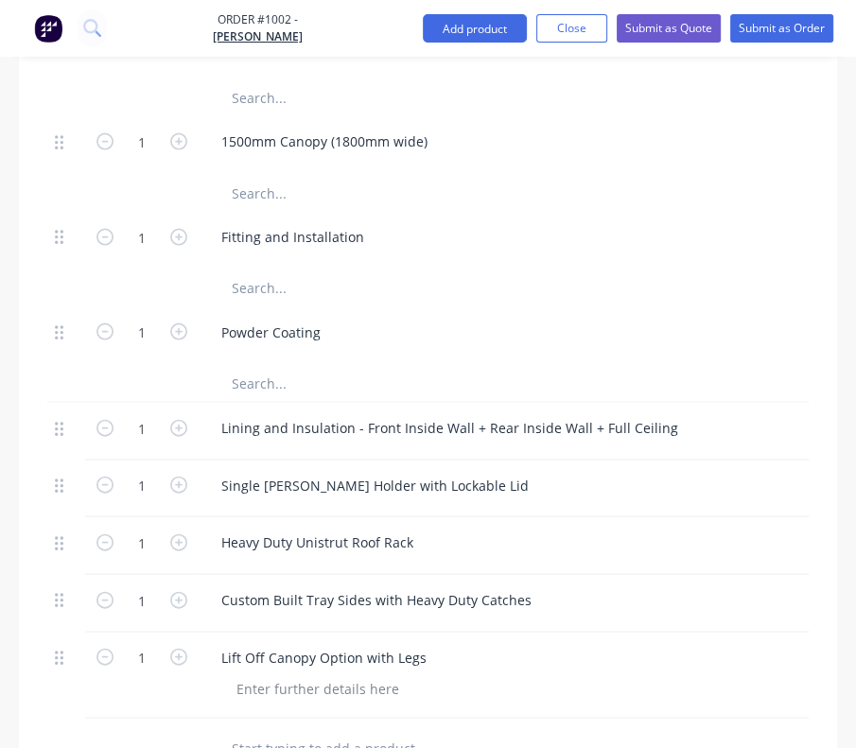
type input "$1,090.91"
click at [272, 730] on input "text" at bounding box center [373, 749] width 284 height 38
type input "2 Pac Colour Matched Painted Canopy Doors + Toolbox Doors"
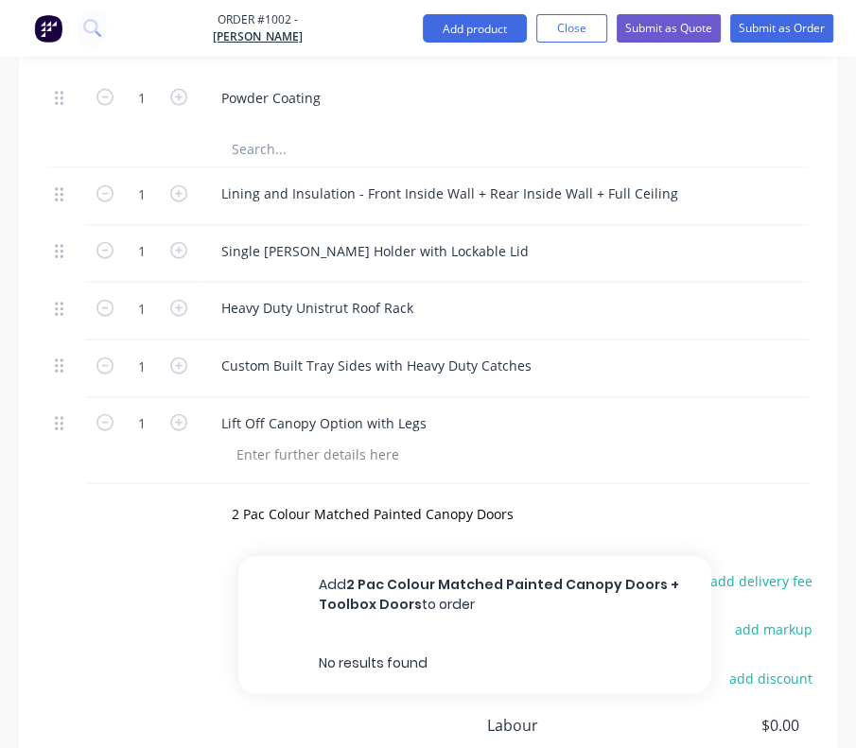
scroll to position [2509, 0]
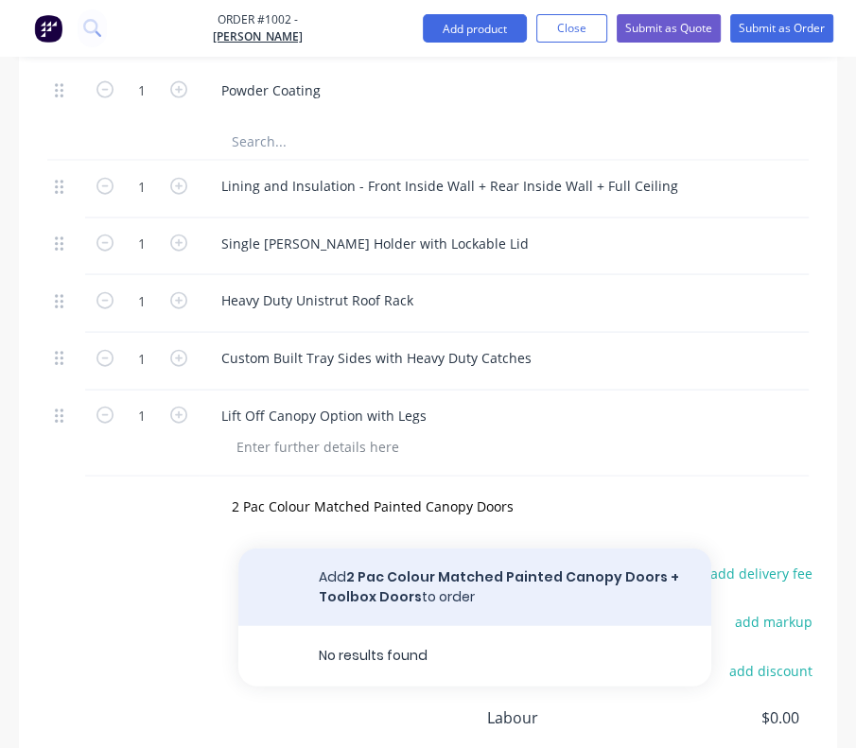
click at [453, 549] on button "Add 2 Pac Colour Matched Painted Canopy Doors + Toolbox Doors to order" at bounding box center [474, 588] width 473 height 78
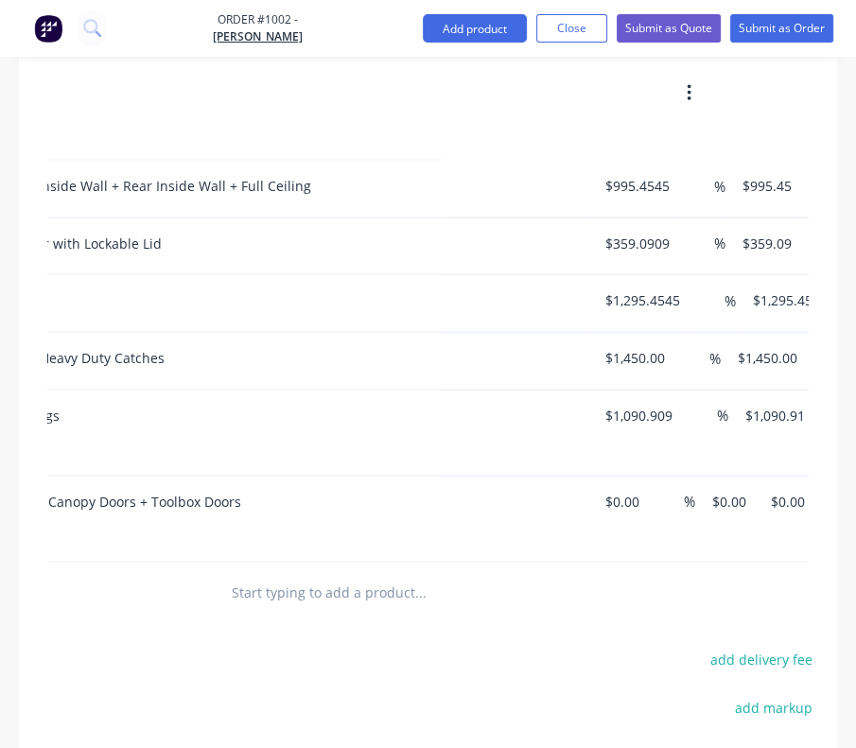
scroll to position [0, 375]
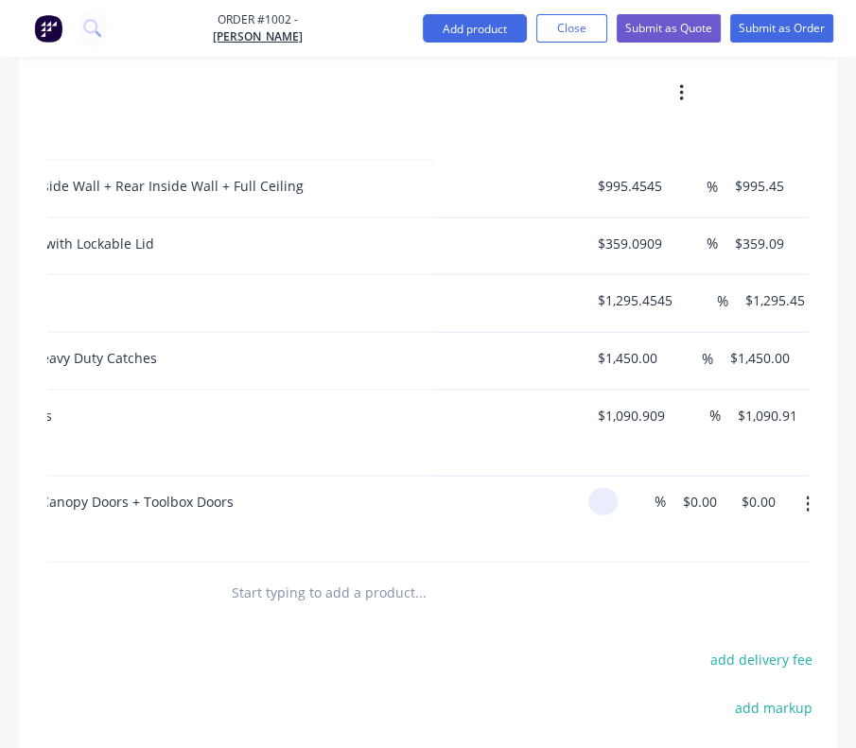
click at [434, 477] on div "1 2 Pac Colour Matched Painted Canopy Doors + Toolbox Doors % $0.00 $0.00 $0.00…" at bounding box center [54, 520] width 762 height 86
type input "$1,136.363"
type input "$1,136.36"
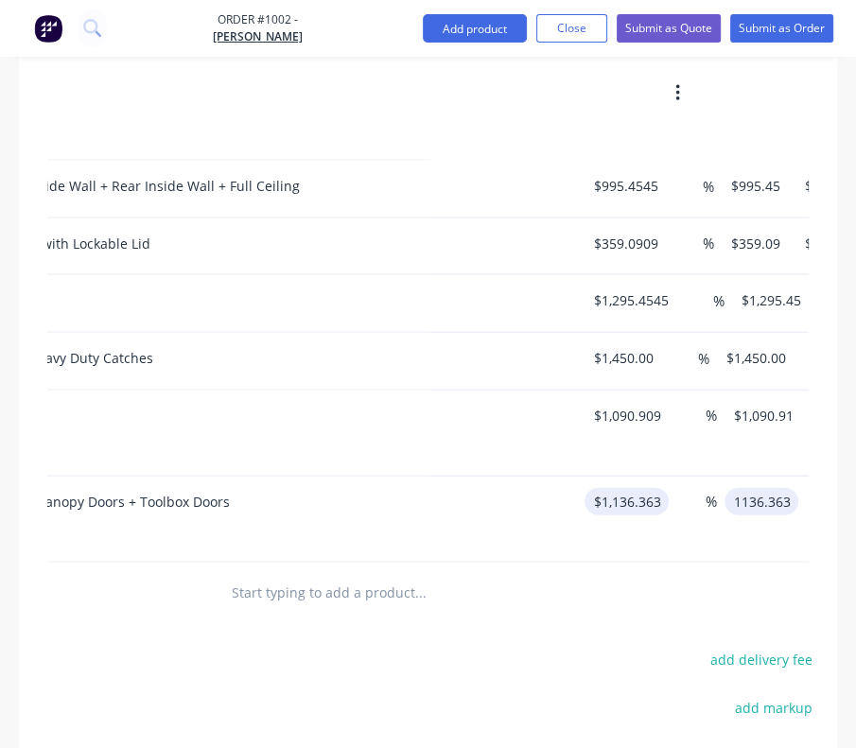
type input "$1,136.363"
type input "1136.36"
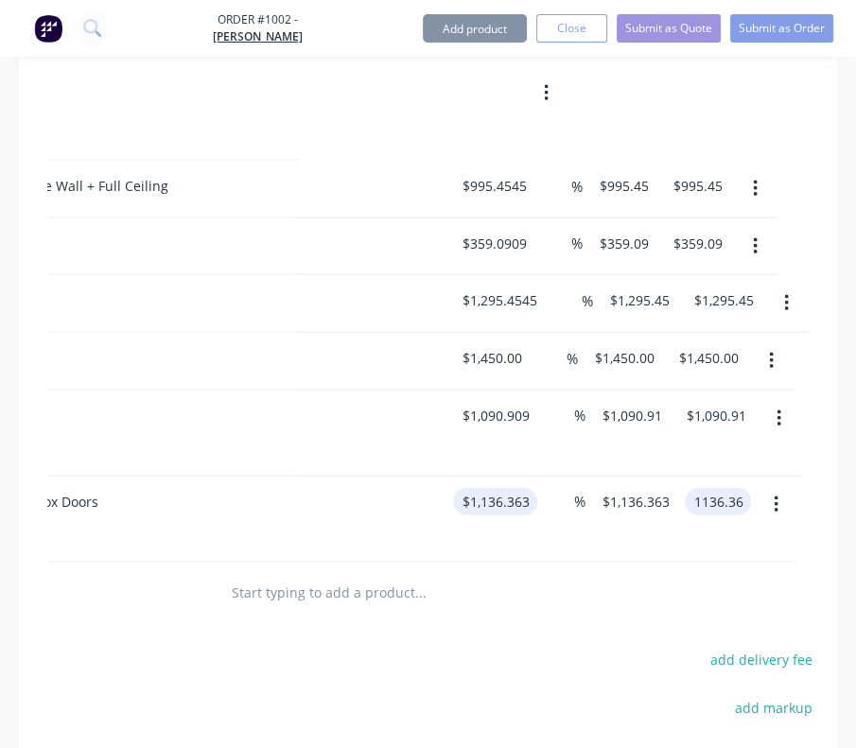
type input "$1,136.36"
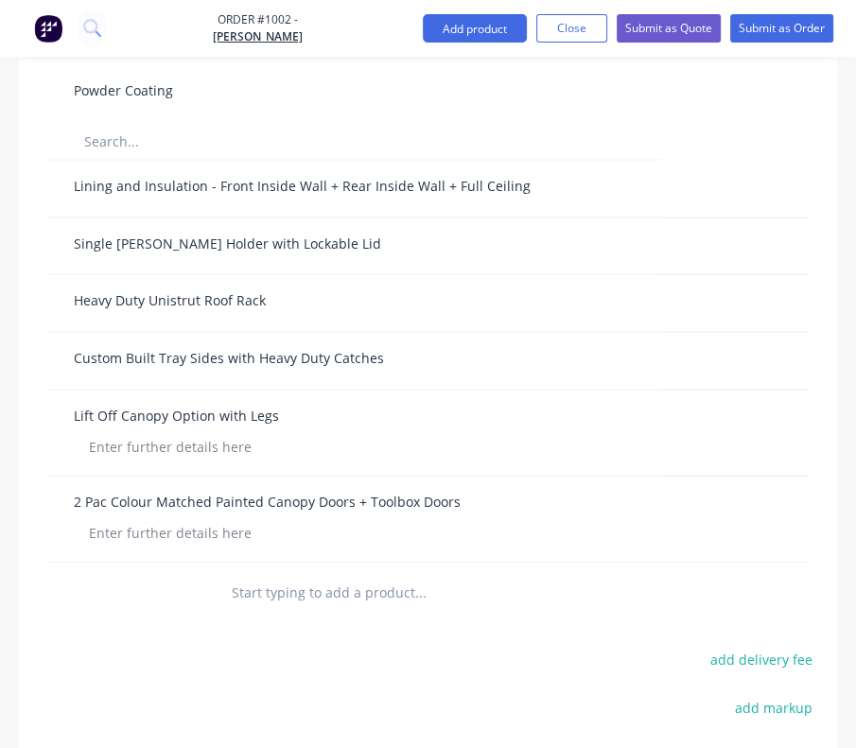
scroll to position [0, 0]
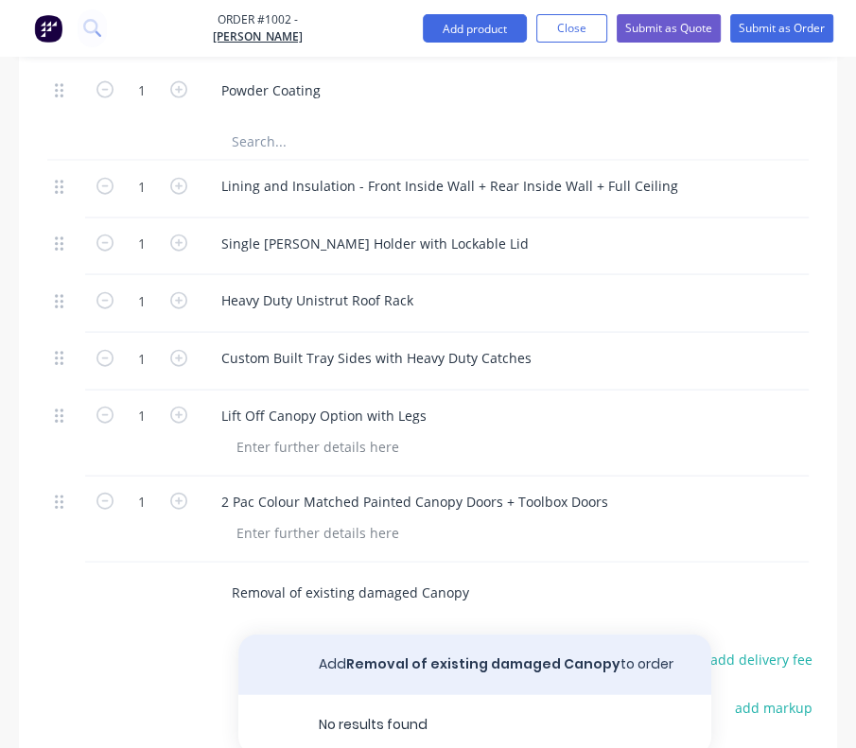
type input "Removal of existing damaged Canopy"
click at [375, 635] on button "Add Removal of existing damaged Canopy to order" at bounding box center [474, 665] width 473 height 61
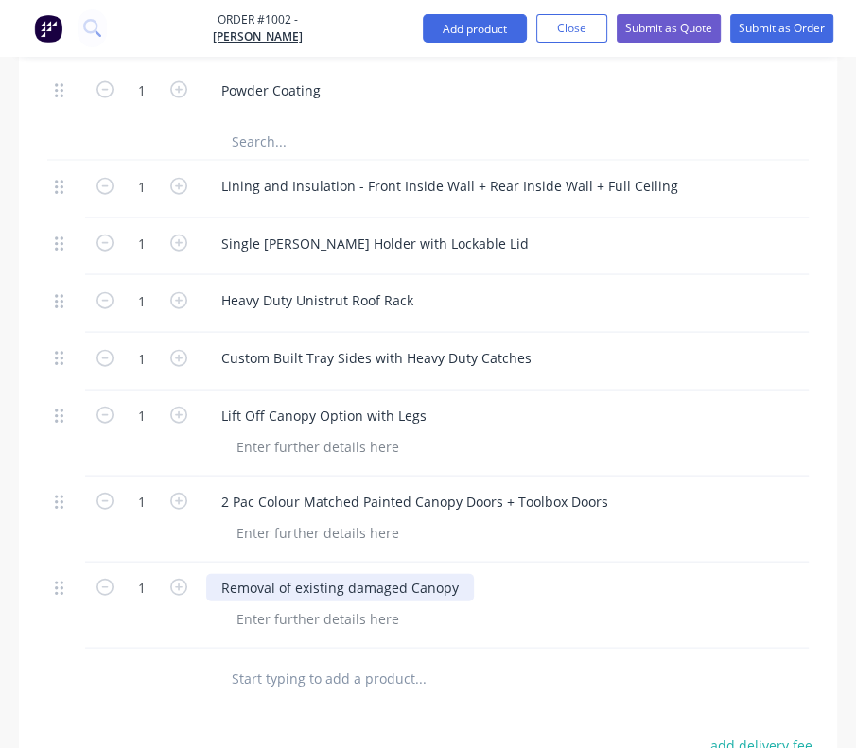
click at [457, 574] on div "Removal of existing damaged Canopy" at bounding box center [340, 587] width 268 height 27
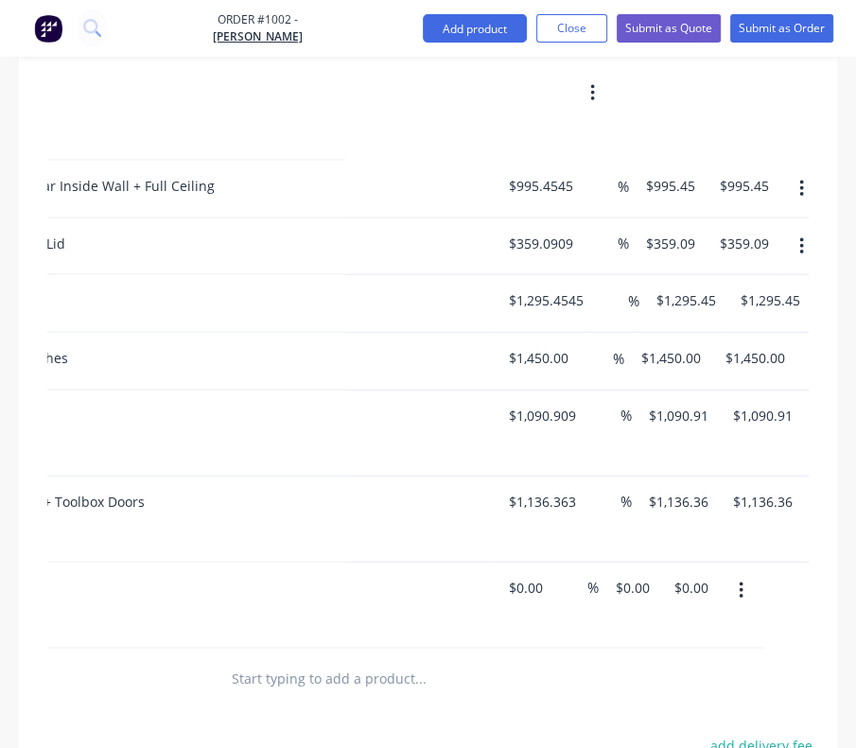
scroll to position [0, 510]
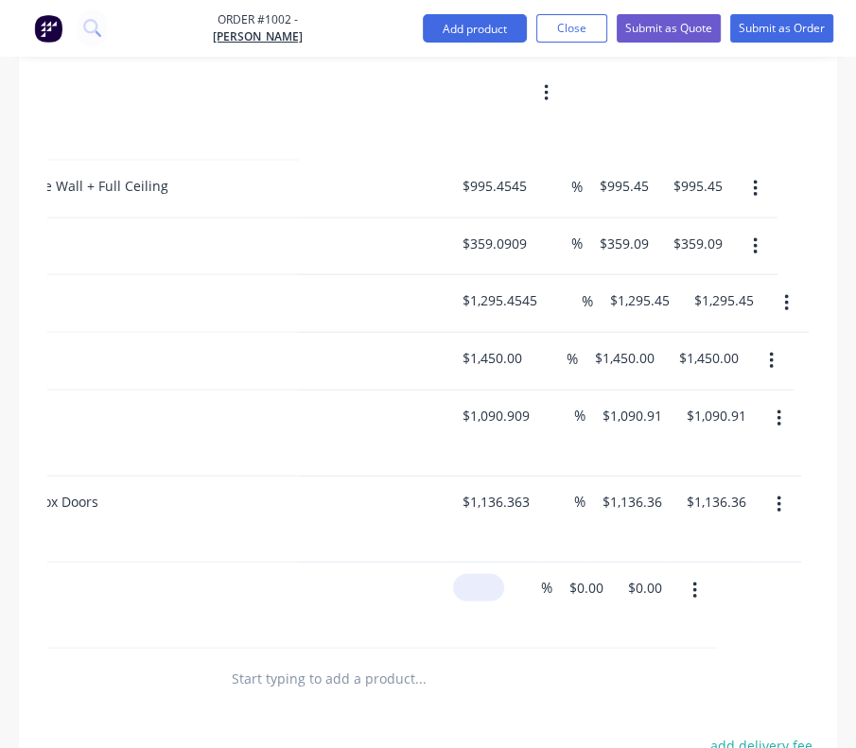
type input "$381.818"
type input "$381.82"
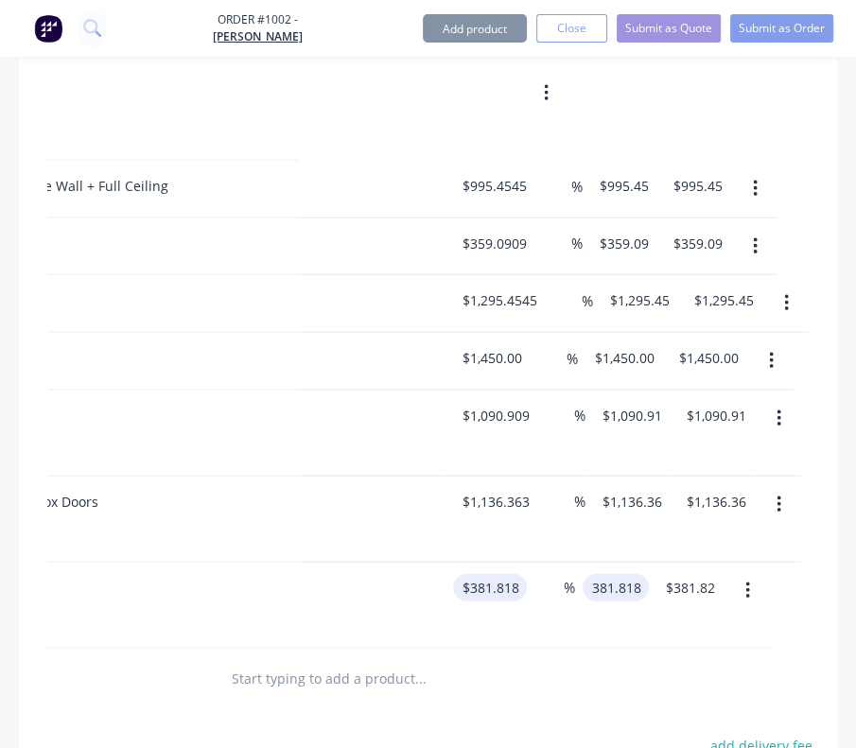
type input "$381.818"
type input "381.82"
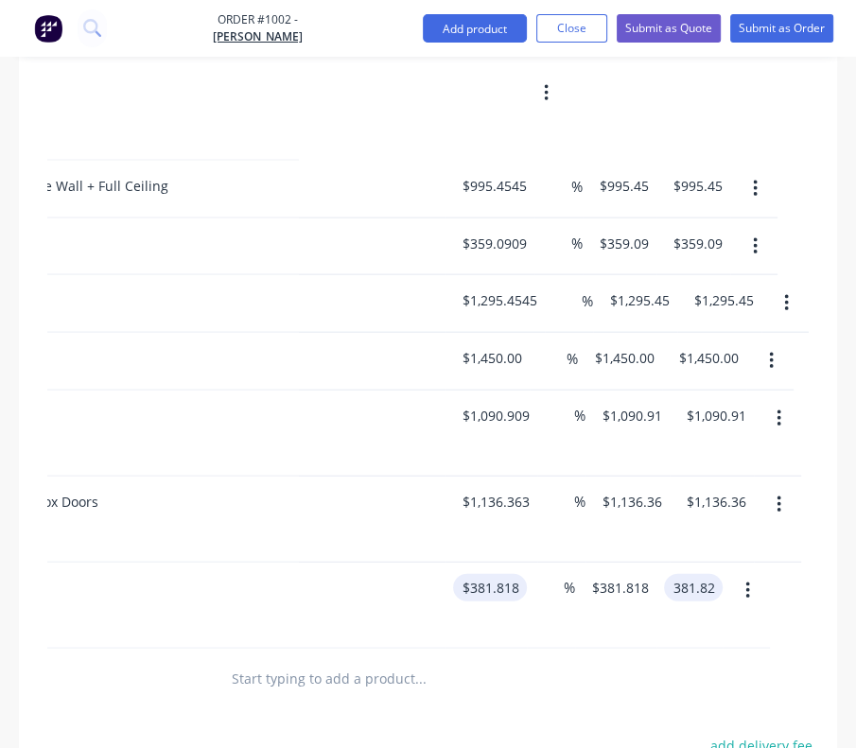
type input "$381.82"
click at [307, 660] on input "R" at bounding box center [373, 679] width 284 height 38
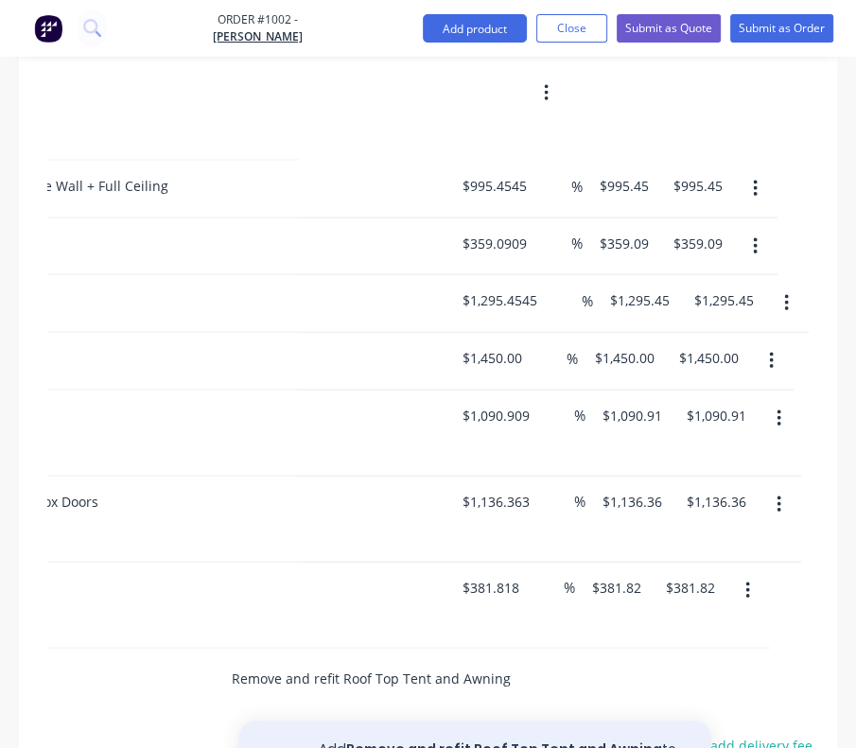
type input "Remove and refit Roof Top Tent and Awning"
click at [364, 721] on button "Add Remove and refit Roof Top Tent and Awning to order" at bounding box center [474, 760] width 473 height 78
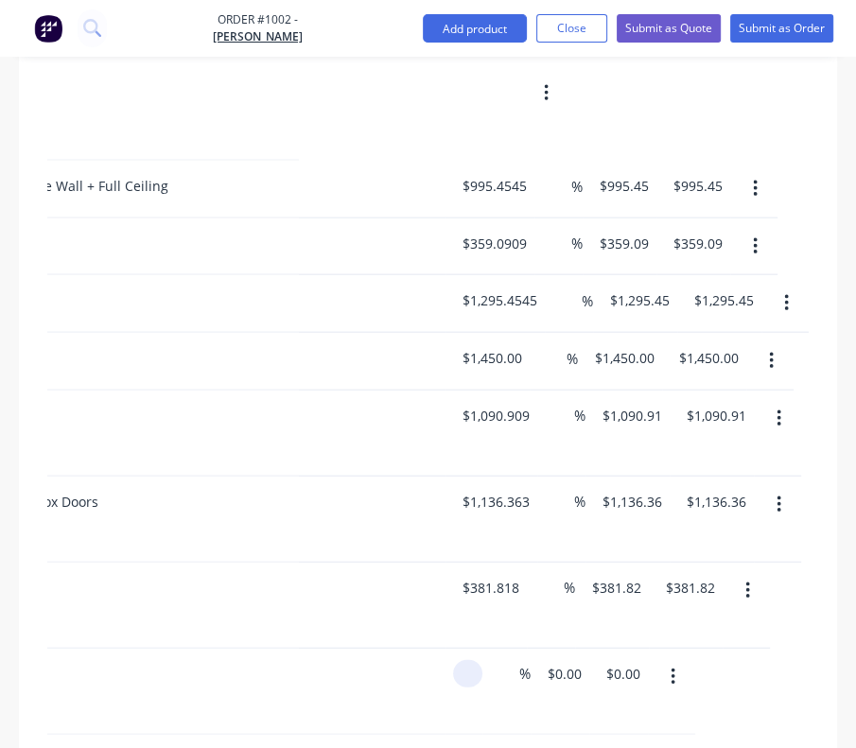
click at [480, 660] on input at bounding box center [472, 673] width 22 height 27
type input "$509.0909"
type input "$509.09"
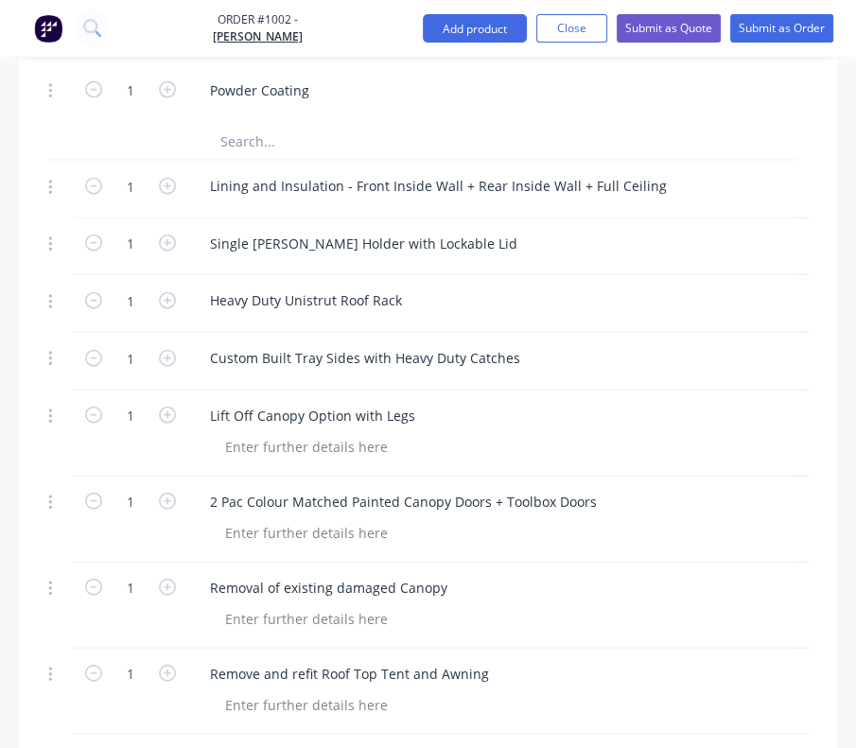
scroll to position [0, 0]
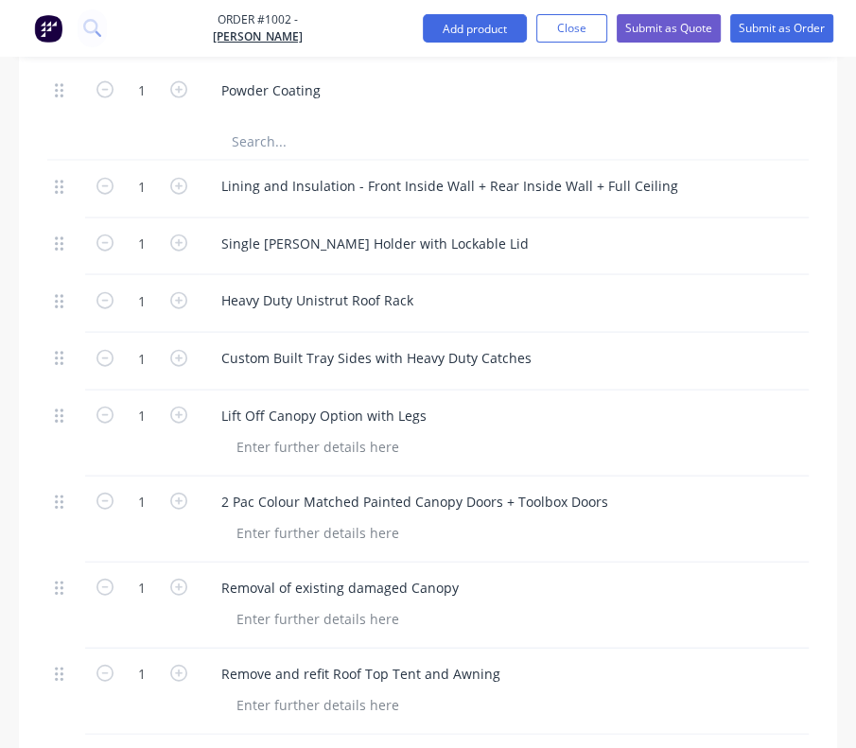
type input "June Special"
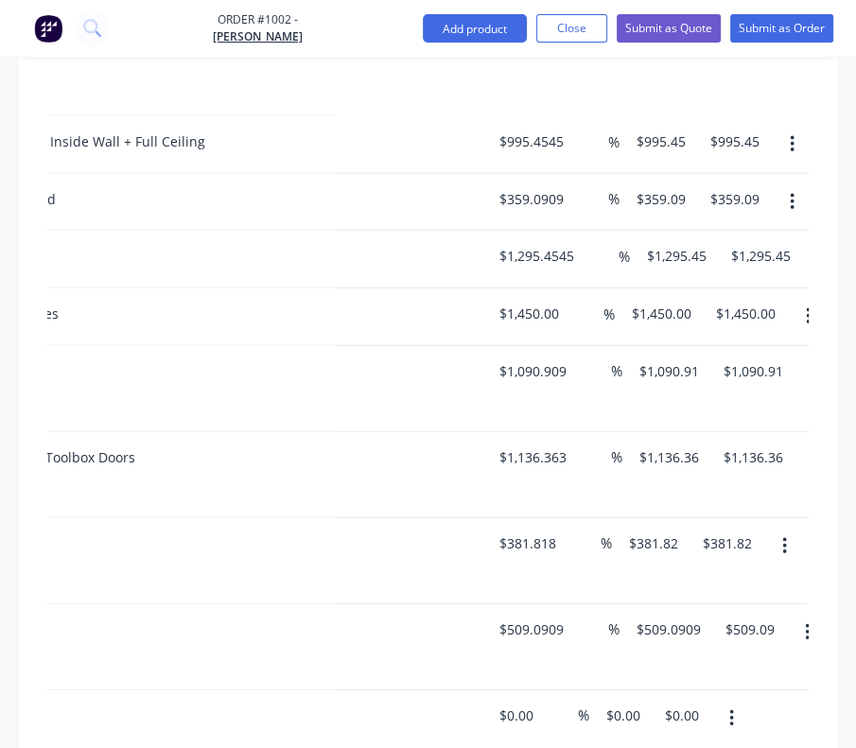
scroll to position [0, 469]
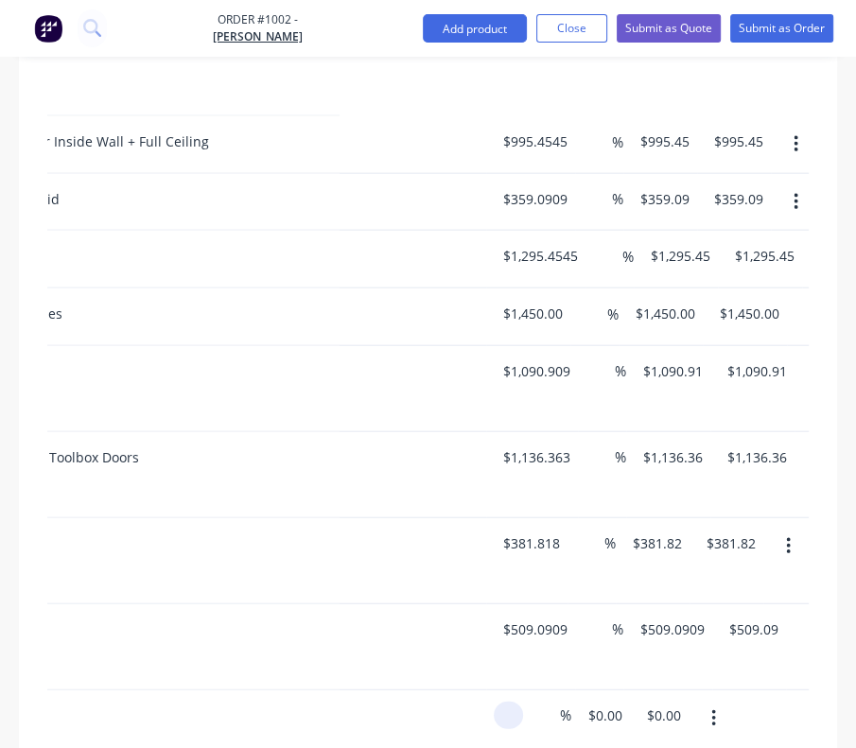
click at [521, 702] on input at bounding box center [512, 715] width 22 height 27
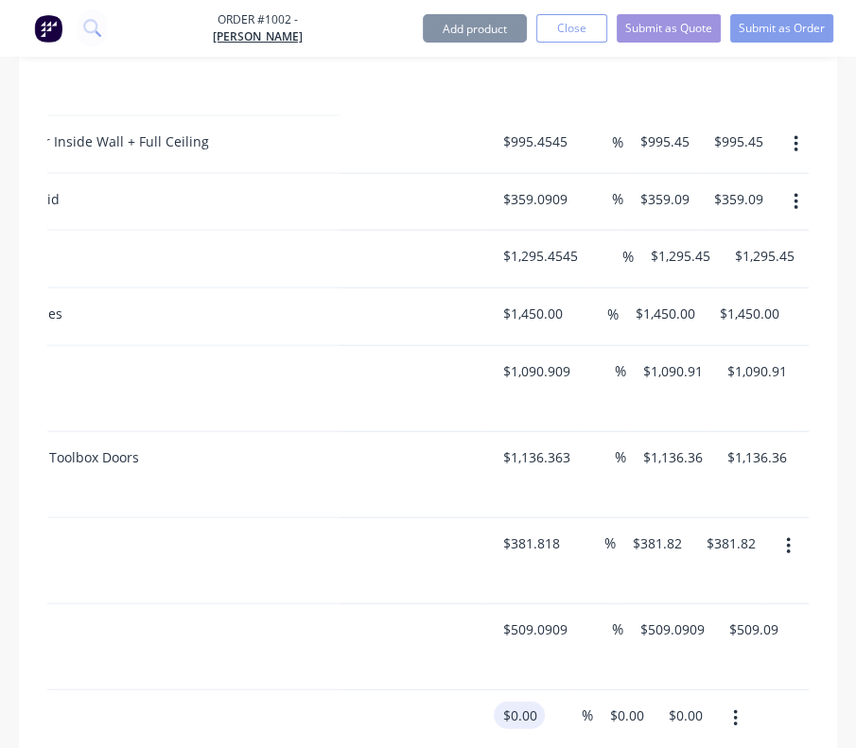
click at [515, 702] on input "$0.00" at bounding box center [523, 715] width 44 height 27
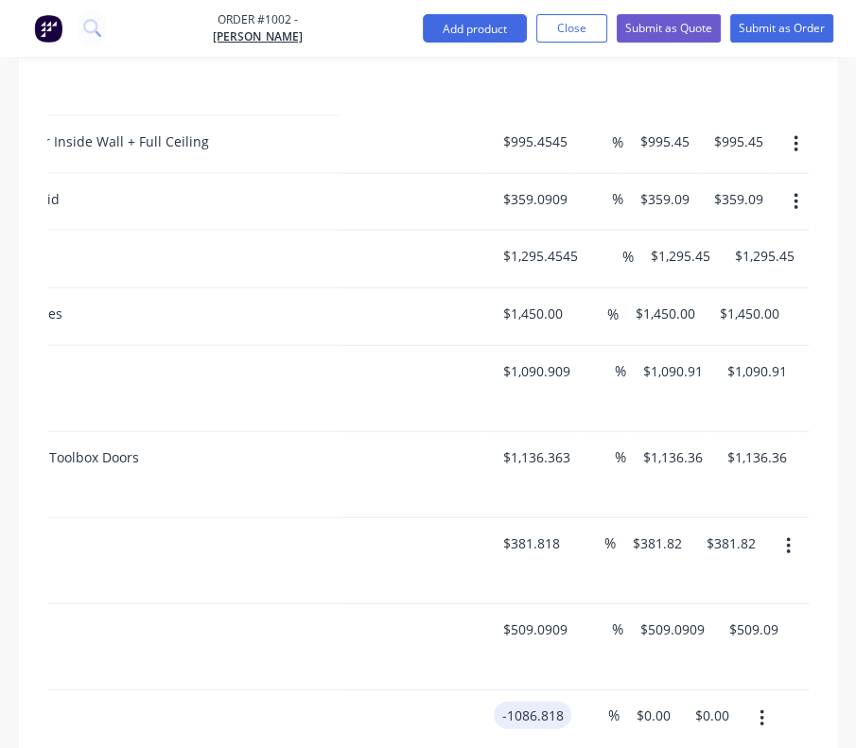
type input "$-1,086.818"
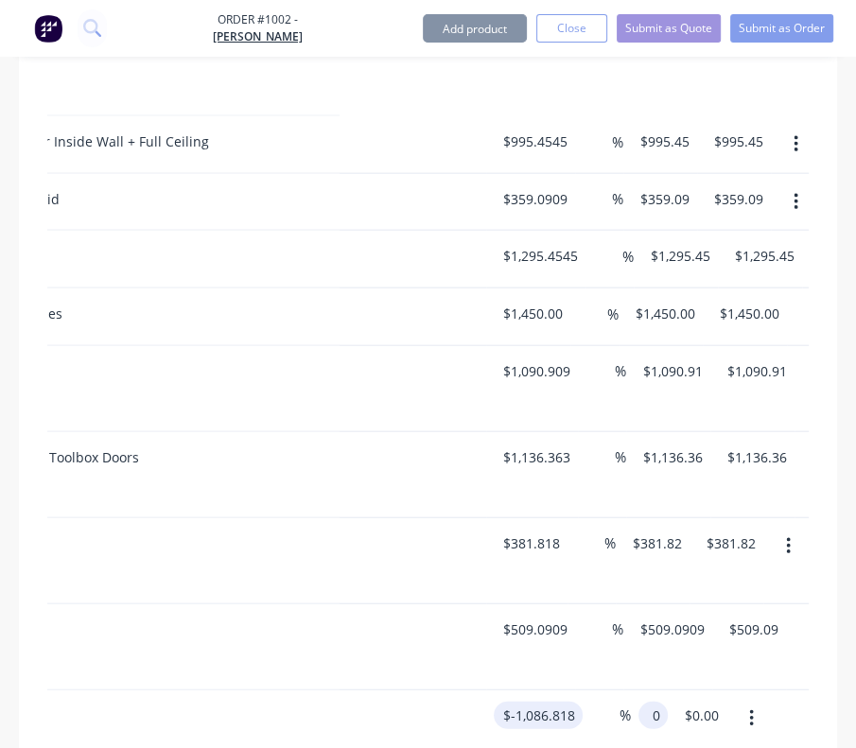
type input "$0.00"
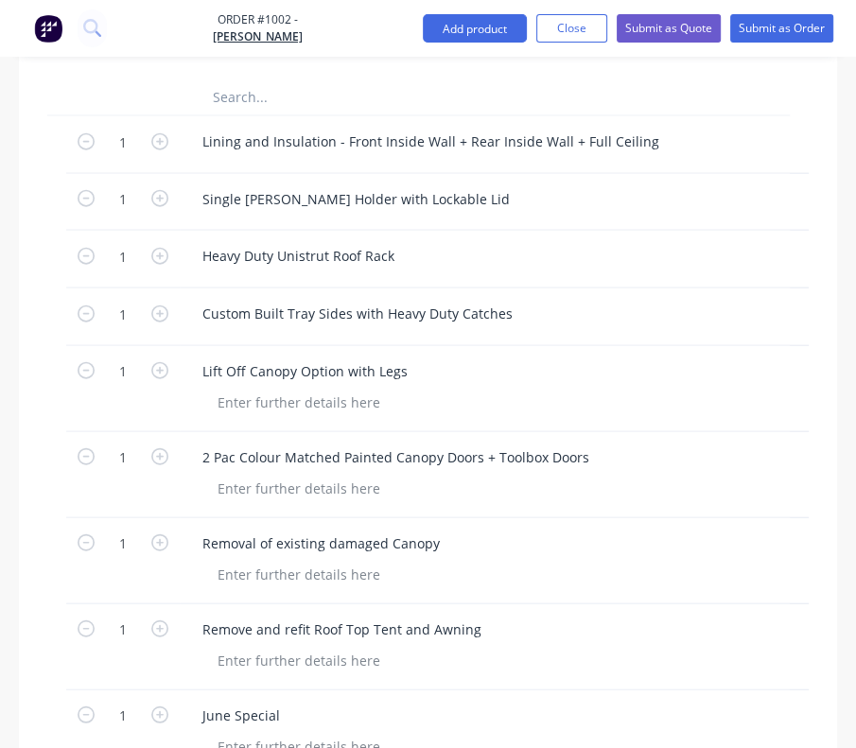
scroll to position [0, 0]
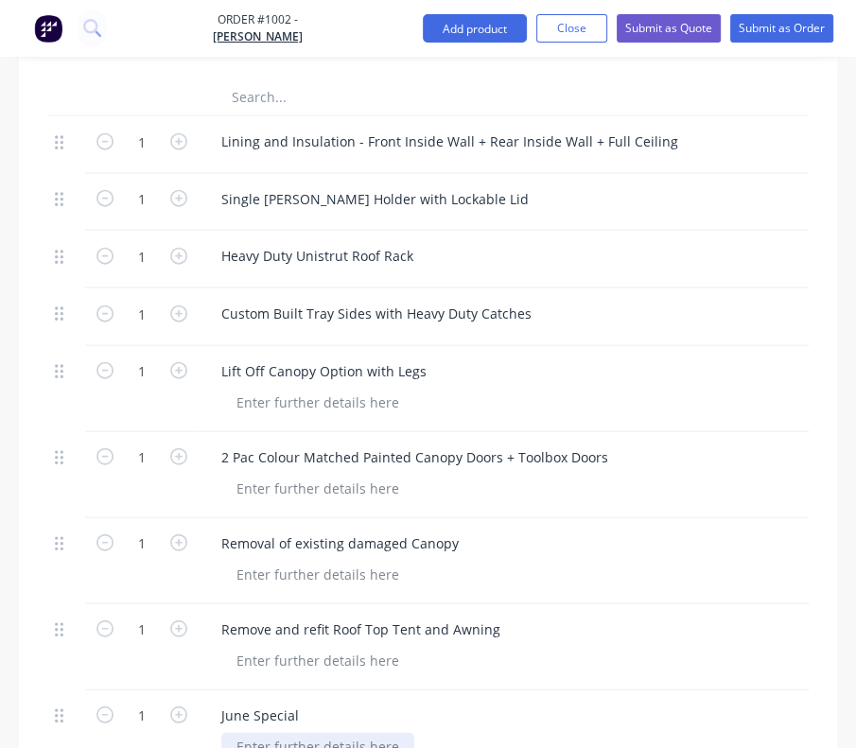
click at [278, 733] on div at bounding box center [317, 746] width 193 height 27
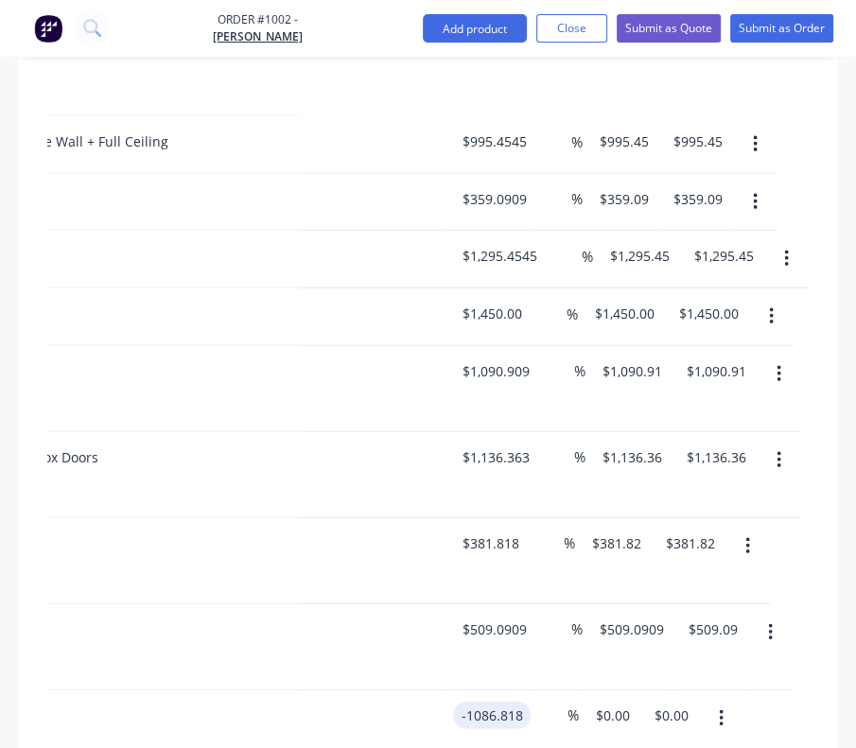
type input "$-1,086.818"
type input "0"
type input "0.00"
type input "$0.00"
type input "0.00"
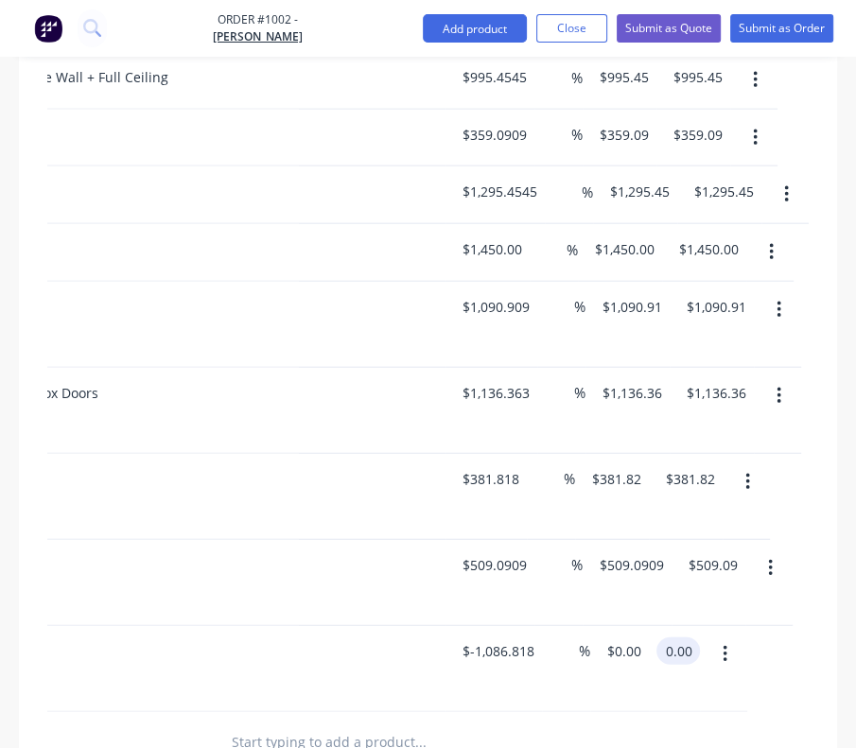
scroll to position [2653, 0]
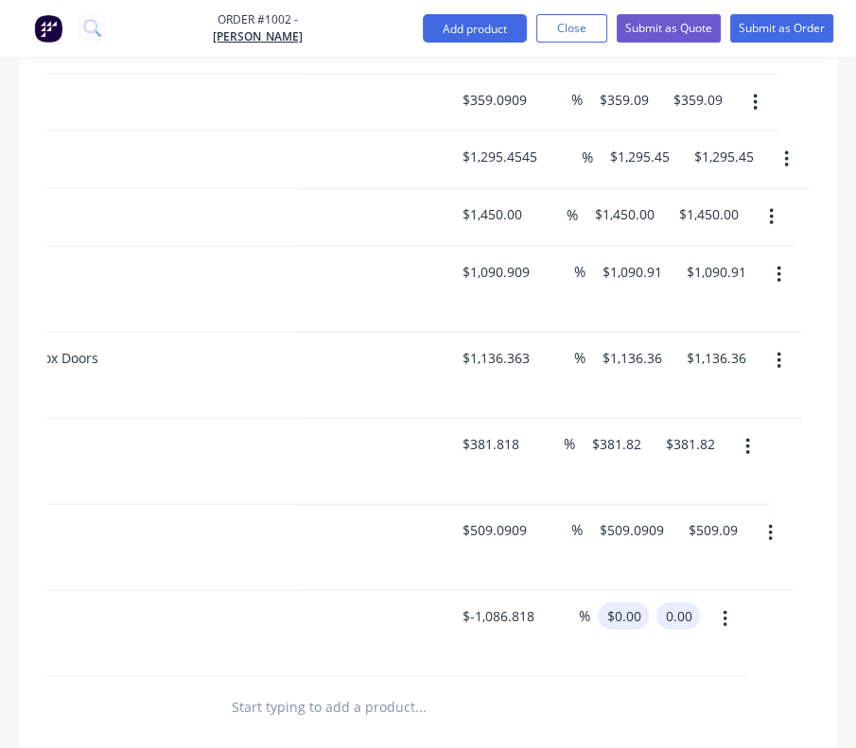
type input "0"
type input "$0.00"
click at [618, 603] on input "0" at bounding box center [616, 616] width 22 height 27
type input "$-1,086.818"
type input "-1086.82"
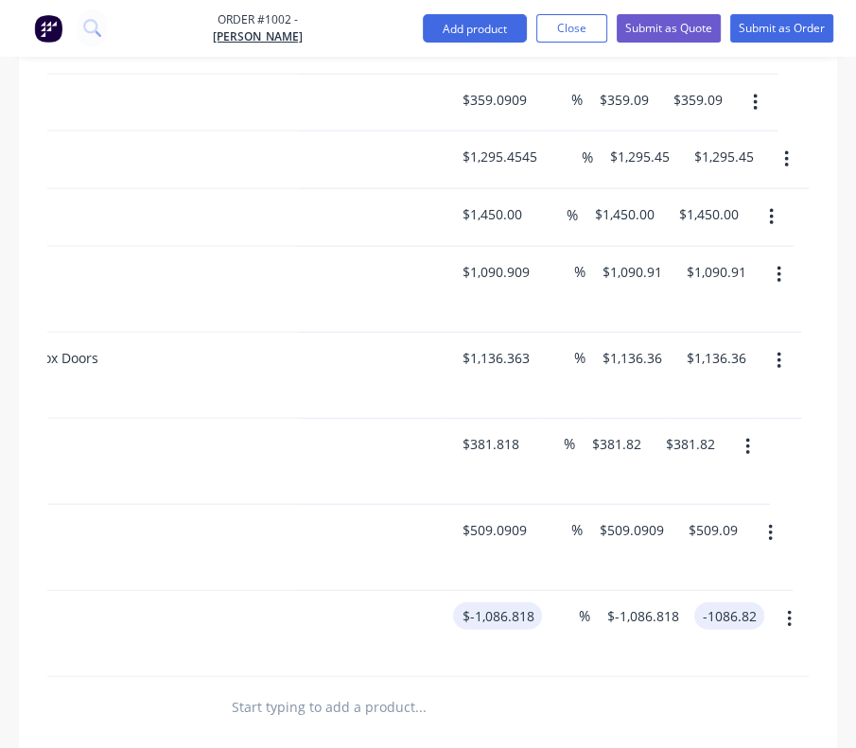
type input "-1086.818"
type input "$-1,086.82"
click at [498, 603] on input "-1086.818" at bounding box center [496, 616] width 70 height 27
type input "509.0909"
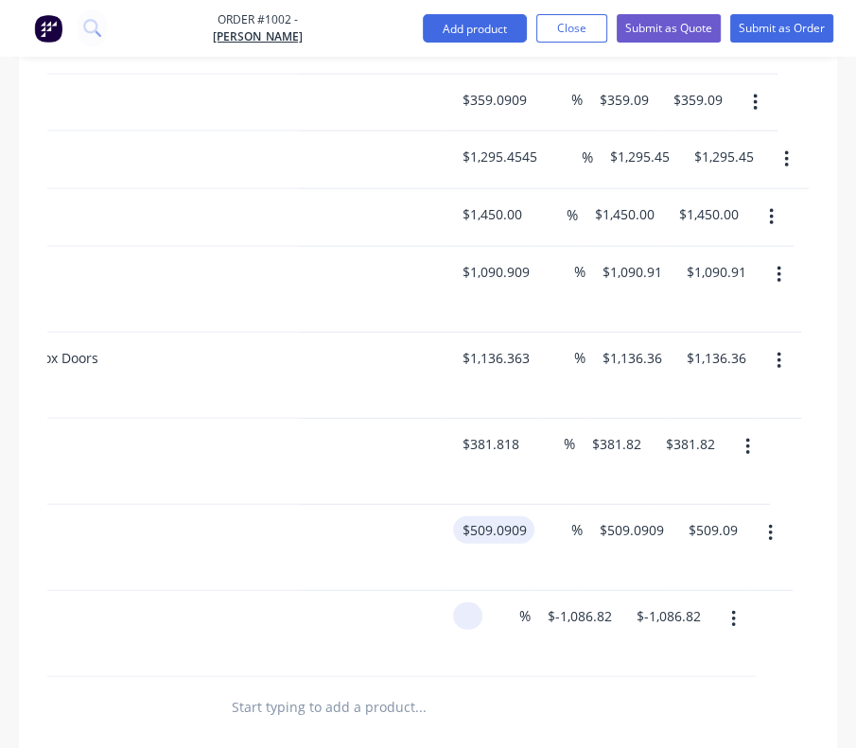
type input "$0.00"
click at [500, 517] on input "509.0909" at bounding box center [498, 530] width 74 height 27
type input "$0.00"
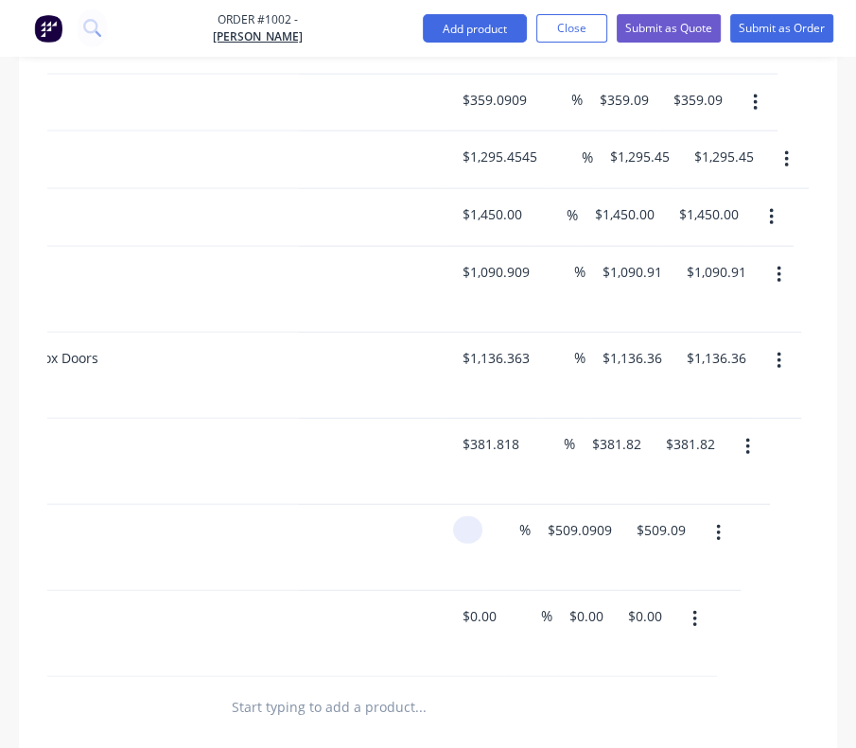
type input "$0.00"
type input "0.00"
type input "0"
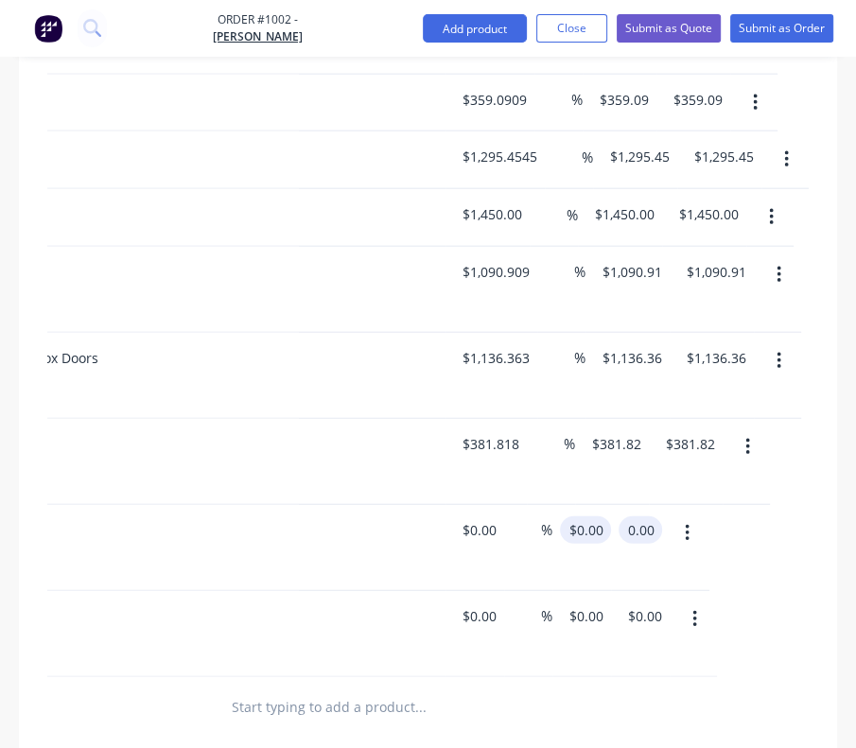
type input "$0.00"
click at [573, 517] on input "0" at bounding box center [579, 530] width 22 height 27
paste input "509.0909"
type input "509.0909"
type input "381.818"
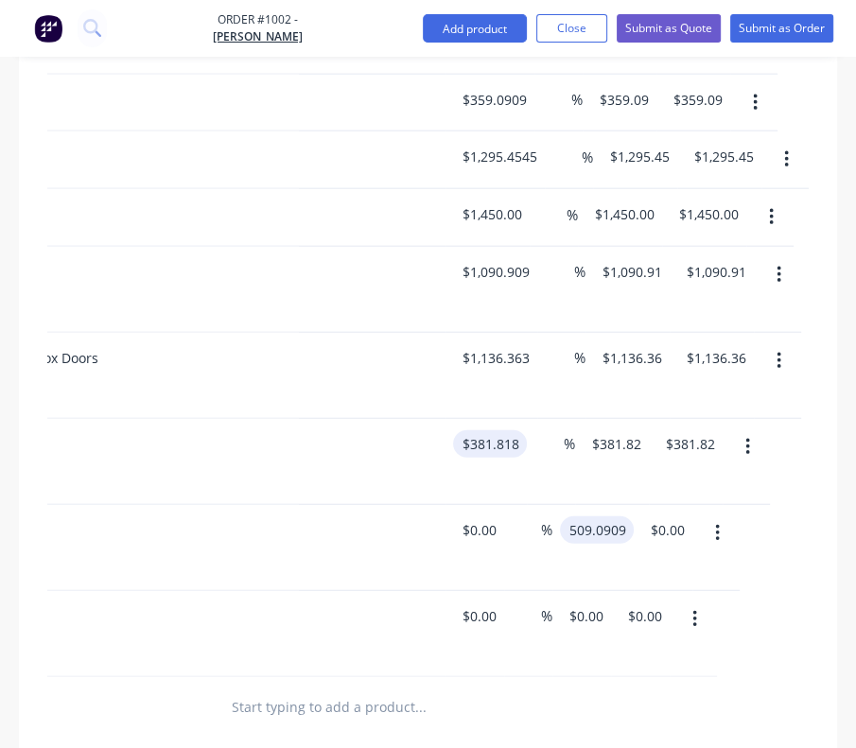
type input "$509.0909"
type input "$509.09"
click at [497, 430] on input "381.818" at bounding box center [490, 443] width 59 height 27
type input "$0.00"
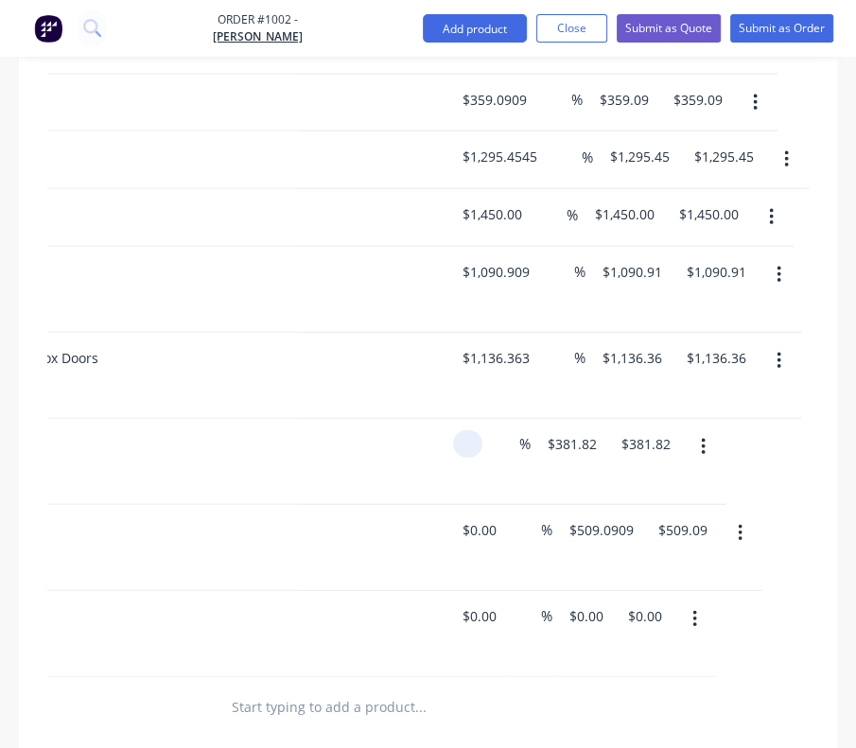
type input "$0.00"
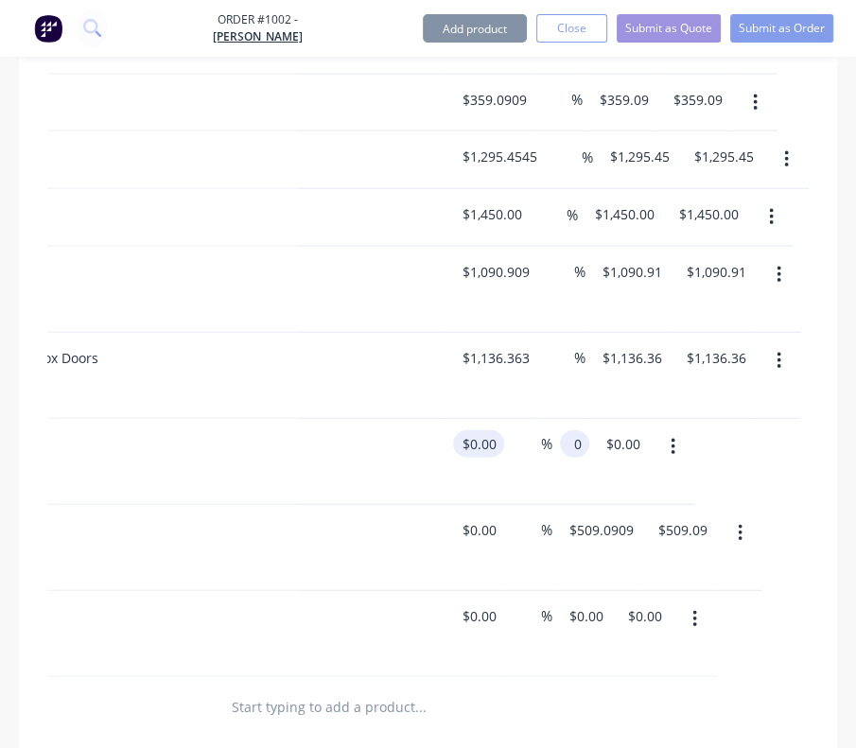
type input "$0.00"
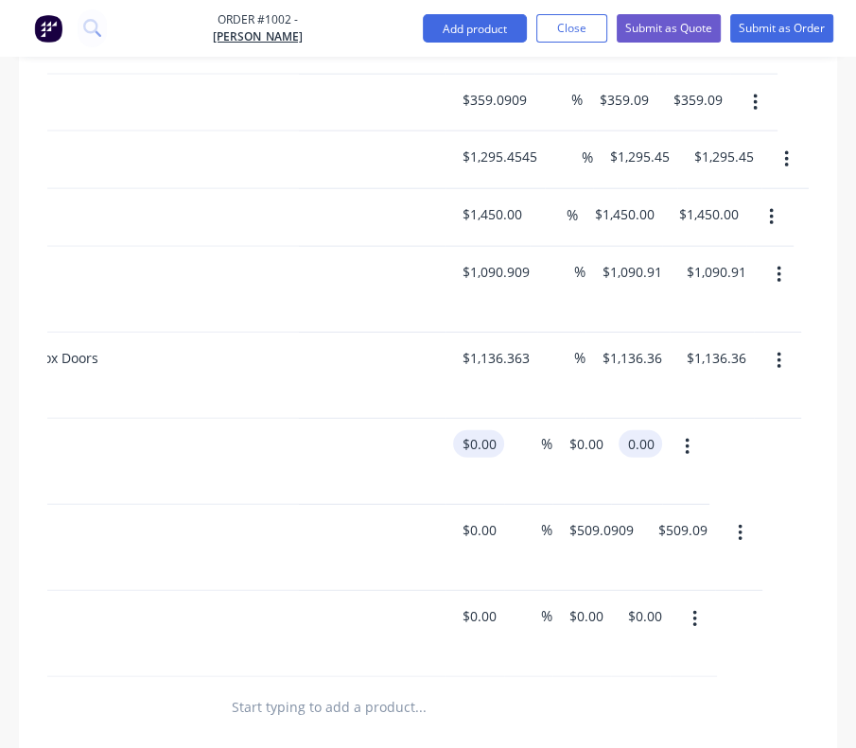
type input "0.00"
type input "0"
type input "$0.00"
click at [582, 430] on input "0" at bounding box center [579, 443] width 22 height 27
paste input "381.818"
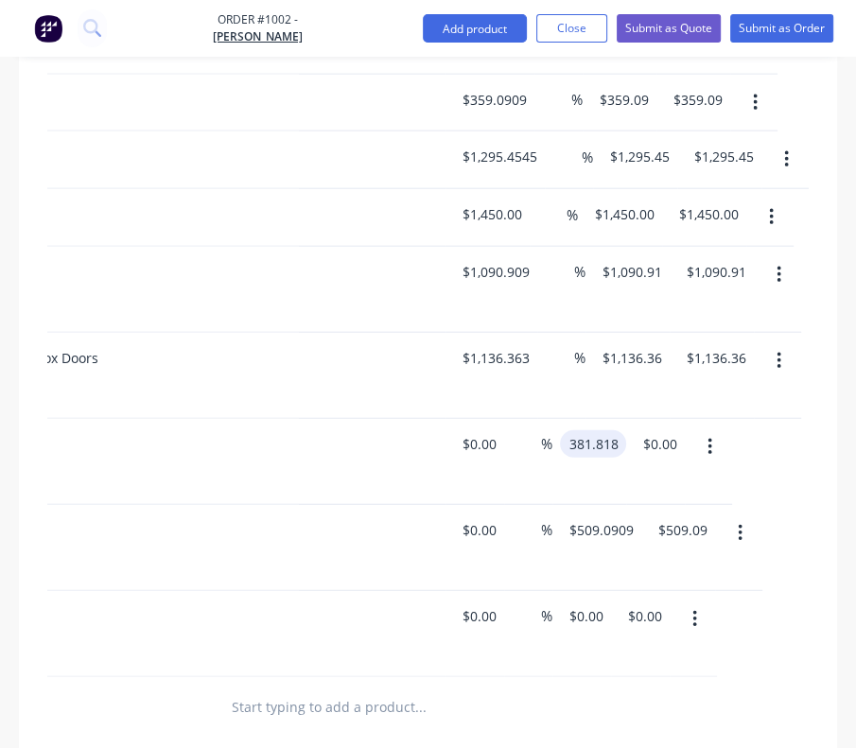
click at [582, 430] on input "381.818" at bounding box center [597, 443] width 59 height 27
type input "381.818"
type input "1136.363"
type input "$381.818"
type input "$381.82"
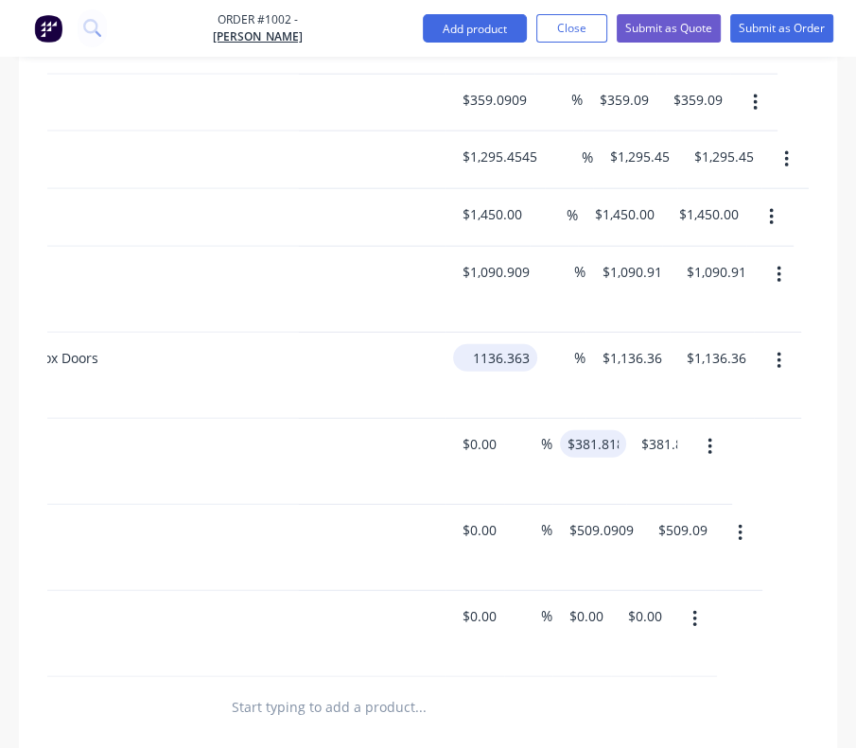
click at [520, 344] on input "1136.363" at bounding box center [499, 357] width 77 height 27
type input "$0.00"
type input "0"
type input "$0.00"
click at [581, 344] on input "0" at bounding box center [580, 357] width 69 height 27
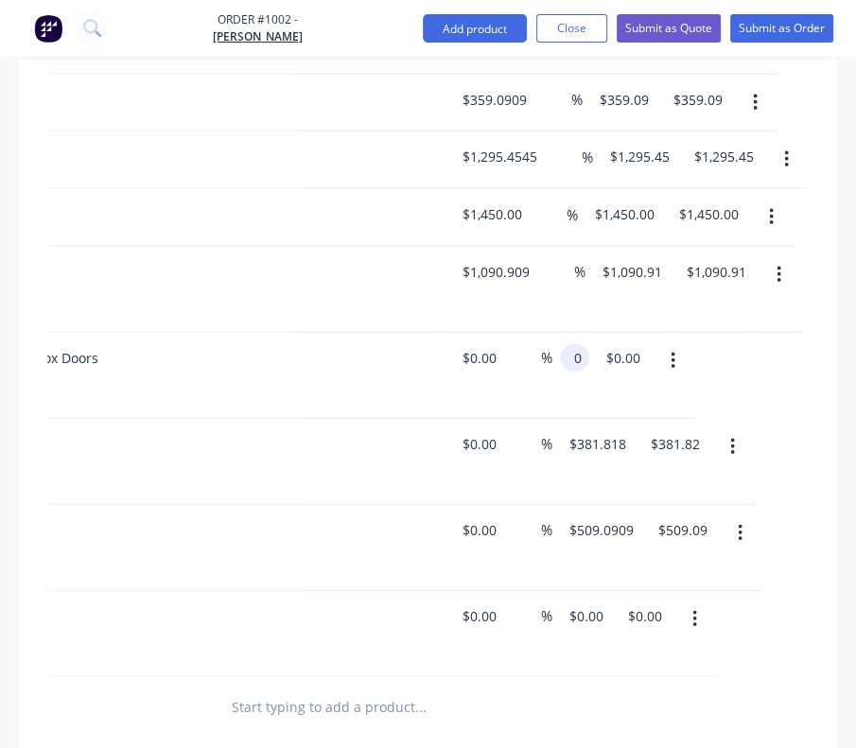
paste input "1136.363"
click at [581, 344] on input "1136.363" at bounding box center [601, 357] width 66 height 27
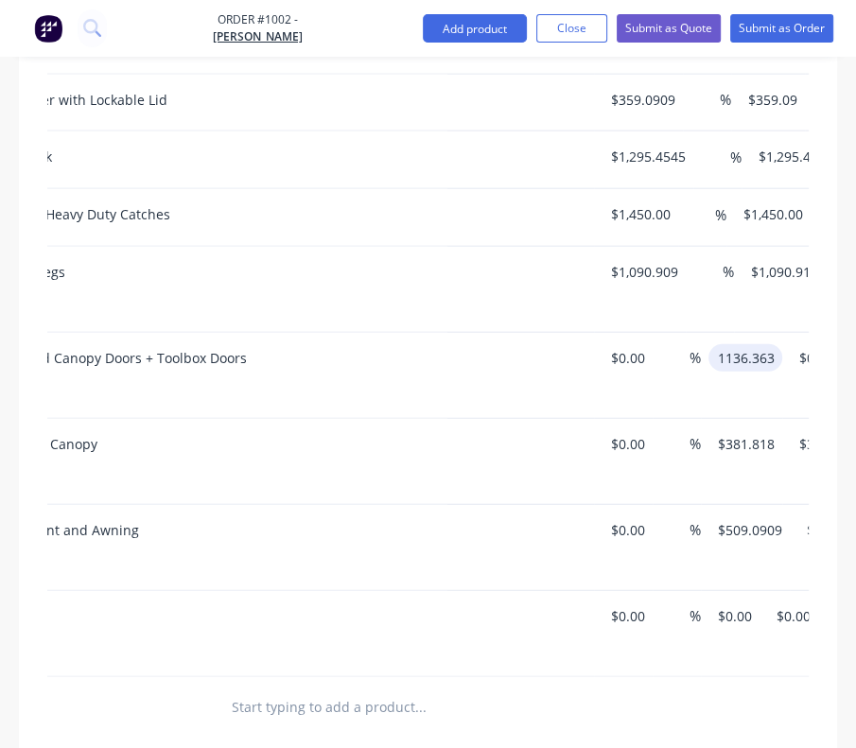
scroll to position [0, 367]
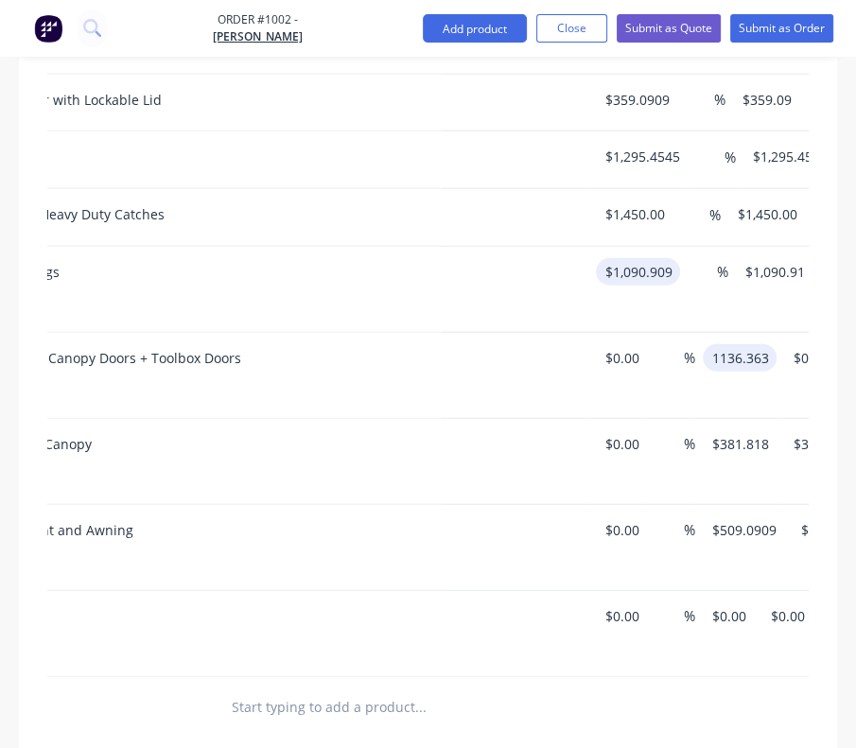
type input "1136.363"
type input "1090.909"
type input "$1,136.363"
type input "$1,136.36"
click at [647, 258] on input "1090.909" at bounding box center [637, 271] width 66 height 27
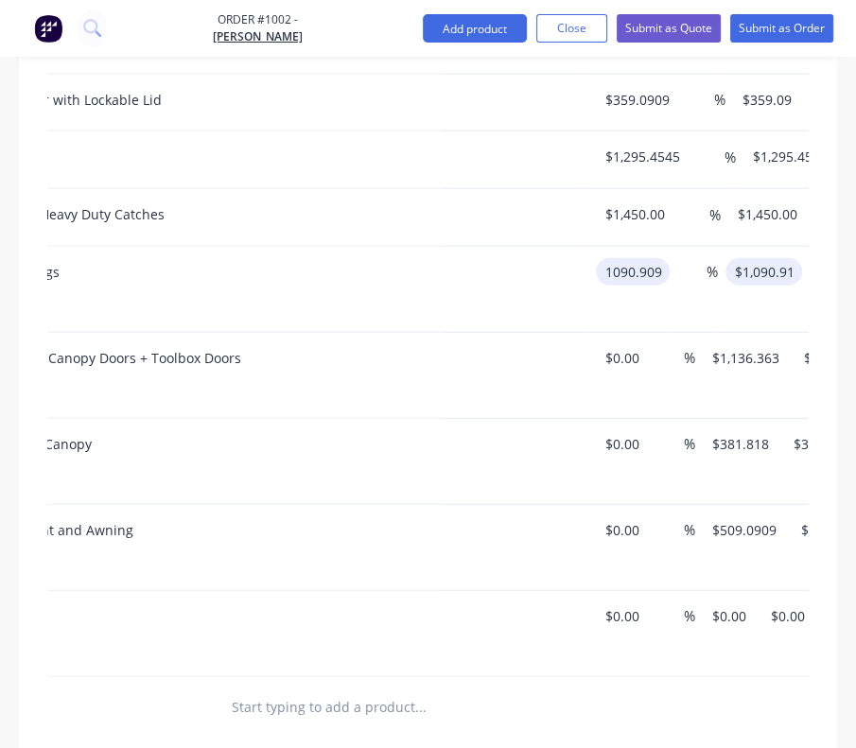
type input "$1,090.909"
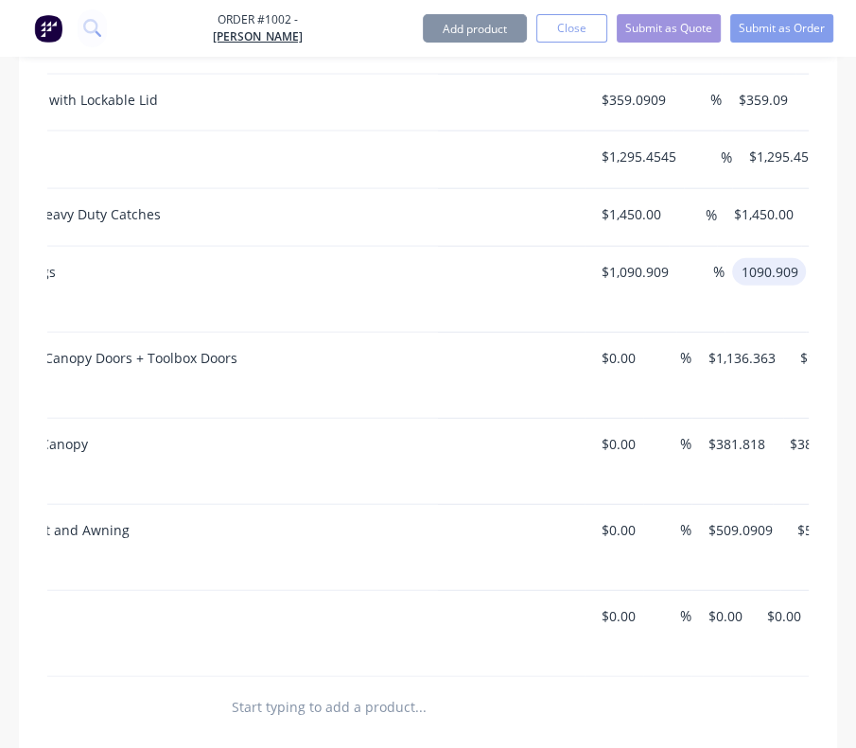
type input "$1,090.909"
type input "1090.91"
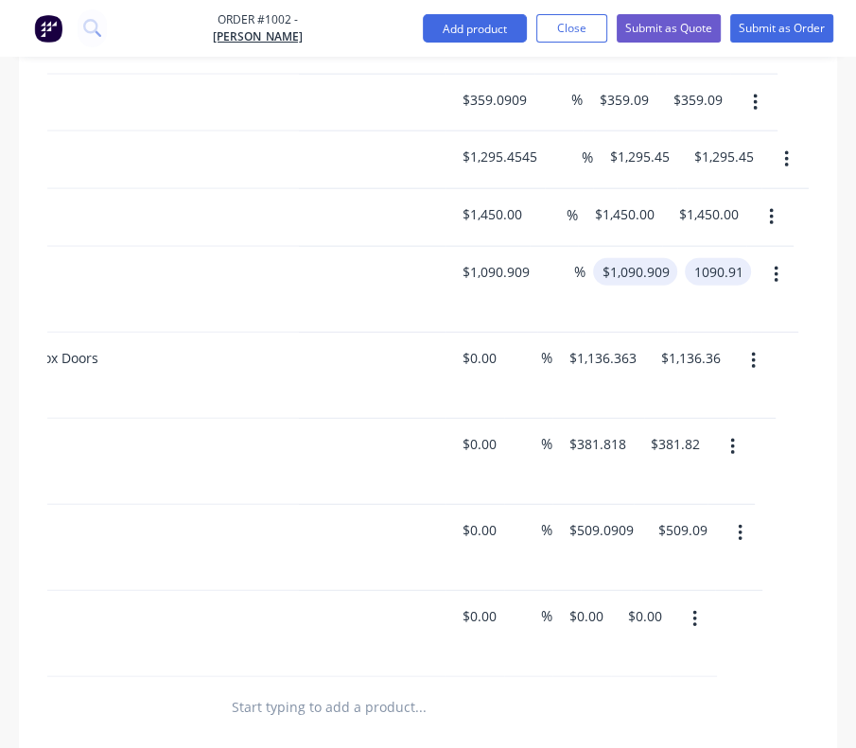
click at [743, 258] on input "1090.91" at bounding box center [722, 271] width 59 height 27
type input "1090.91"
type input "$1,090.91"
click at [630, 258] on input "1090.91" at bounding box center [639, 271] width 77 height 27
paste input "09"
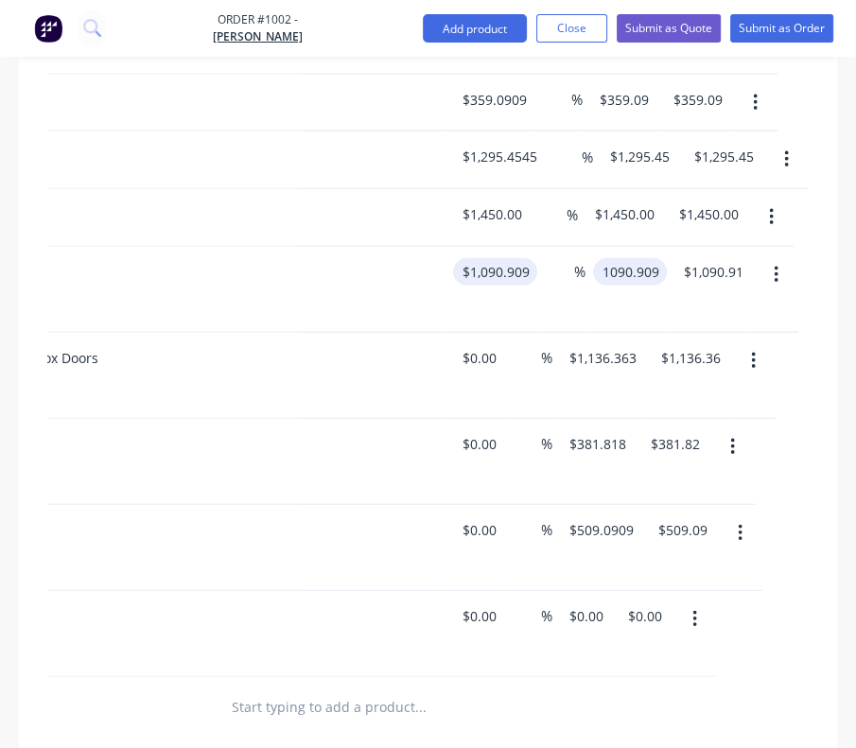
type input "1090.909"
type input "$1,090.909"
click at [507, 258] on input "1090.909" at bounding box center [494, 271] width 66 height 27
type input "$0.00"
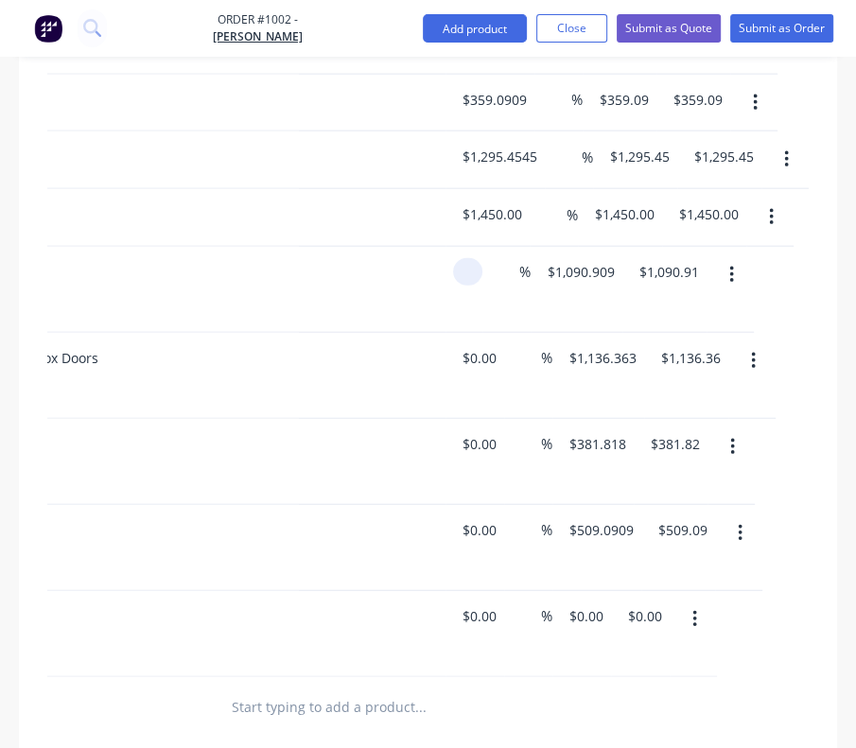
type input "$0.00"
paste input "1090.909"
type input "$1,090.909"
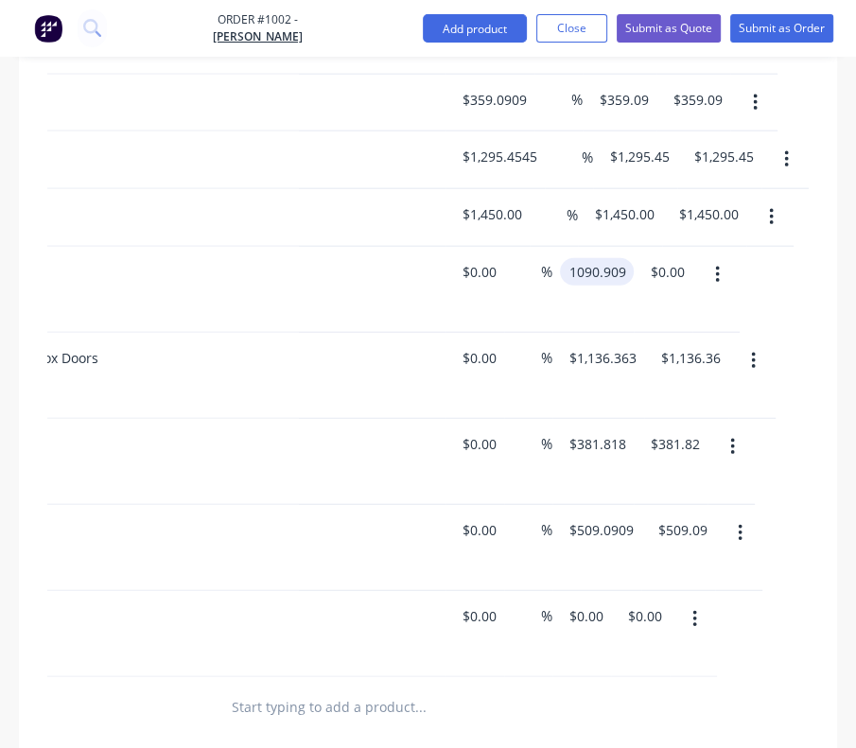
type input "1090.91"
type input "$1,090.91"
type input "$-1,086.8182"
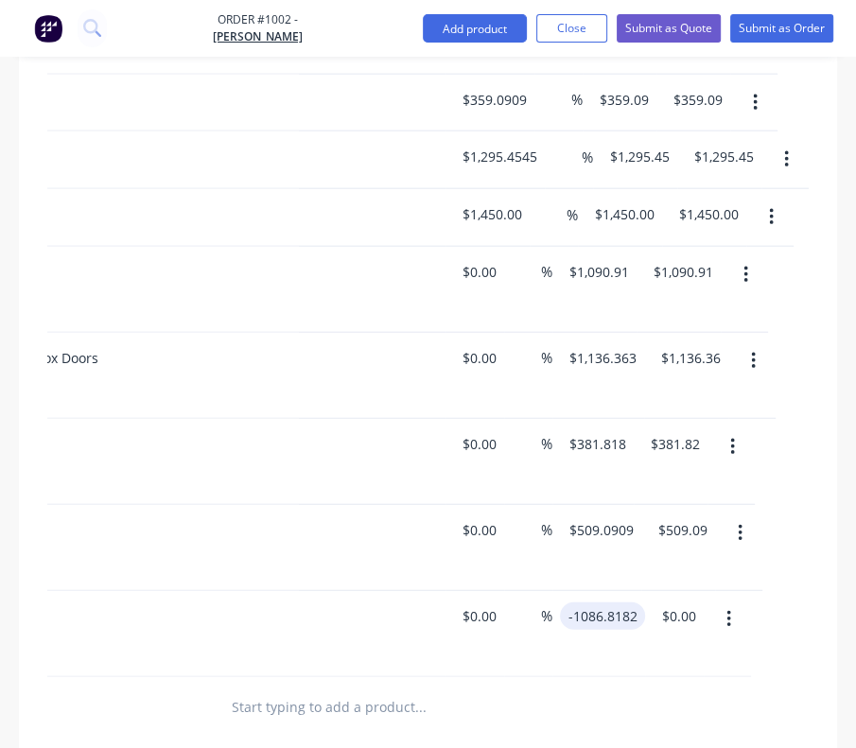
type input "-1086.82"
type input "$-1,086.82"
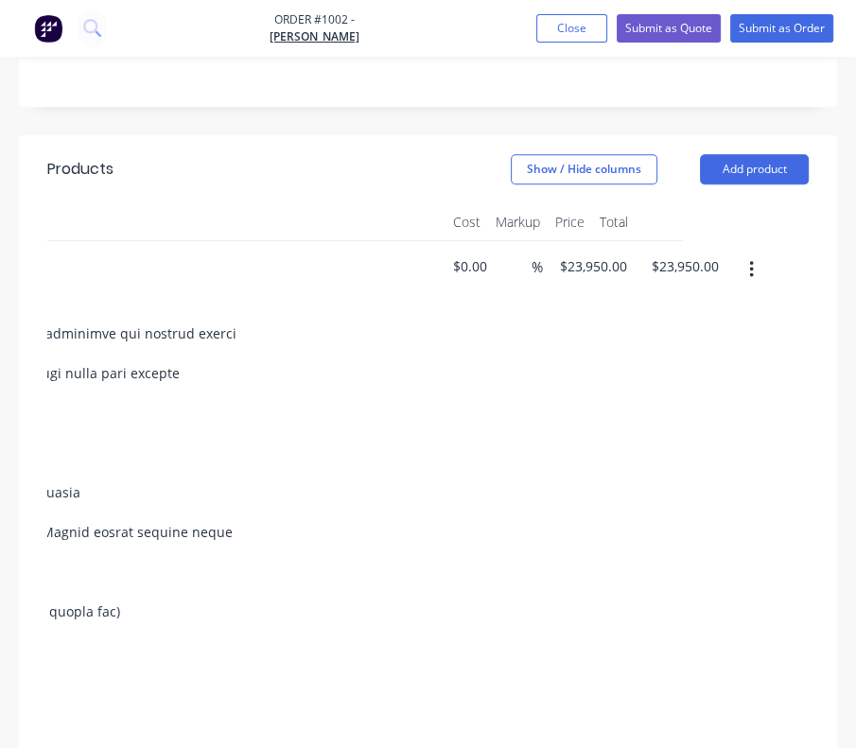
scroll to position [851, 0]
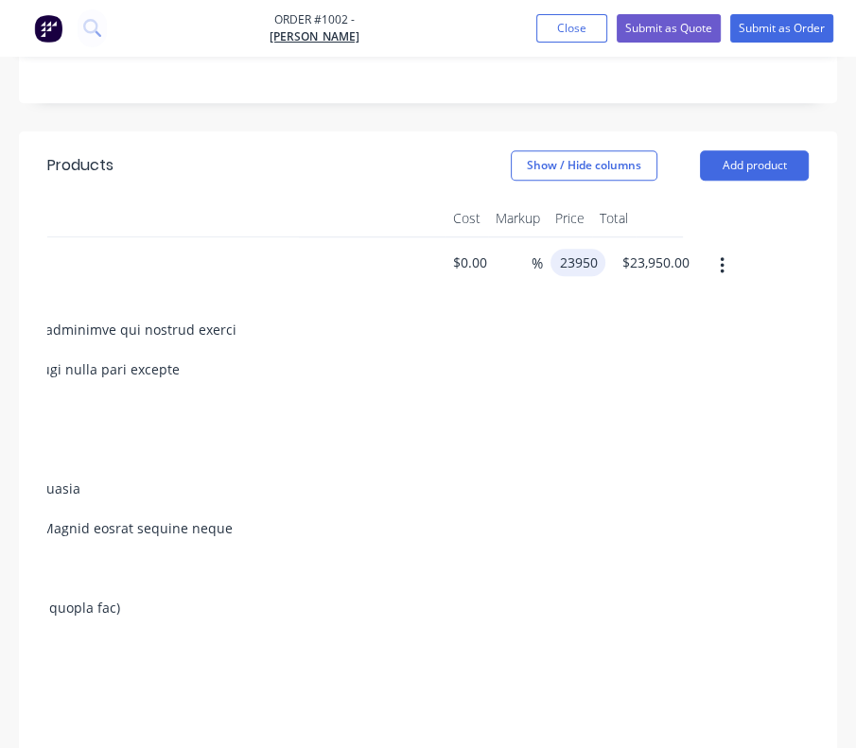
click at [594, 249] on input "23950" at bounding box center [581, 262] width 47 height 27
type input "$21,772.7273"
type input "21772.73"
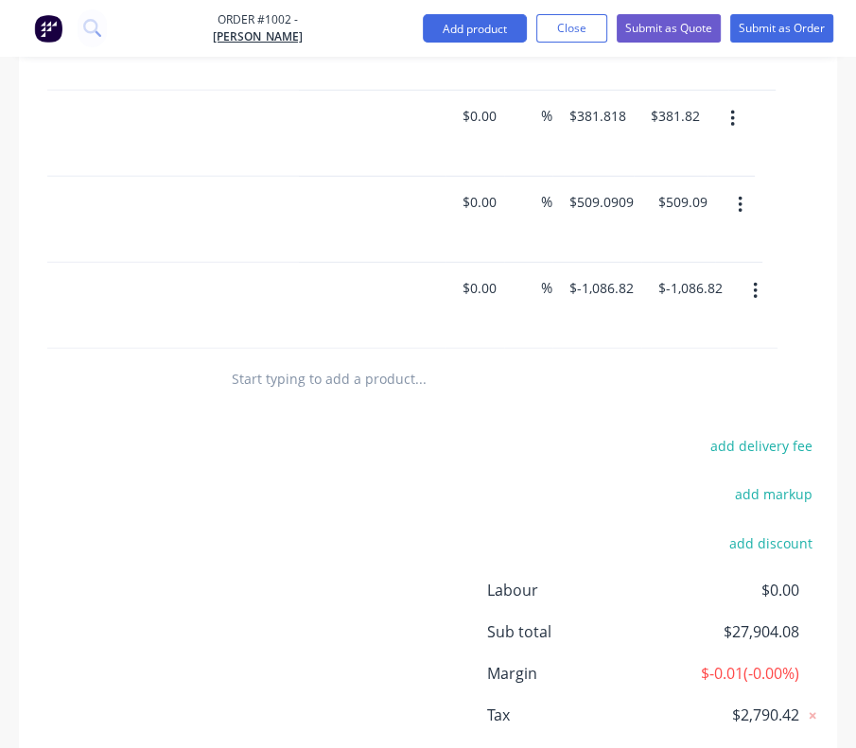
scroll to position [3000, 0]
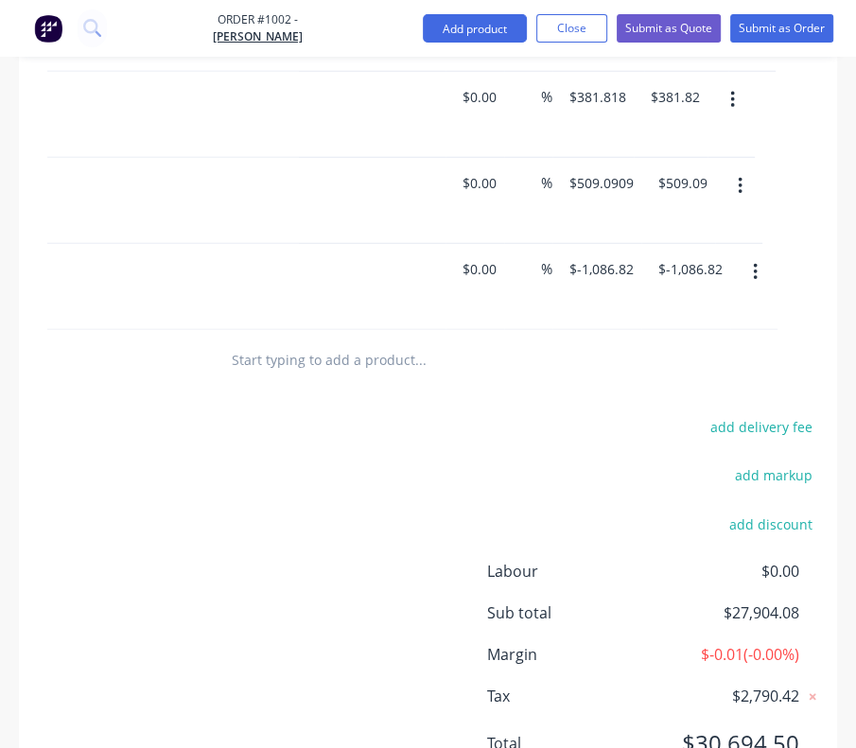
type input "$21,772.73"
click at [751, 255] on button "button" at bounding box center [755, 272] width 44 height 34
click at [768, 255] on button "button" at bounding box center [755, 272] width 44 height 34
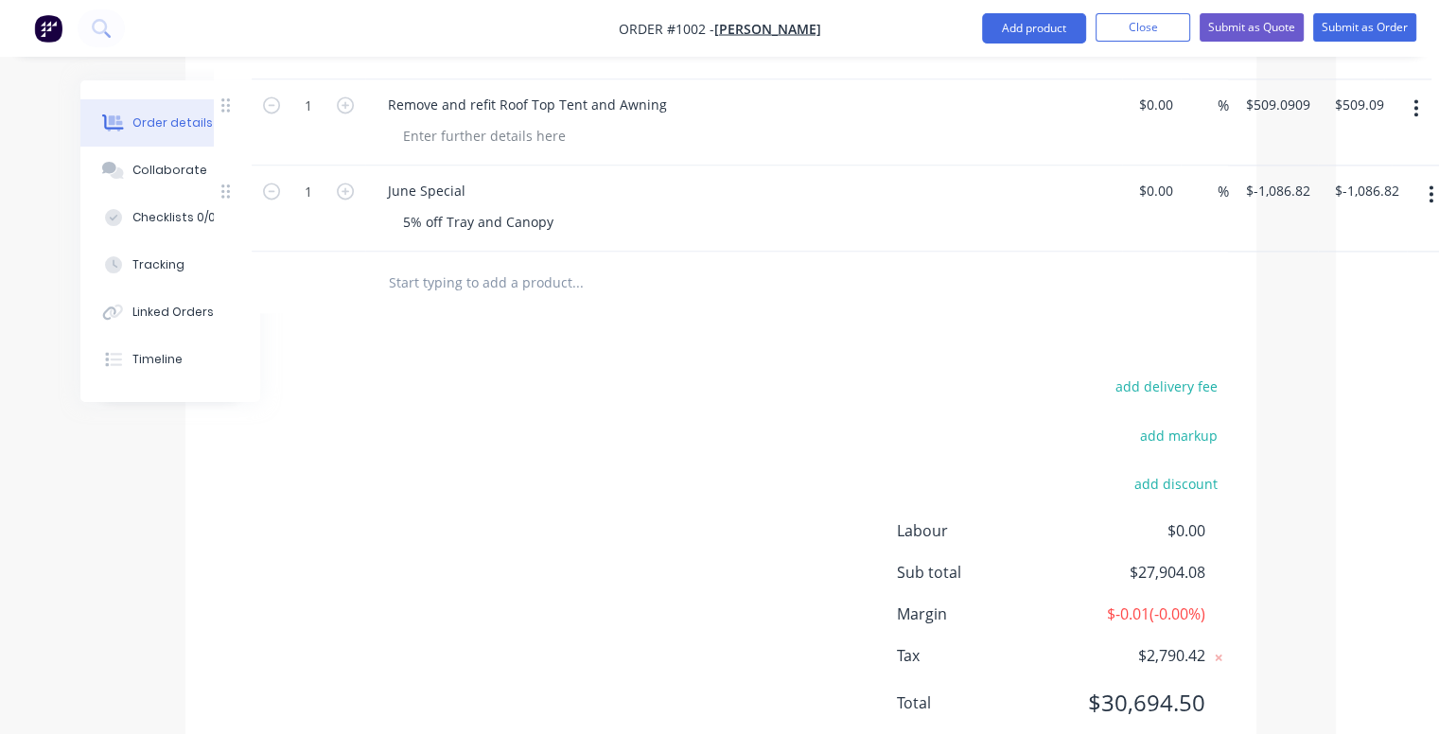
scroll to position [2705, 105]
click at [1427, 184] on icon "button" at bounding box center [1429, 194] width 5 height 21
click at [1326, 343] on div "Delete" at bounding box center [1362, 356] width 146 height 27
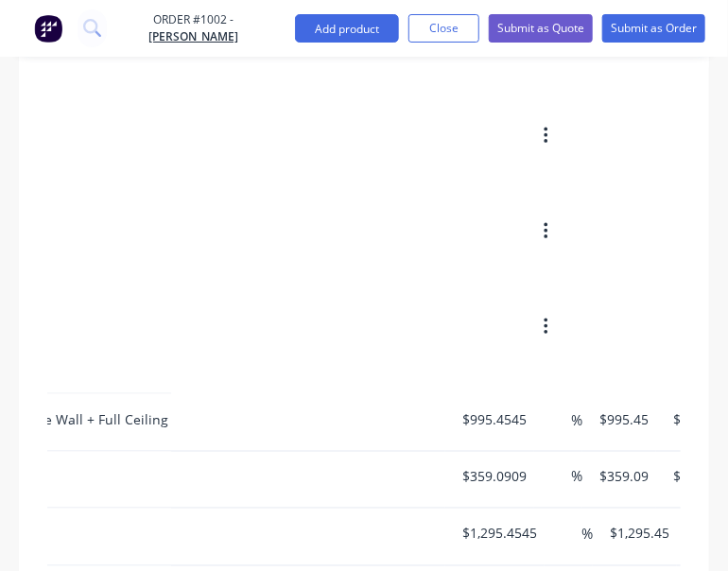
scroll to position [2281, 0]
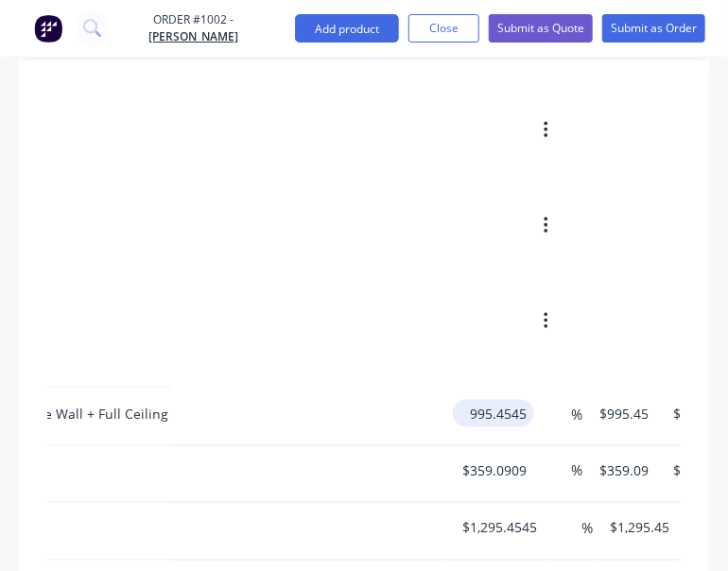
click at [517, 400] on input "995.4545" at bounding box center [494, 413] width 66 height 27
type input "$995.45"
type input "$995.4455"
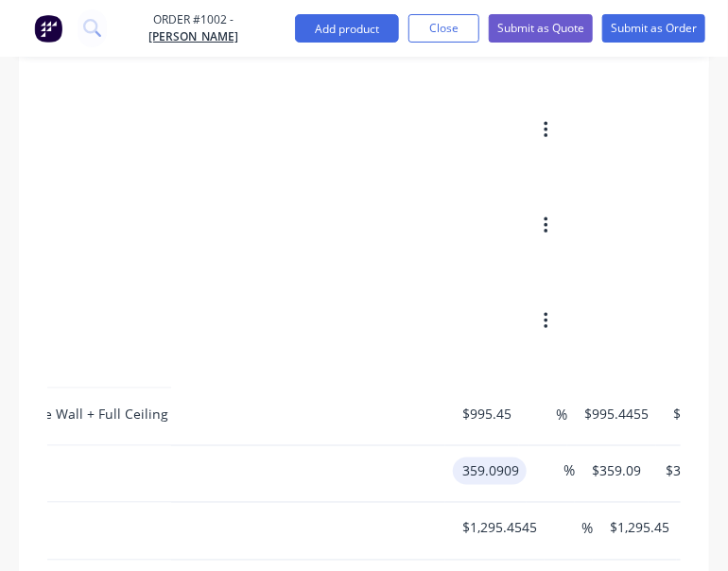
click at [522, 458] on div "359.0909 359.0909" at bounding box center [494, 471] width 66 height 27
click at [518, 458] on input "359.0909" at bounding box center [494, 471] width 66 height 27
type input "$359.09"
type input "$359.0891"
click at [511, 515] on input "1295.4545" at bounding box center [498, 528] width 74 height 27
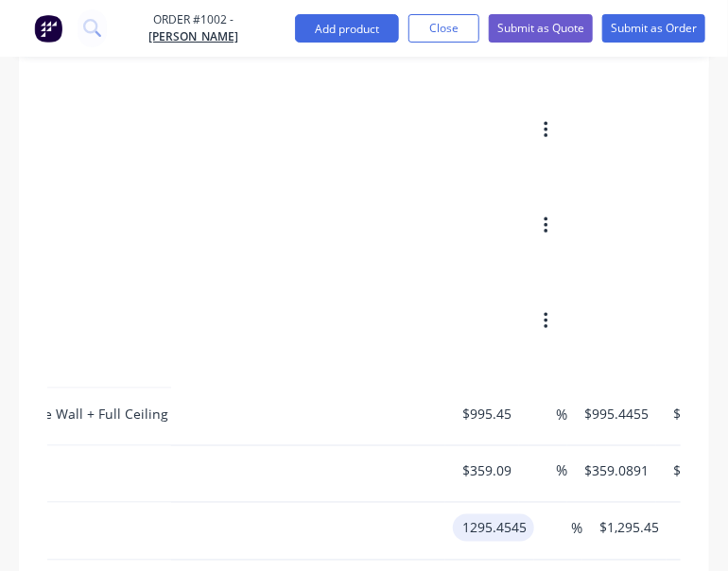
click at [531, 515] on input "1295.4545" at bounding box center [498, 528] width 74 height 27
type input "$1,295.45"
type input "$1,295.4455"
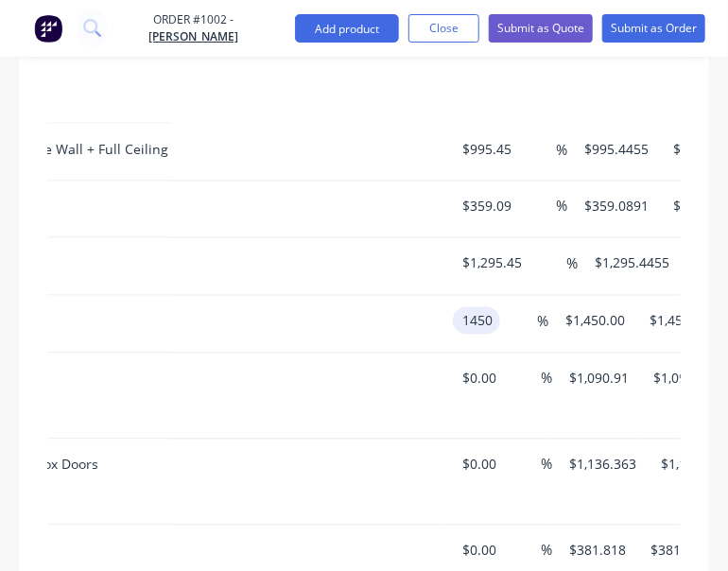
scroll to position [2571, 0]
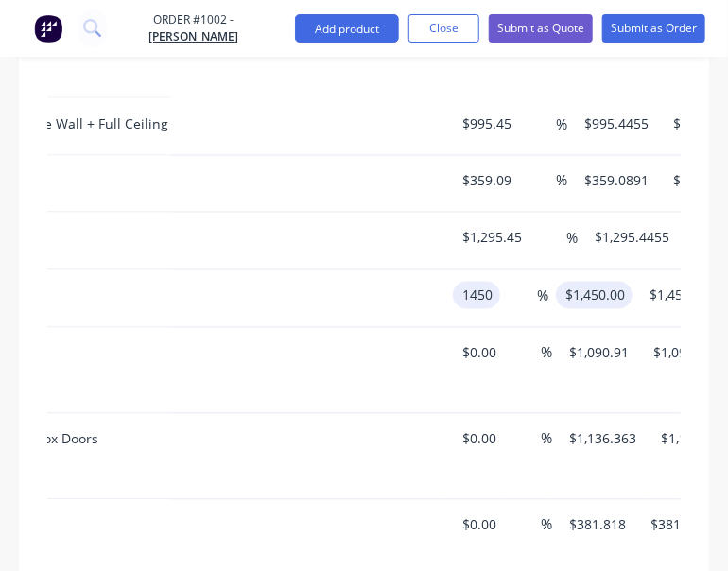
type input "$1,450.00"
click at [612, 282] on input "1450" at bounding box center [613, 295] width 40 height 27
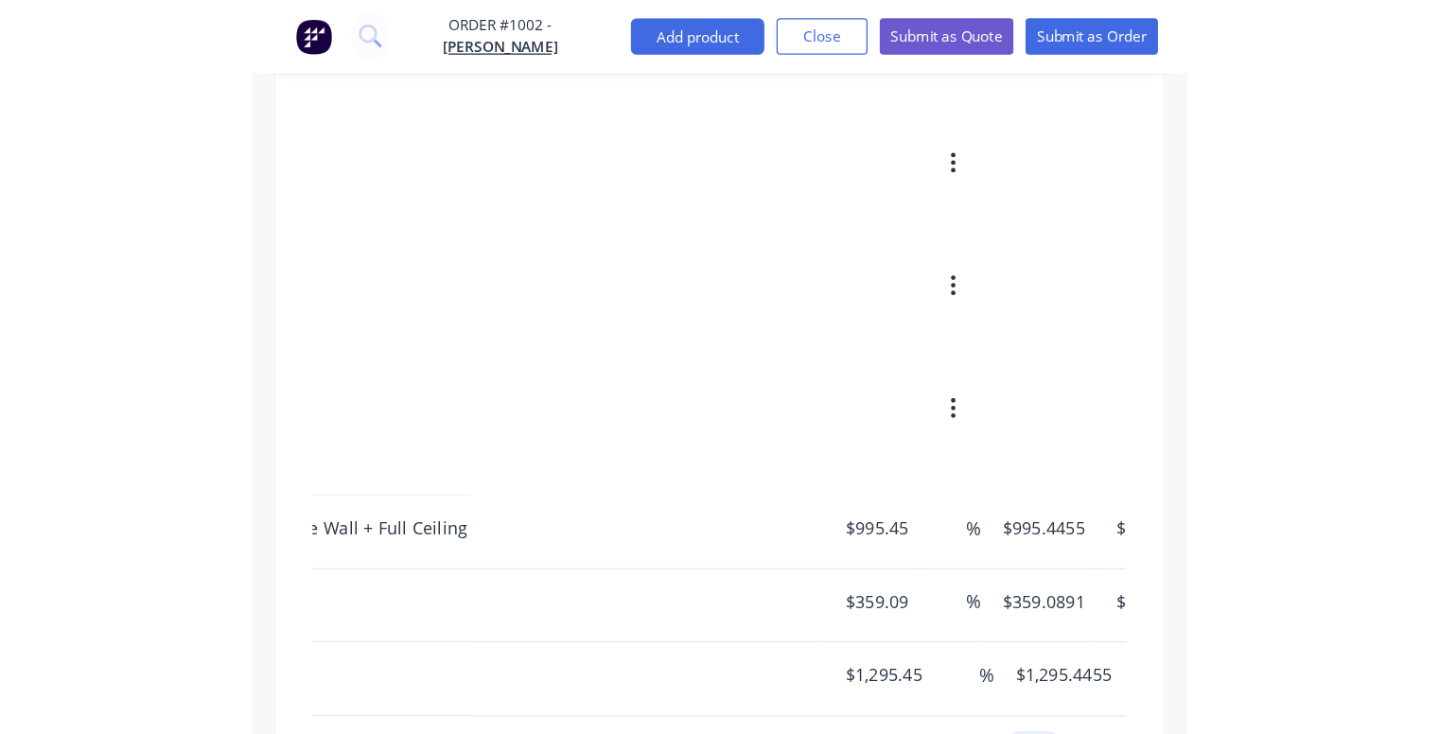
scroll to position [2293, 0]
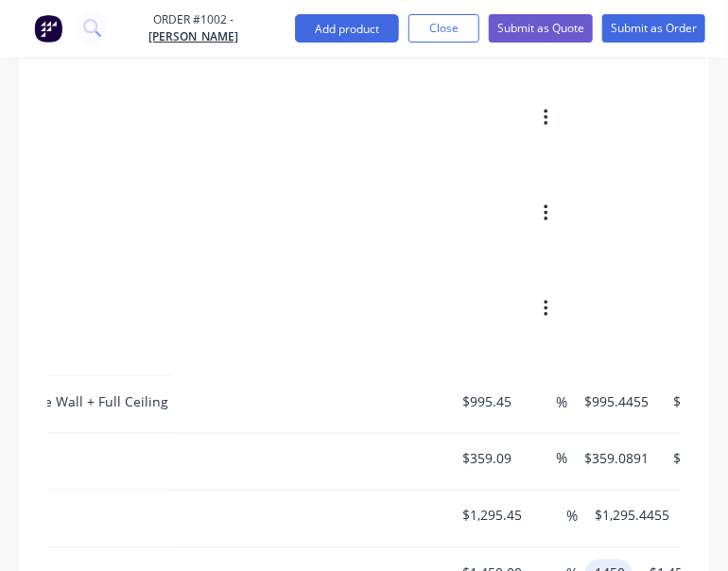
type input "$1,450.00"
drag, startPoint x: 724, startPoint y: 401, endPoint x: 704, endPoint y: 377, distance: 31.6
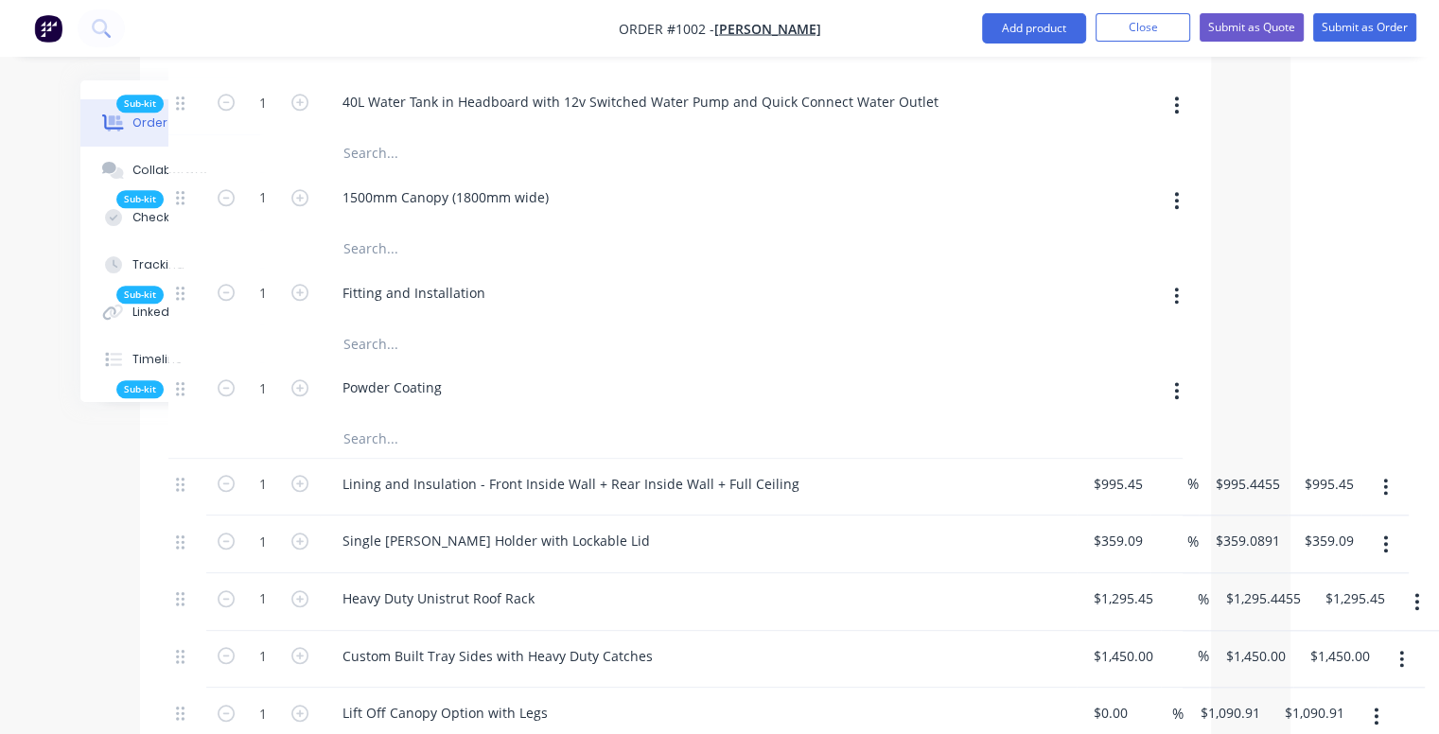
scroll to position [1852, 149]
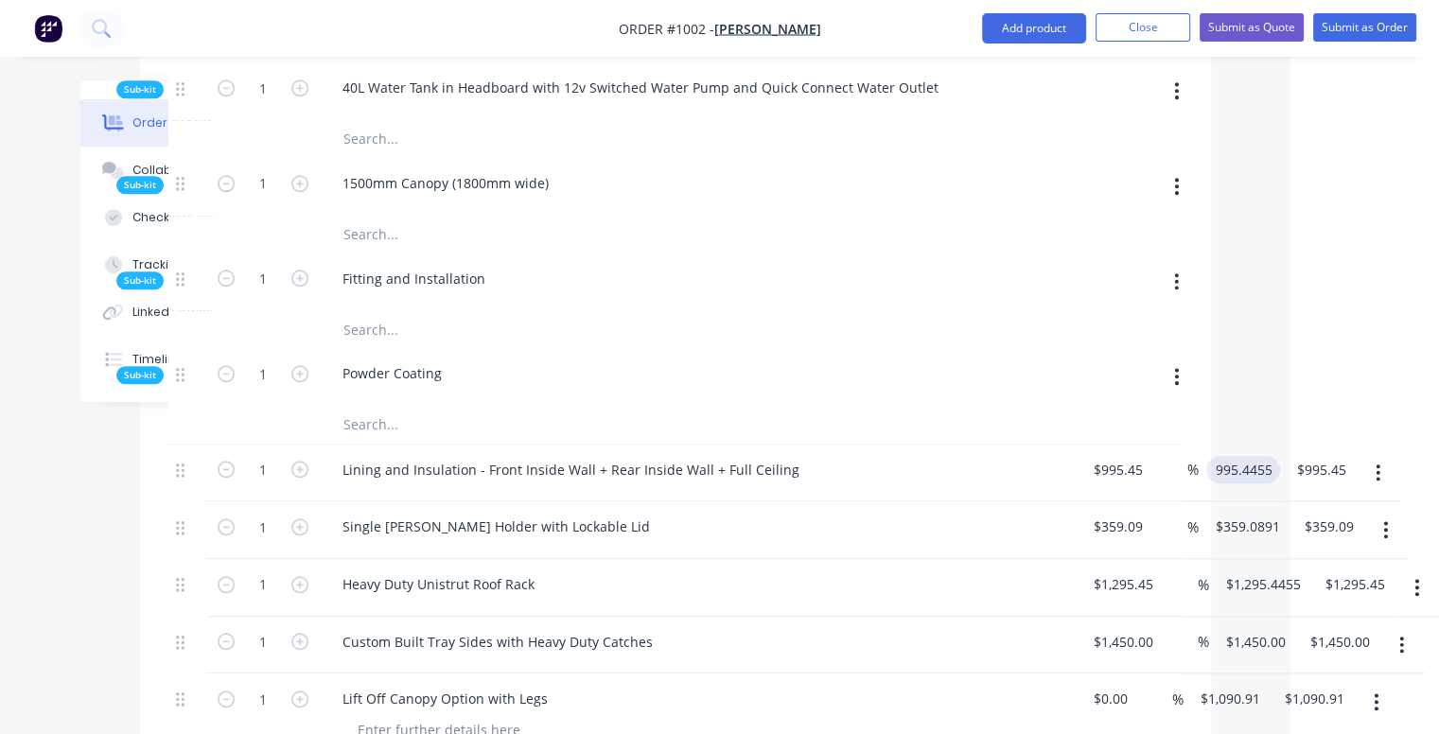
click at [1258, 456] on input "995.4455" at bounding box center [1247, 469] width 66 height 27
type input "$995.45"
type input "995.45"
type input "$995.45"
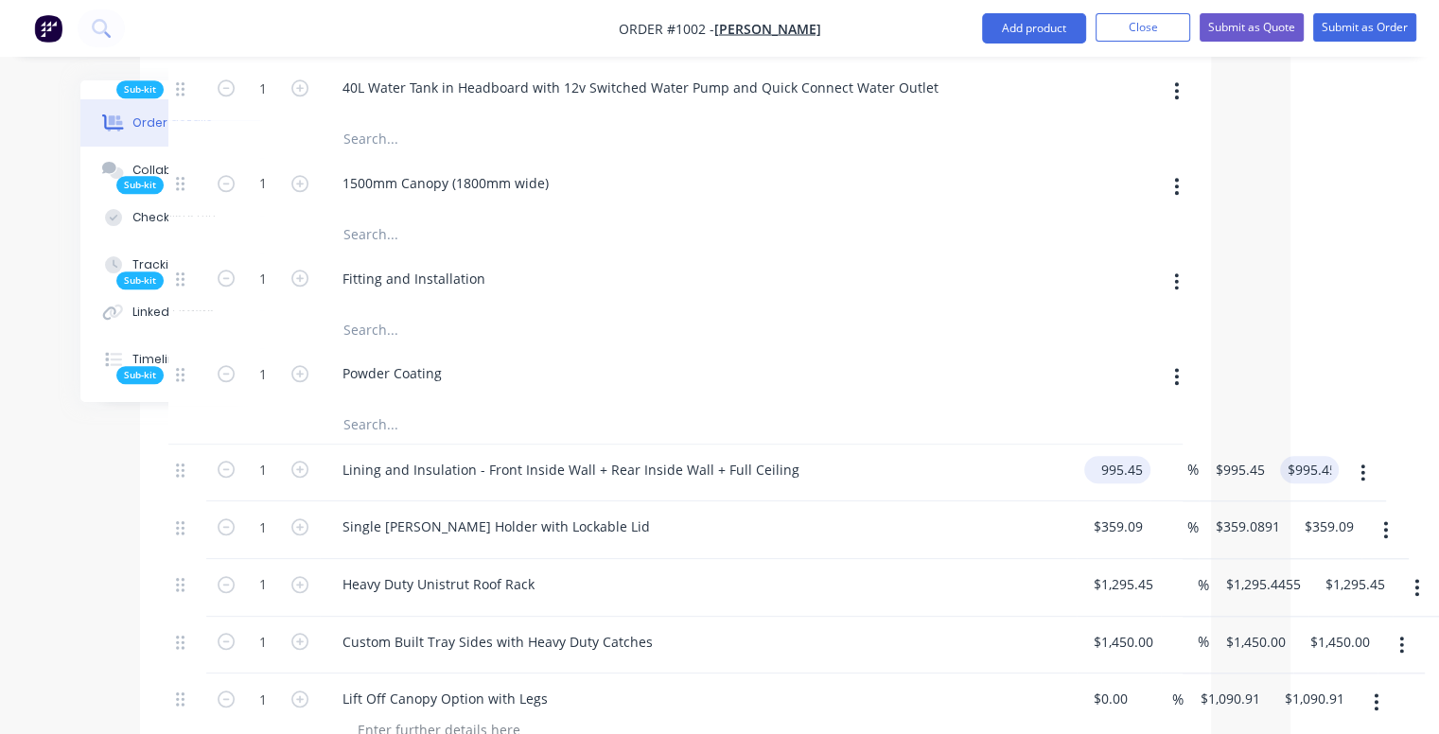
click at [1139, 456] on input "995.45" at bounding box center [1121, 469] width 59 height 27
type input "$0.00"
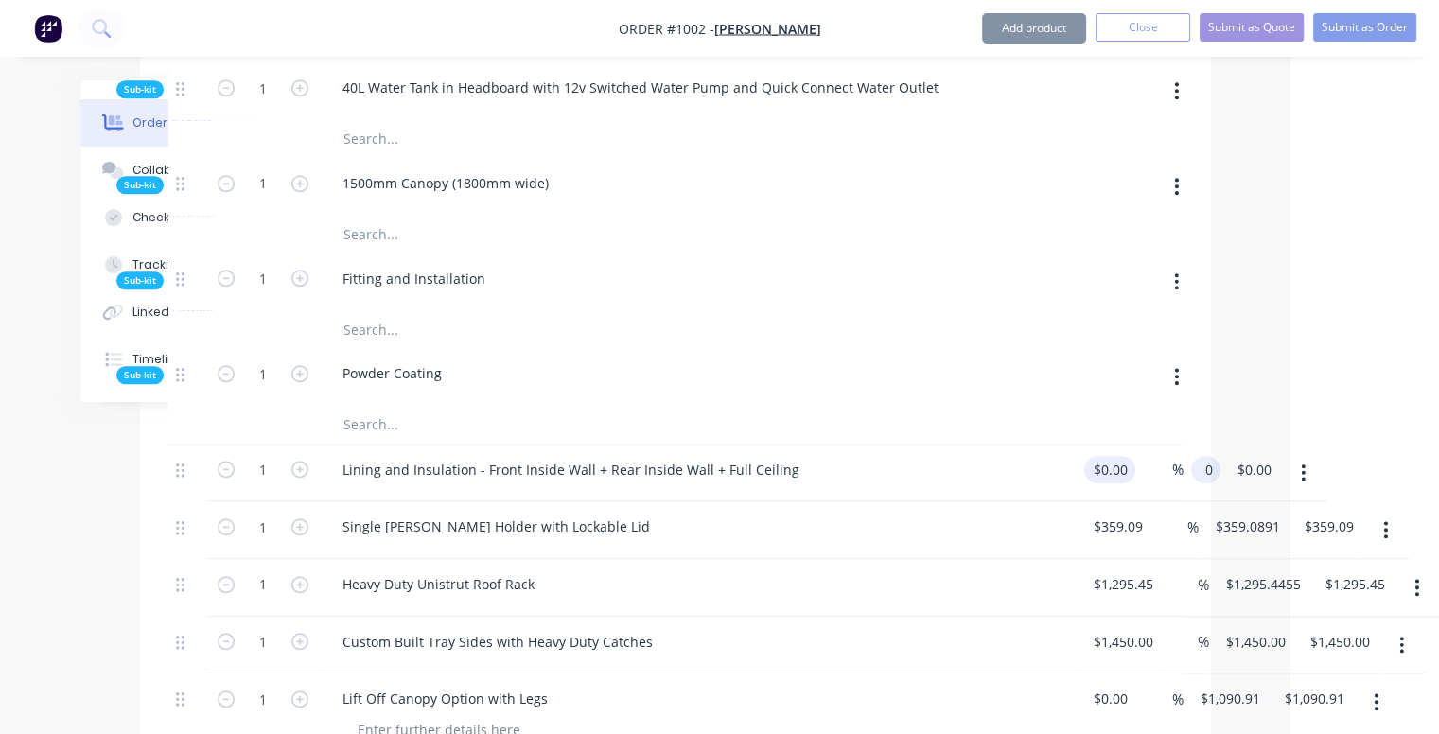
type input "$0.00"
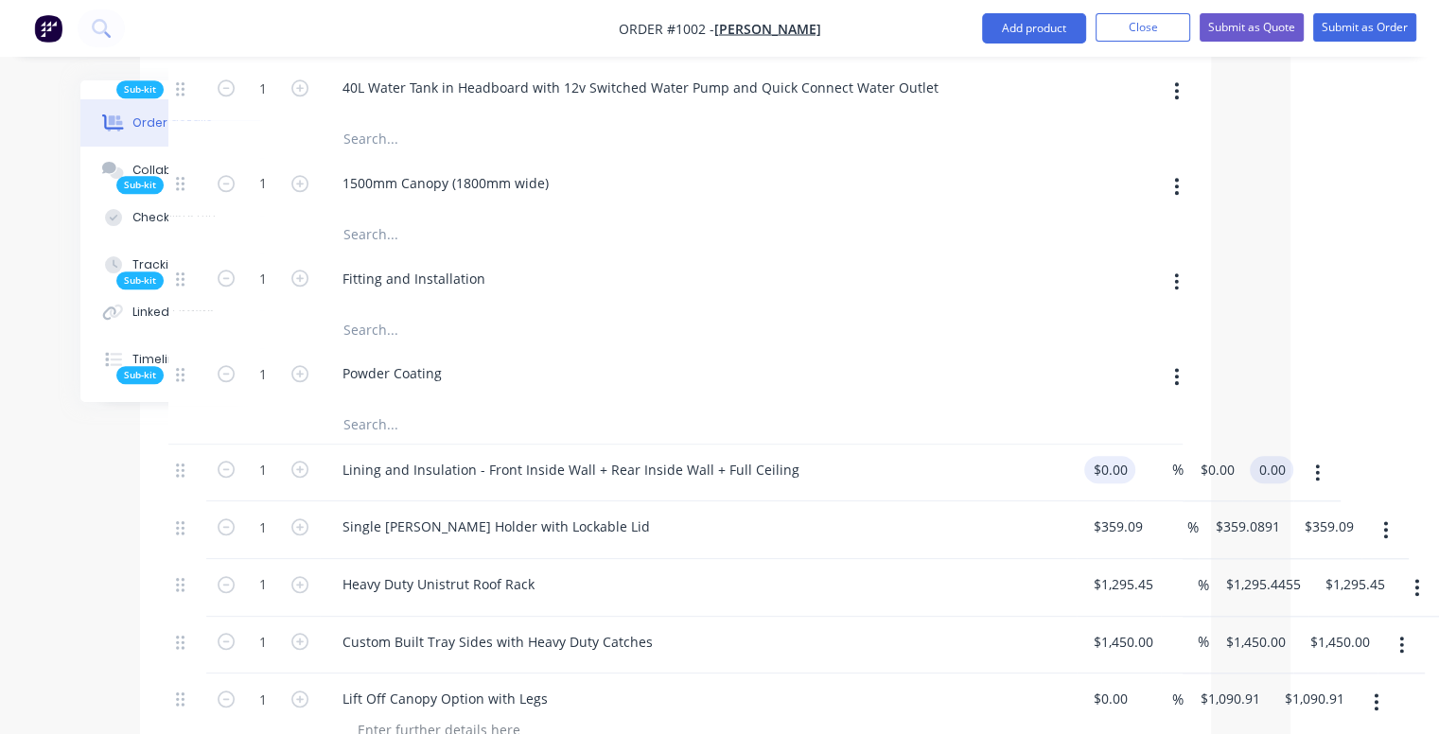
type input "0.00"
type input "0"
type input "$0.00"
click at [1211, 456] on input "0" at bounding box center [1210, 469] width 22 height 27
type input "$995.45"
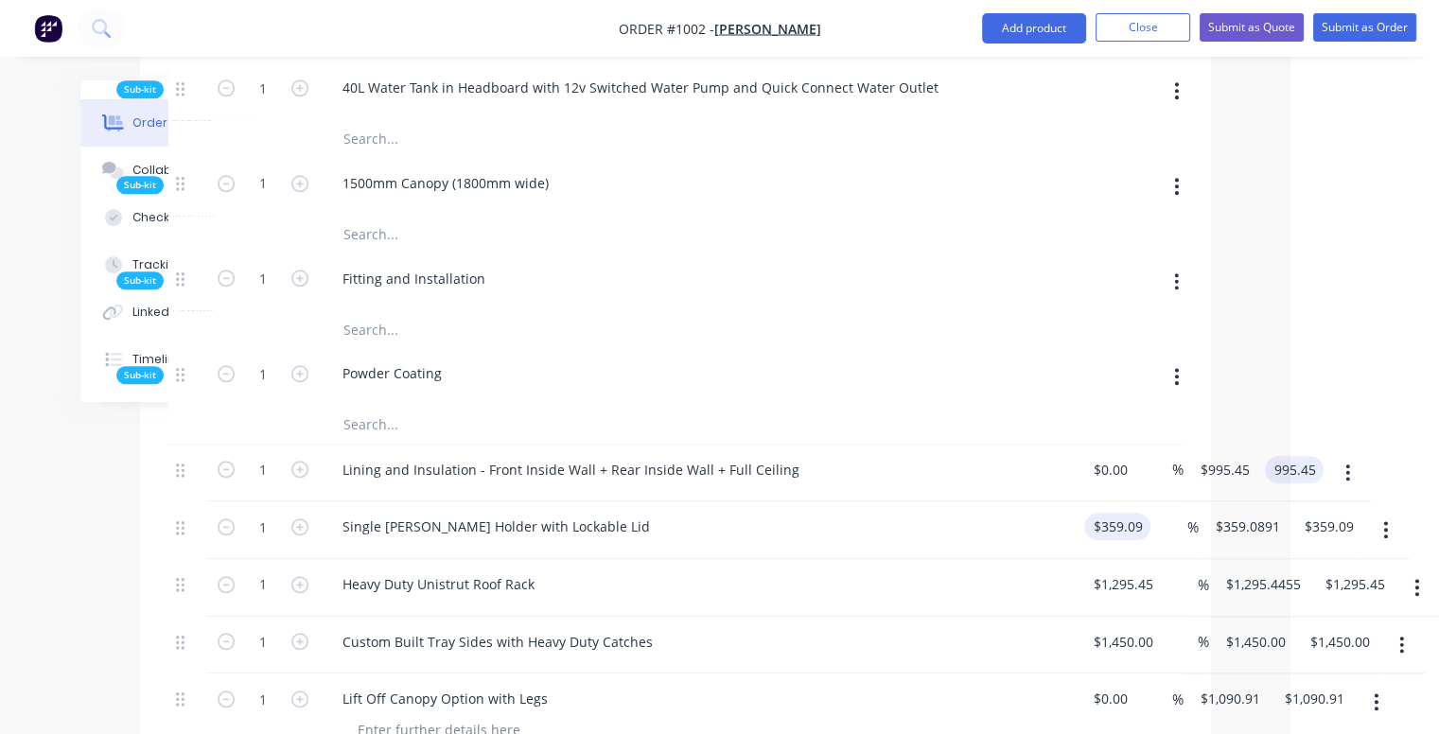
type input "$995.45"
type input "359.09"
click at [1133, 513] on input "359.09" at bounding box center [1117, 526] width 51 height 27
type input "$0.00"
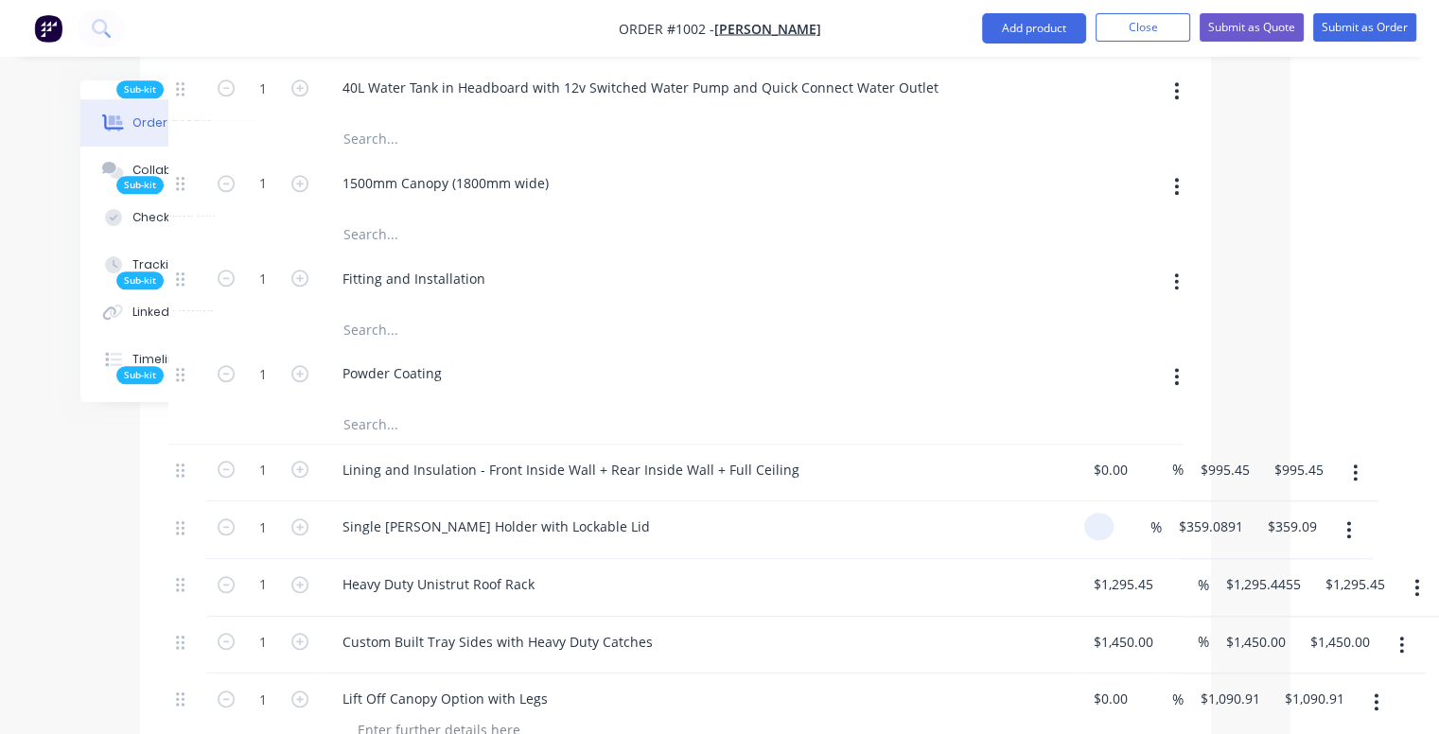
type input "$0.00"
paste input "359.09"
type input "$359.09"
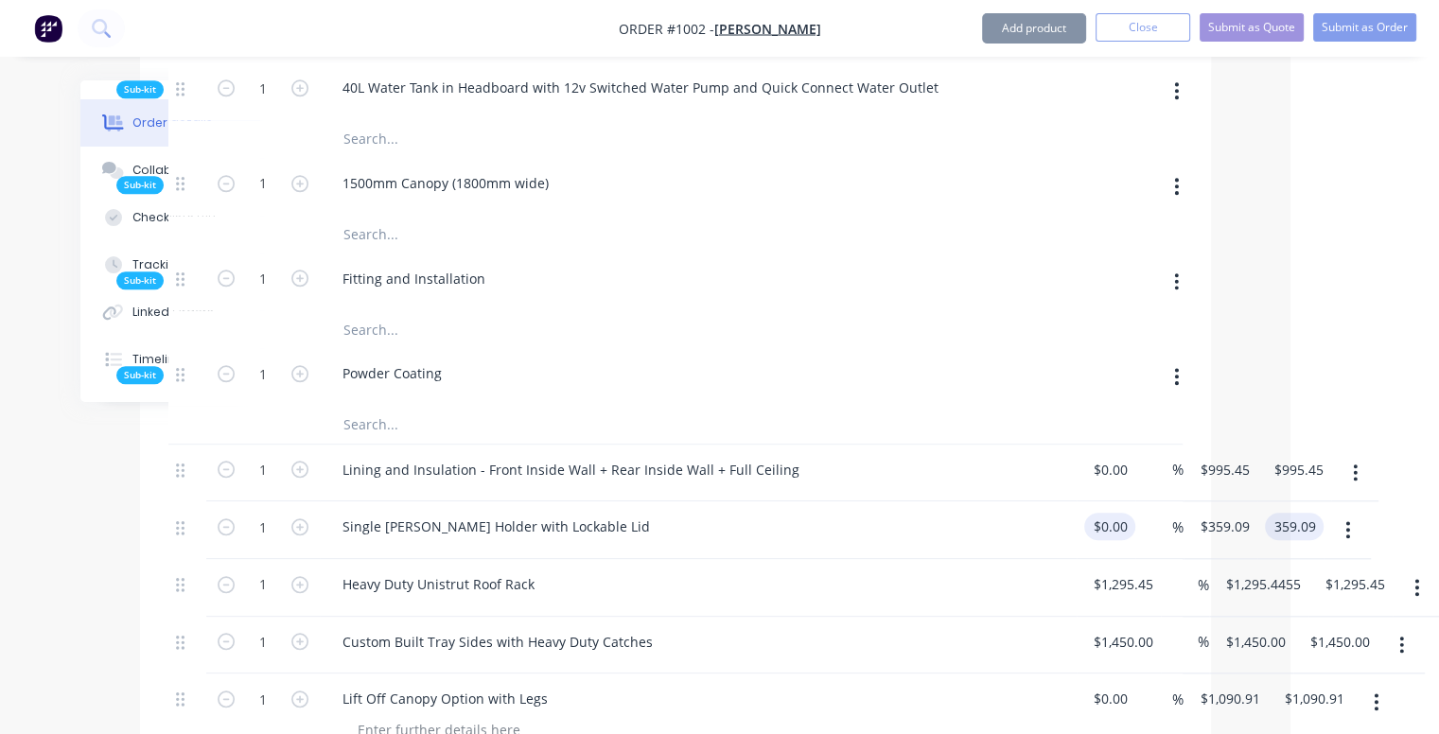
type input "$359.09"
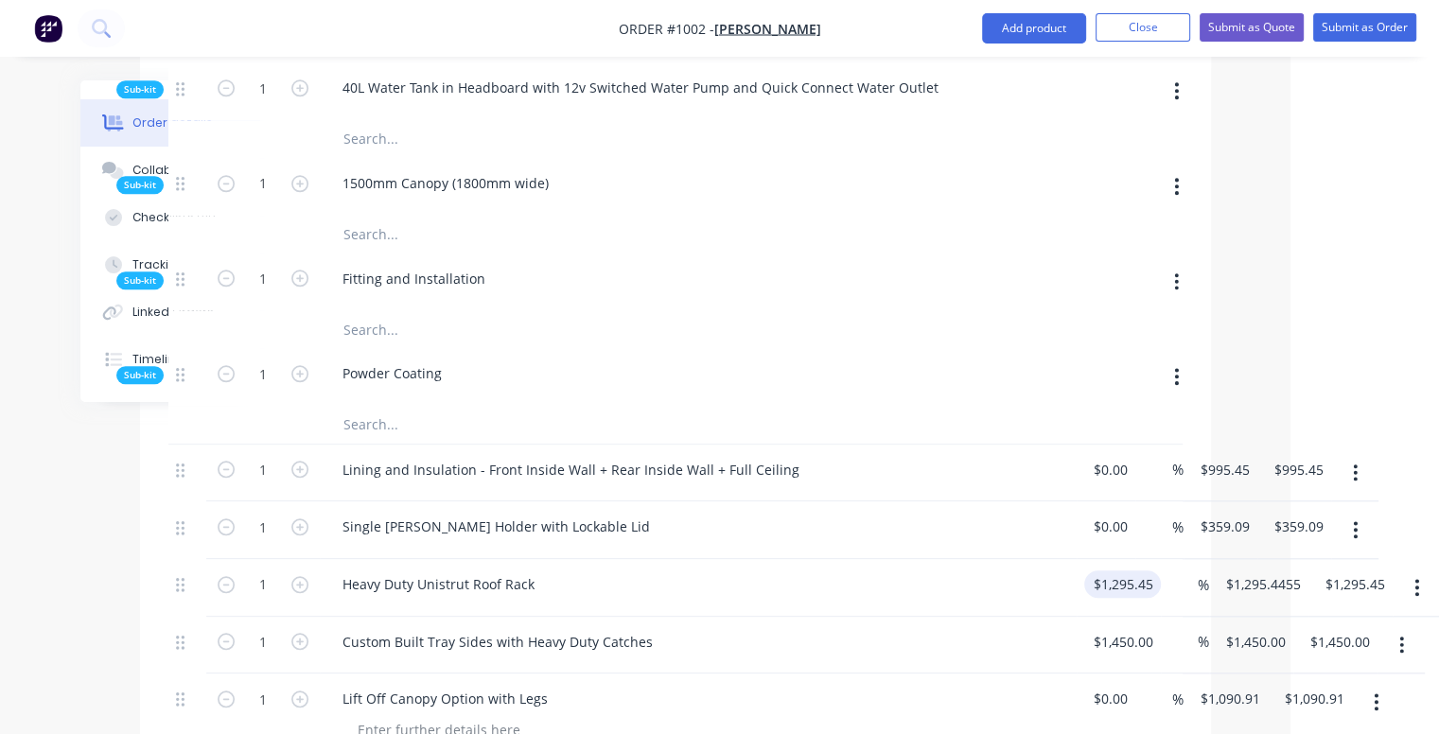
type input "1295.45"
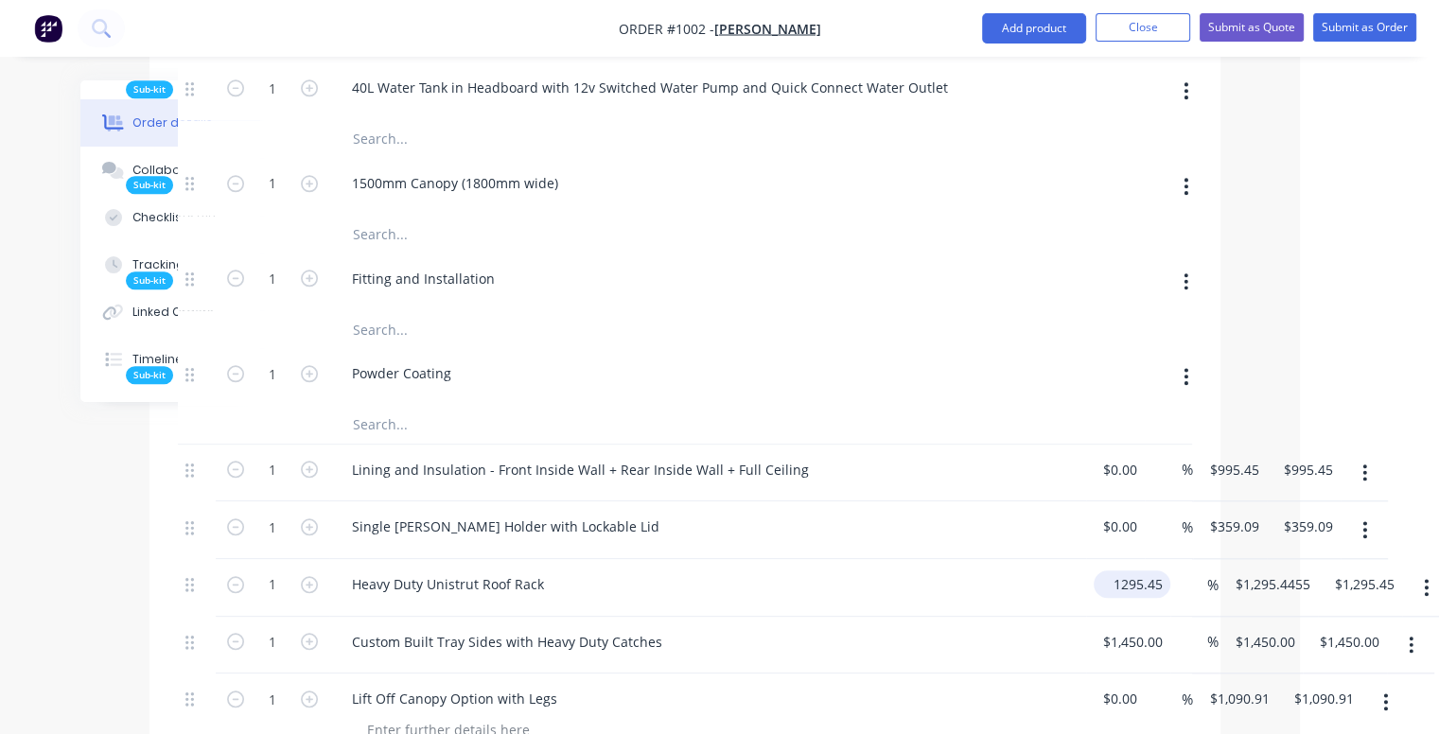
click at [1126, 570] on input "1295.45" at bounding box center [1135, 583] width 69 height 27
type input "$0.00"
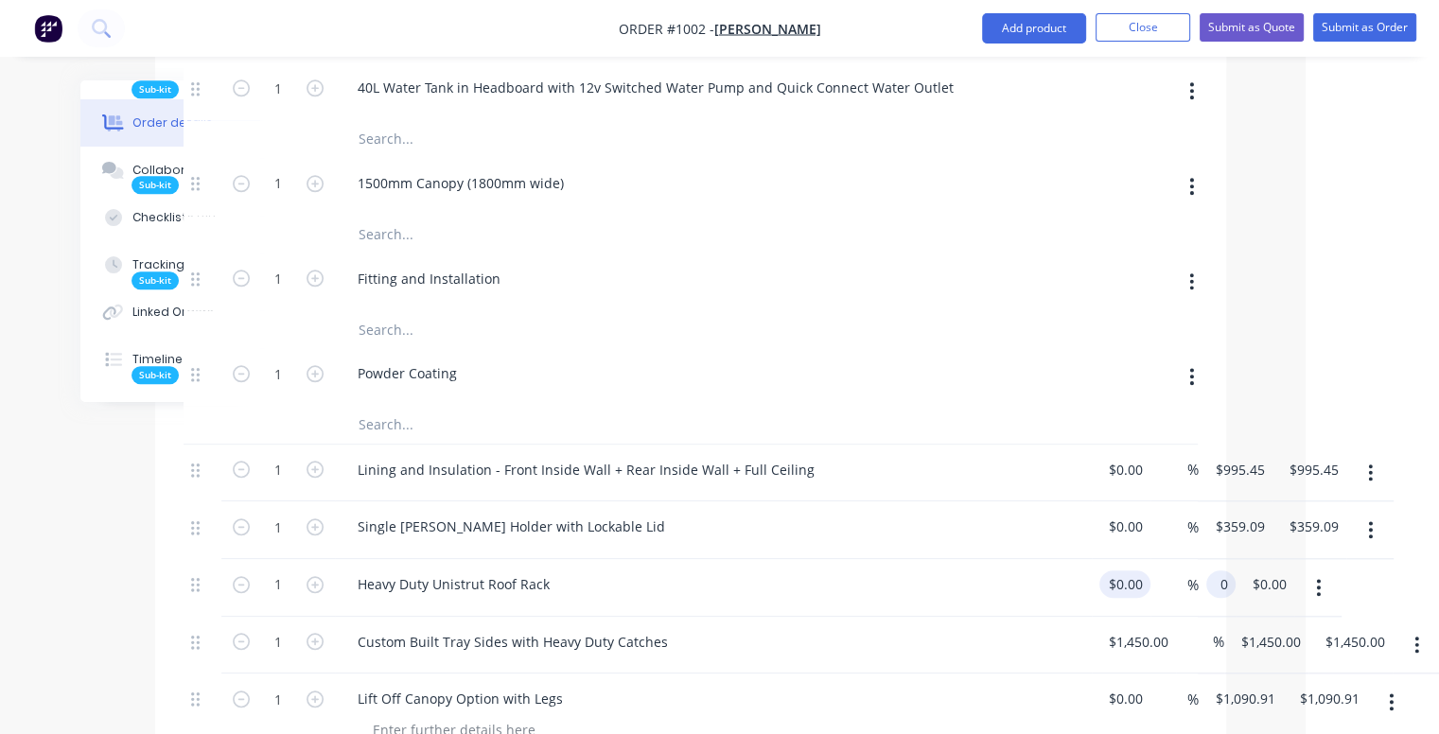
paste input "1295.45"
type input "$1,295.45"
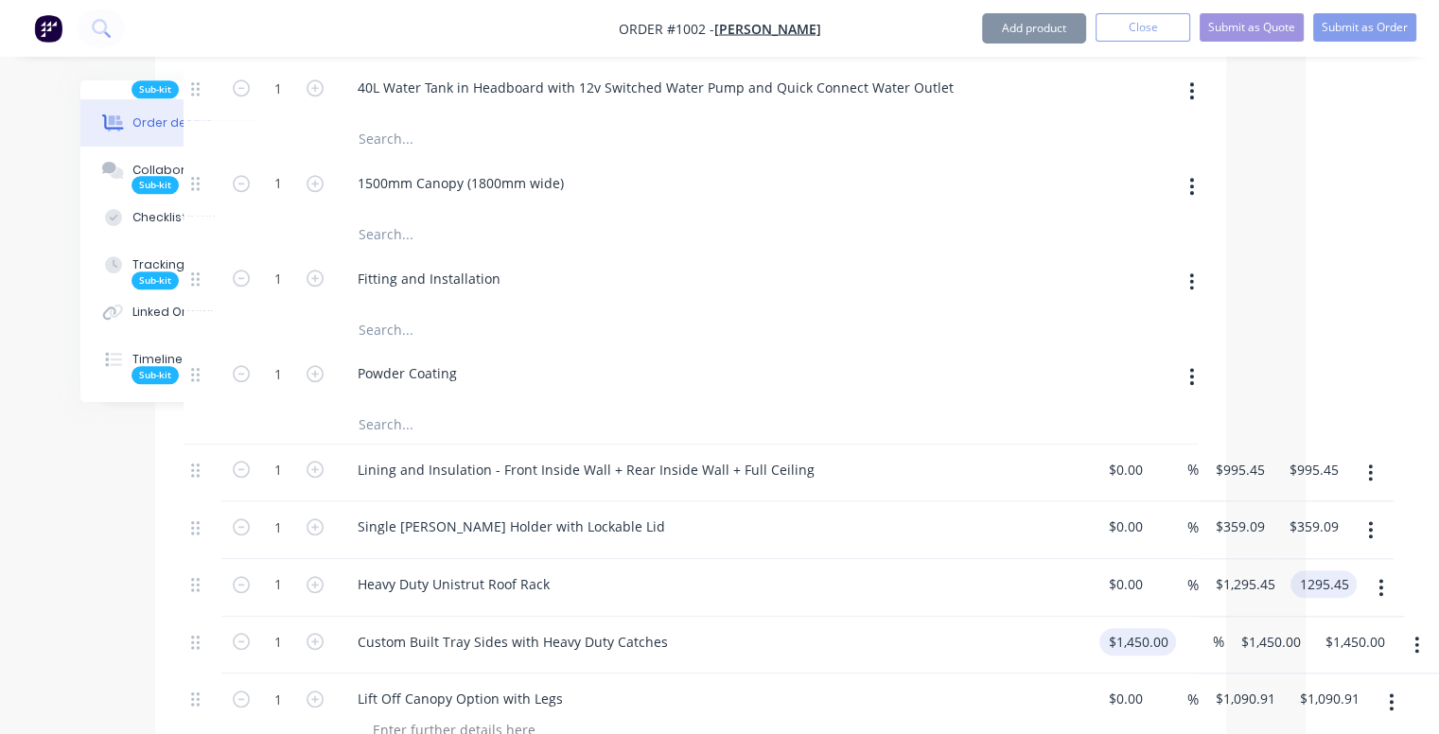
type input "$1,295.45"
type input "1450"
click at [1134, 628] on input "1450" at bounding box center [1141, 641] width 69 height 27
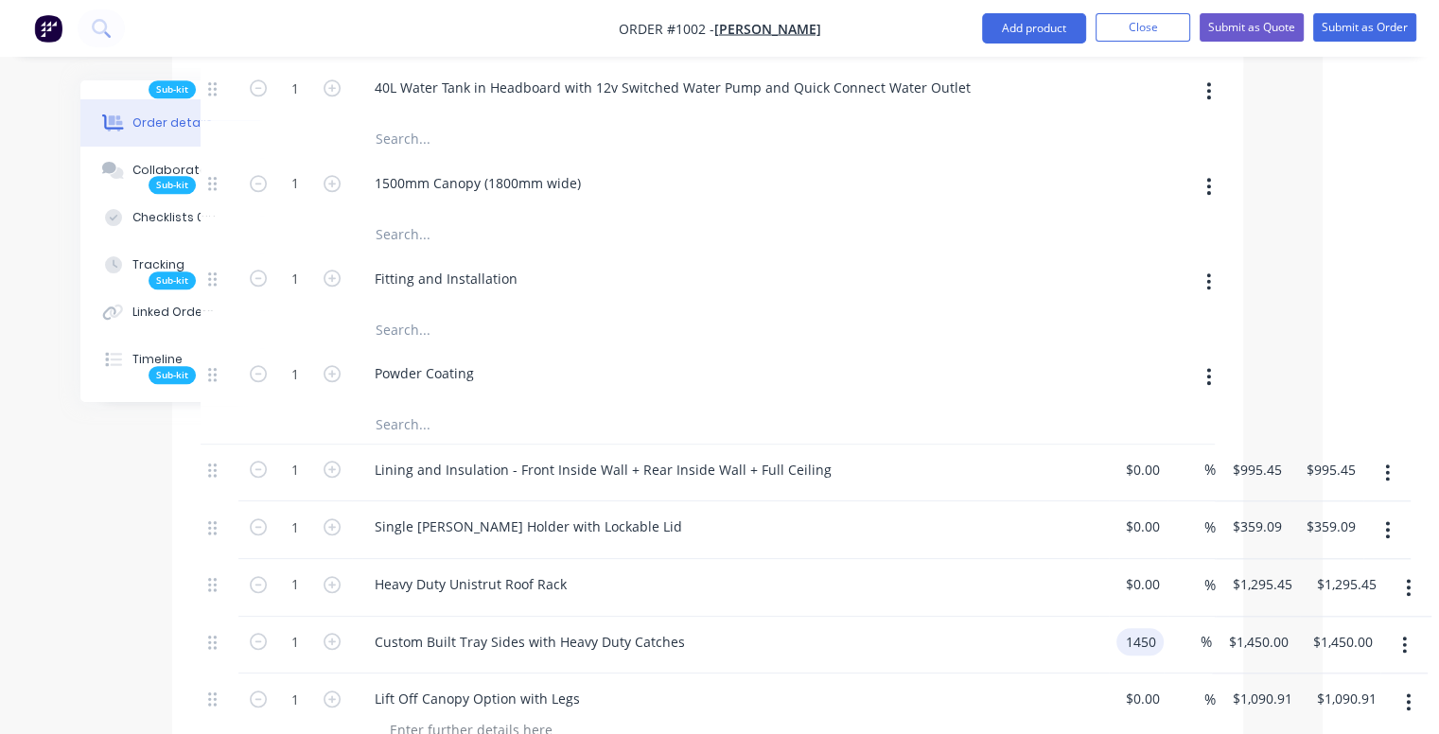
scroll to position [1852, 116]
type input "$0.00"
paste input "145"
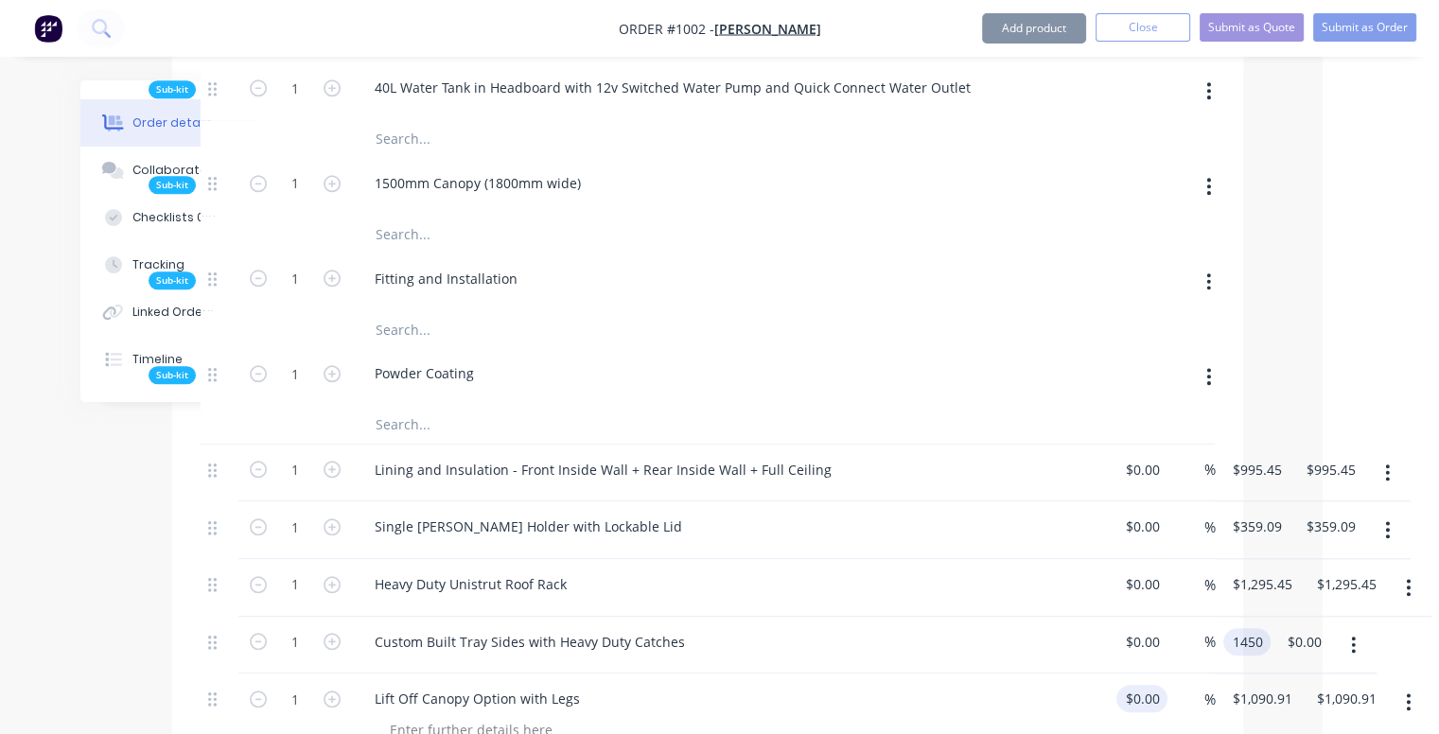
type input "$1,450.00"
click at [1149, 674] on div "1 Lift Off Canopy Option with Legs 0 0 % $1,090.91 $1,090.91 $1,090.91 $1,090.91" at bounding box center [708, 717] width 1014 height 86
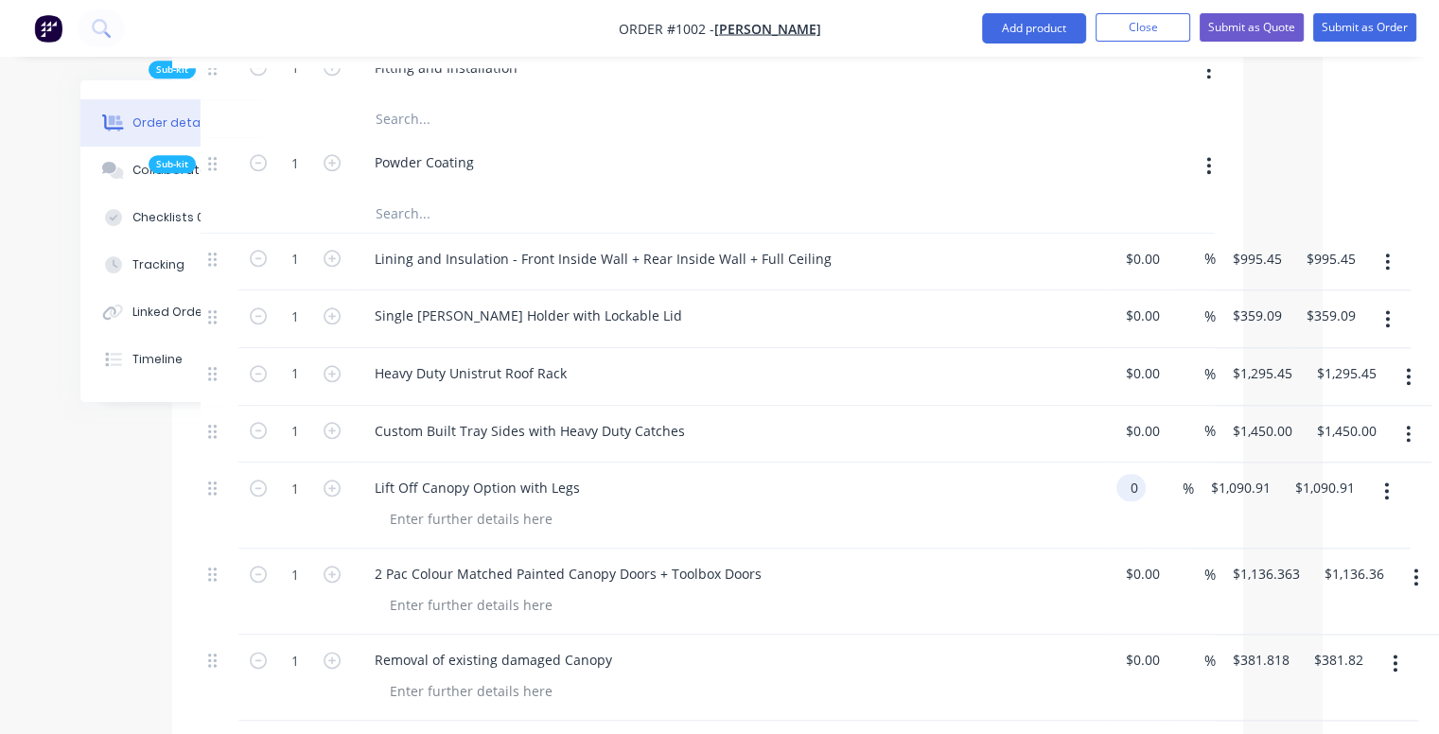
scroll to position [2081, 116]
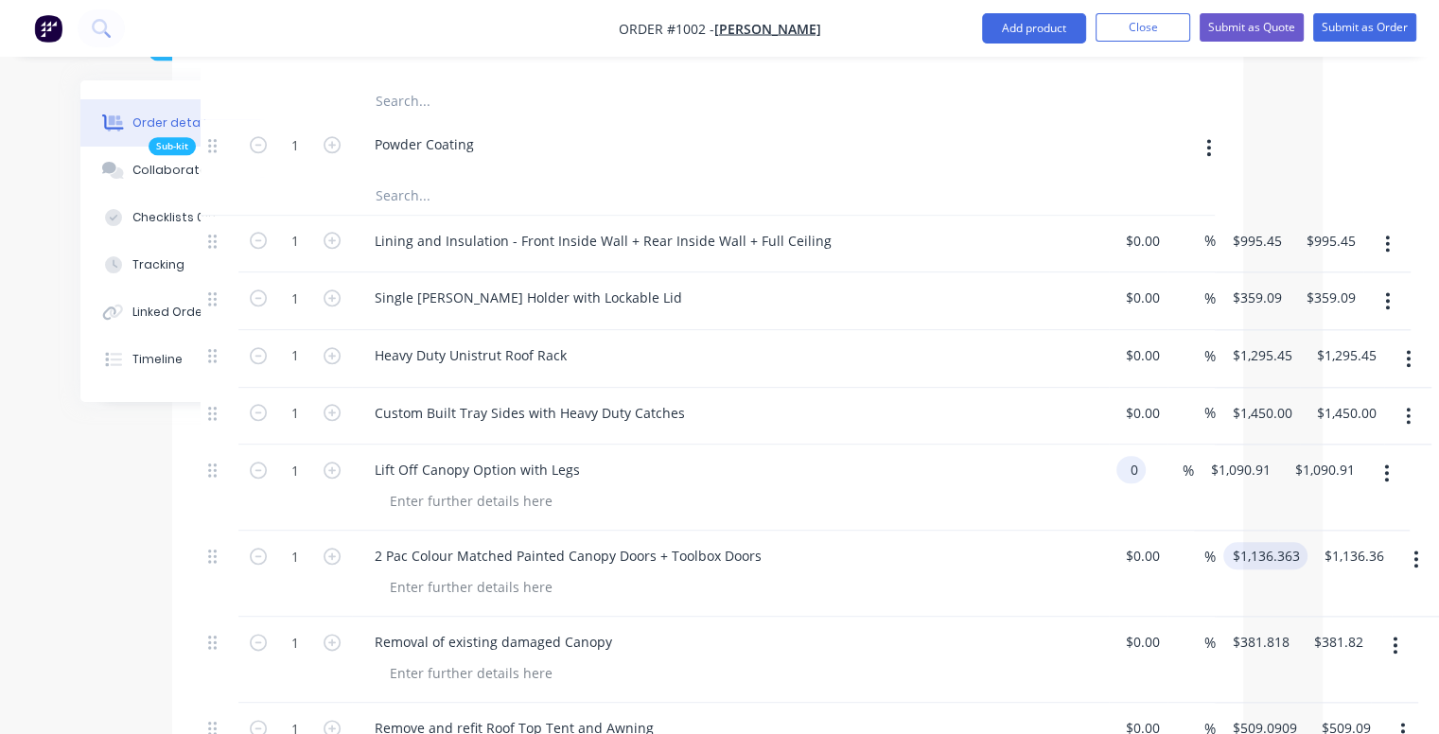
type input "$0.00"
click at [1255, 542] on input "1136.363" at bounding box center [1269, 555] width 77 height 27
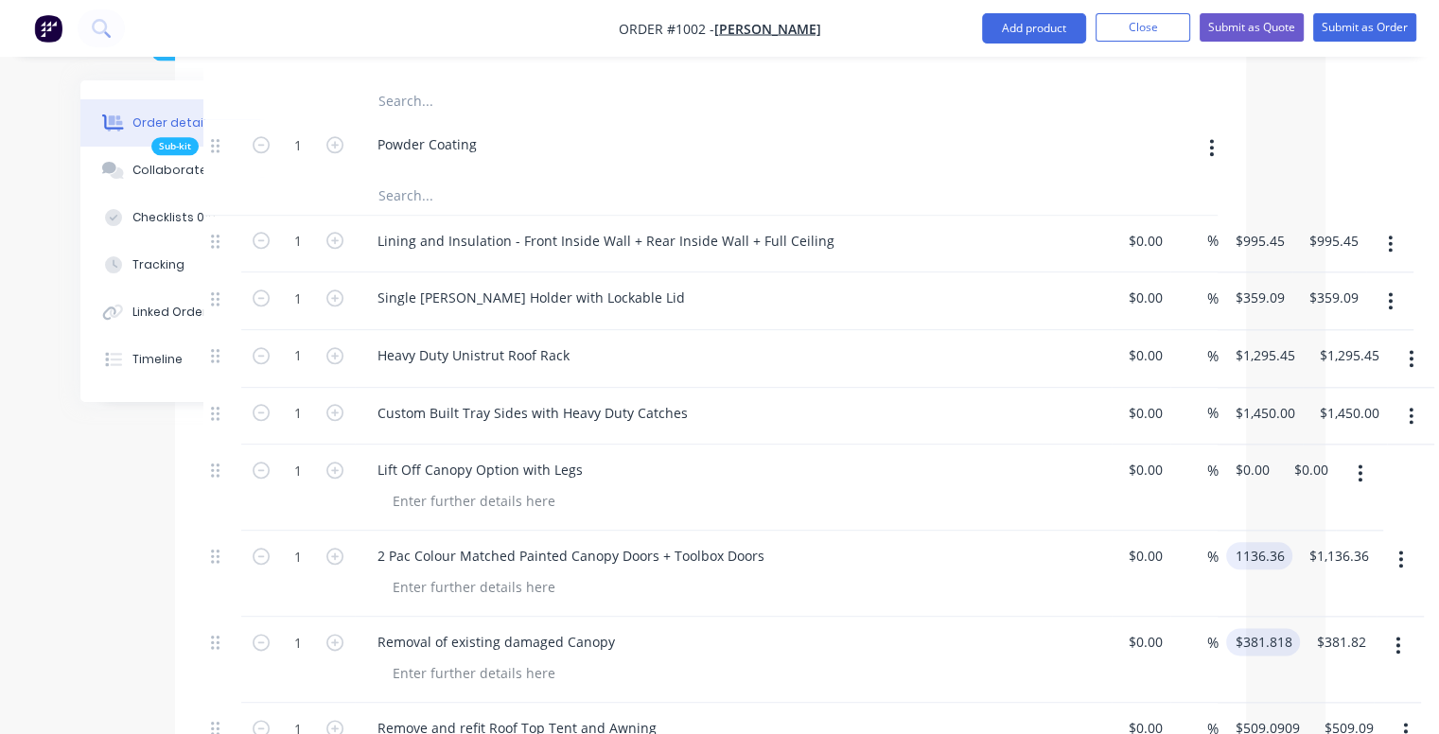
click at [1280, 628] on input "$381.818" at bounding box center [1267, 641] width 66 height 27
type input "$1,136.36"
type input "$381.81"
click at [1278, 714] on input "509.0909" at bounding box center [1267, 727] width 66 height 27
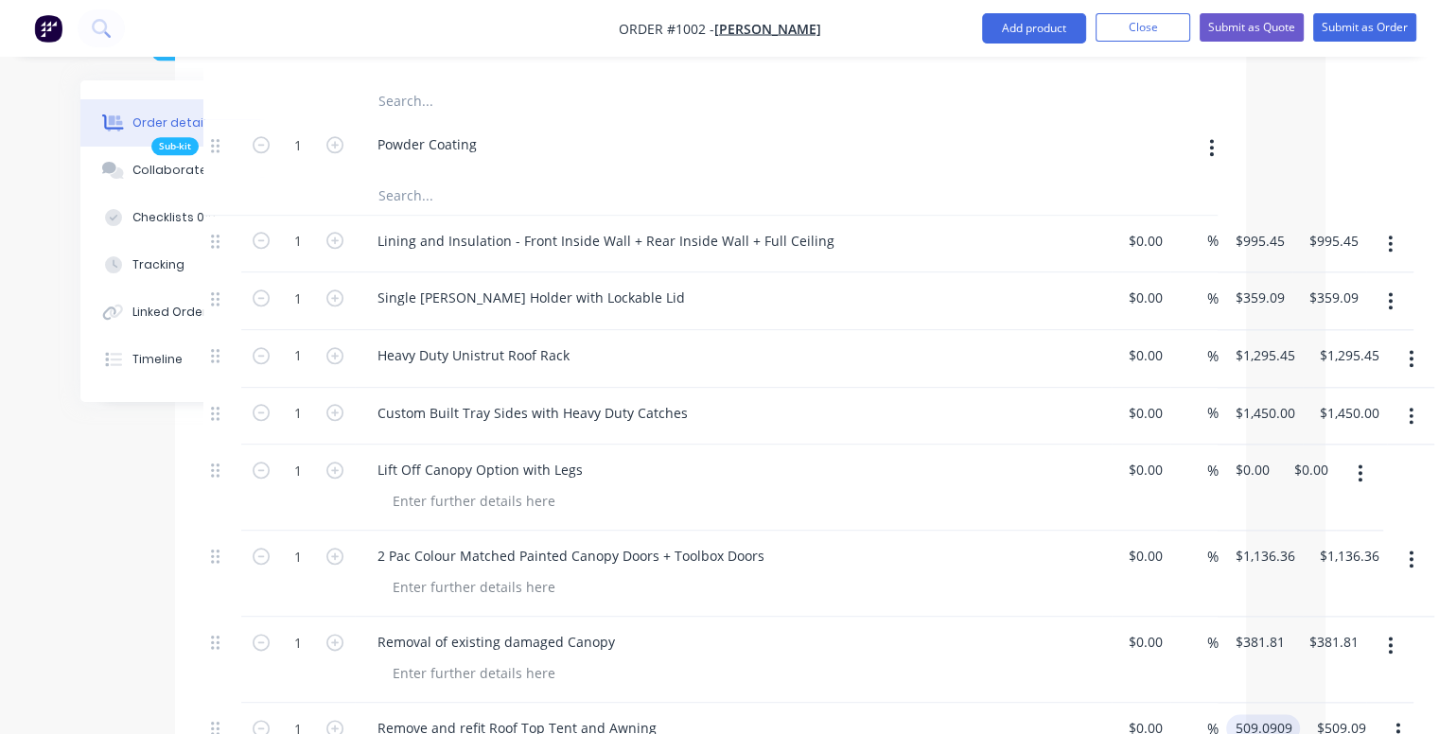
click at [1290, 714] on input "509.0909" at bounding box center [1267, 727] width 66 height 27
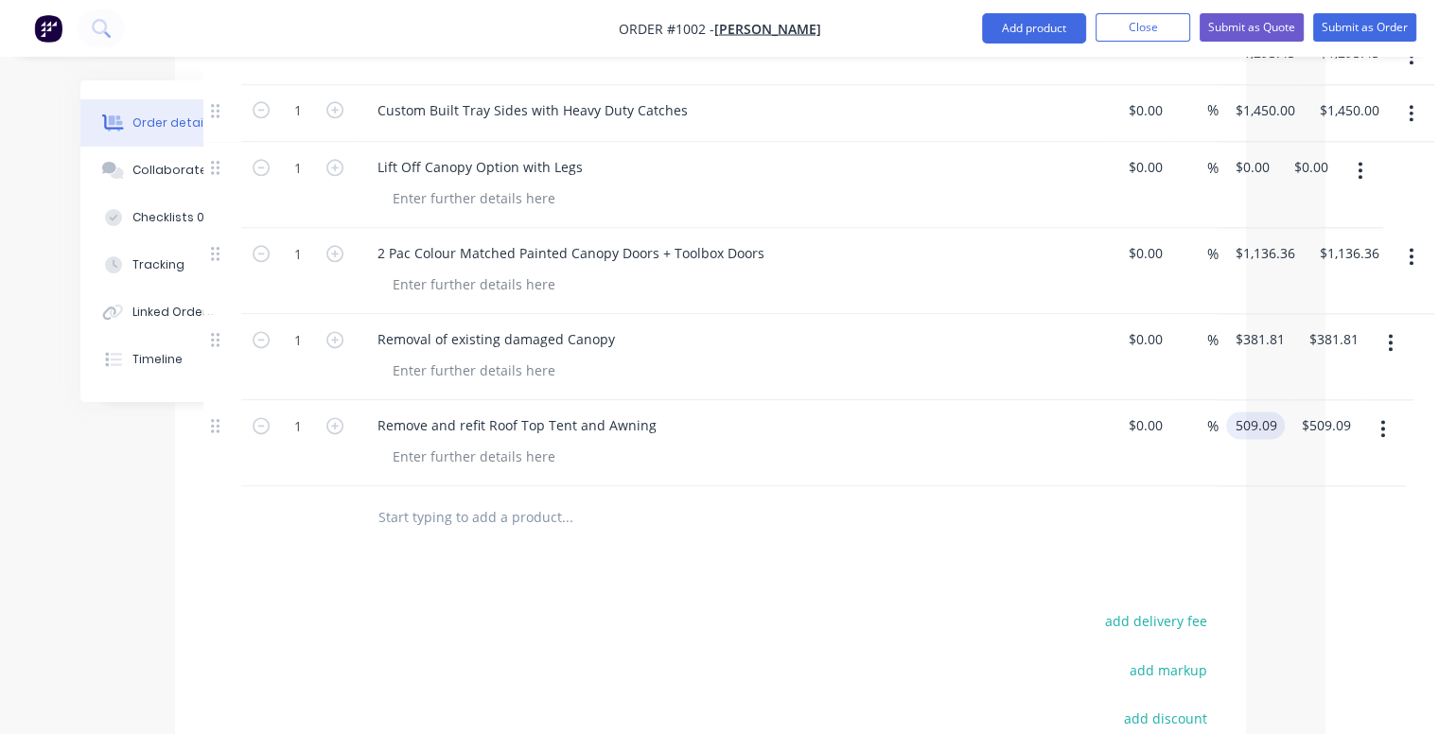
scroll to position [2398, 114]
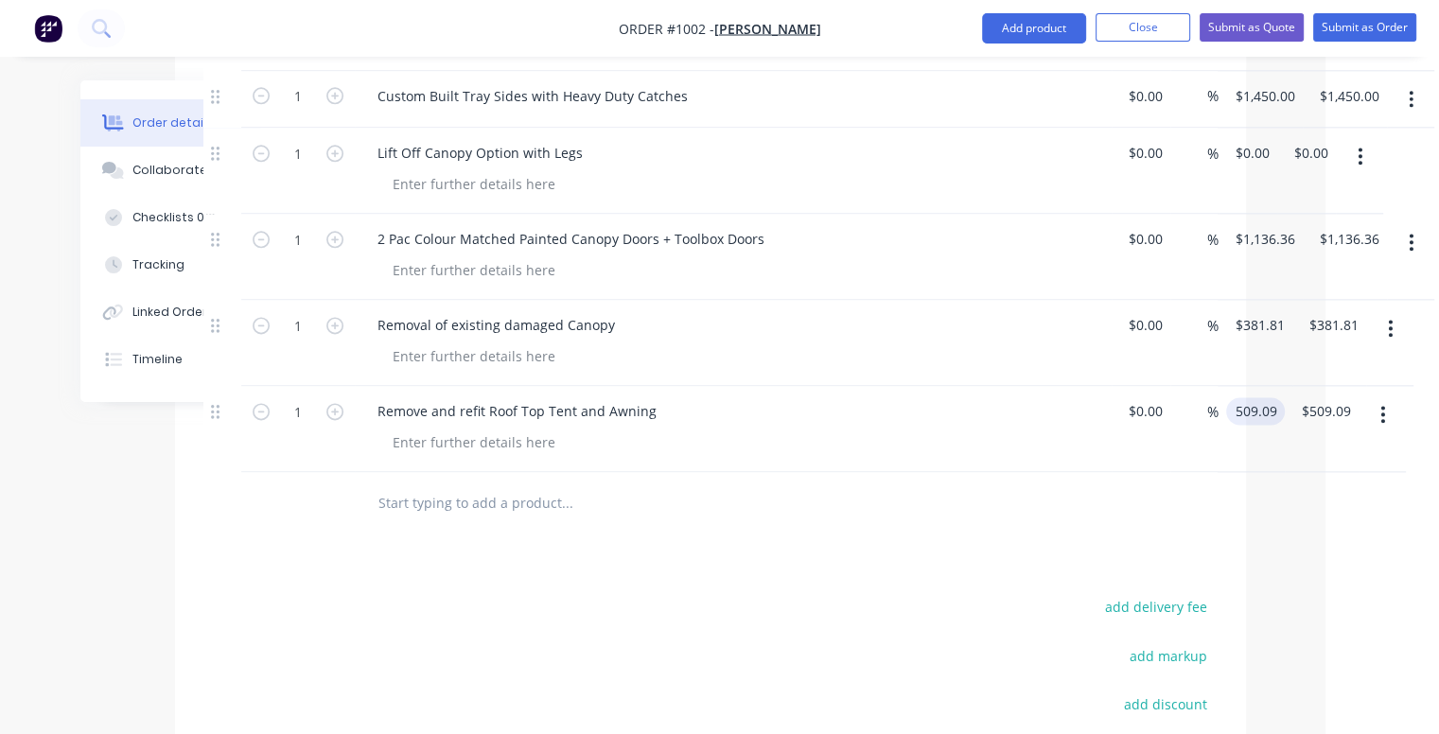
type input "$509.09"
click at [1078, 472] on div at bounding box center [710, 502] width 1014 height 61
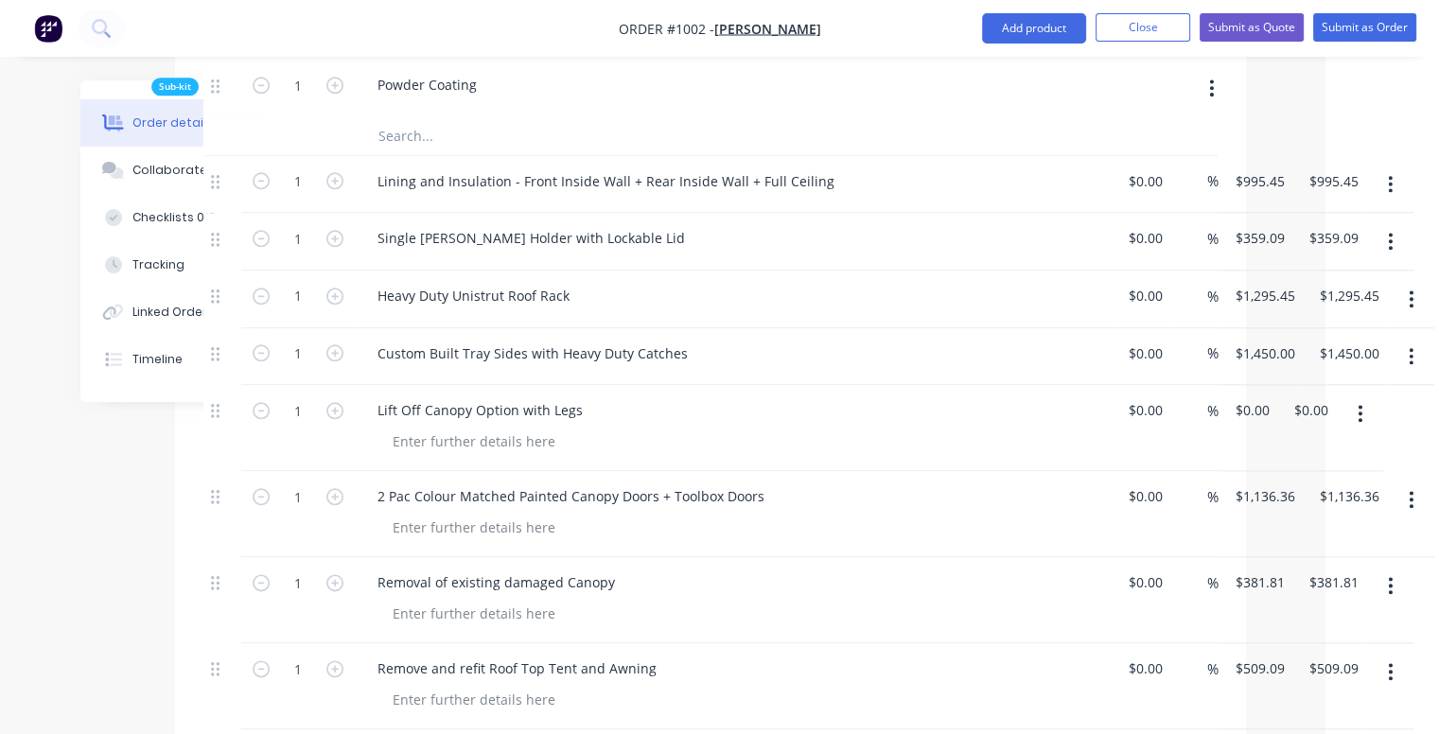
scroll to position [2138, 114]
click at [1218, 388] on div "1 Lift Off Canopy Option with Legs $0.00 $0.00 % 0 0 $0.00 $0.00" at bounding box center [710, 431] width 1014 height 86
type input "$1,090.91"
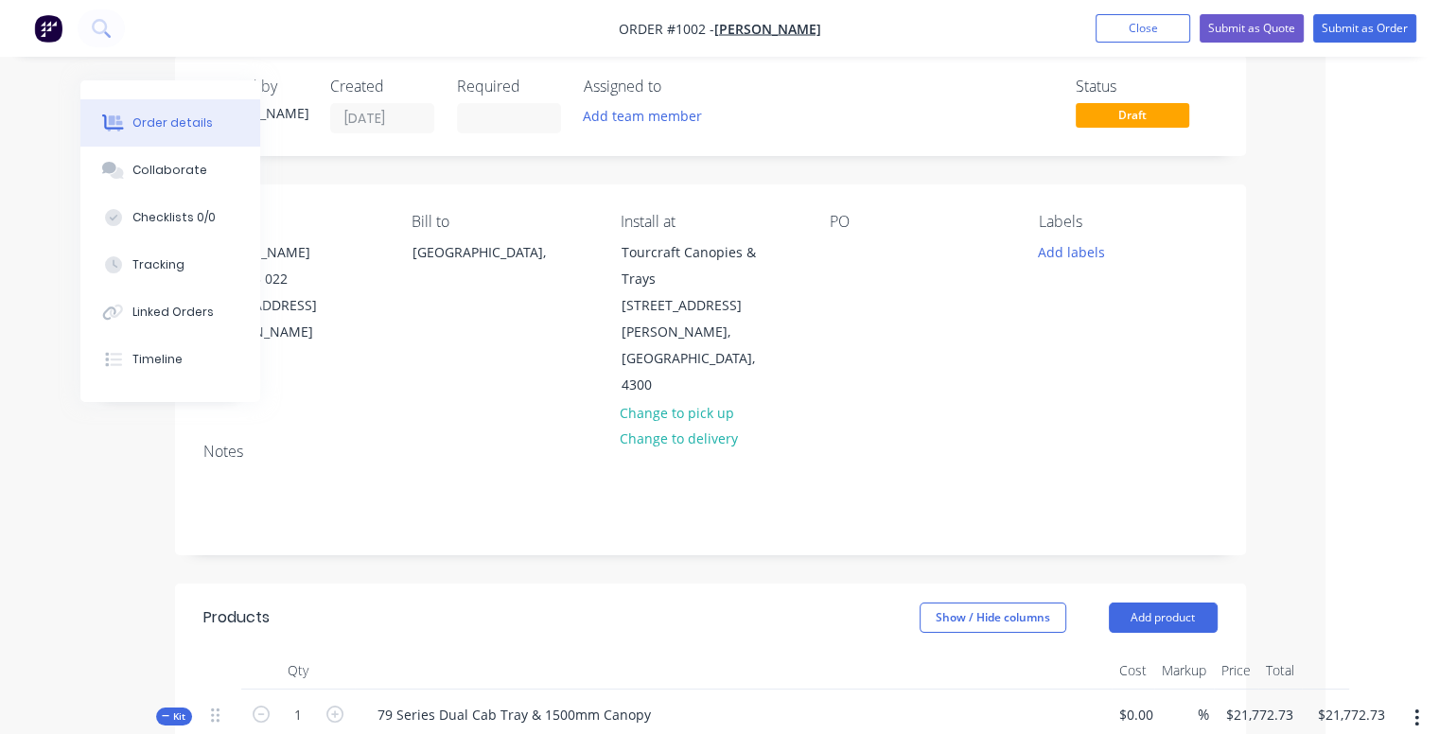
scroll to position [0, 114]
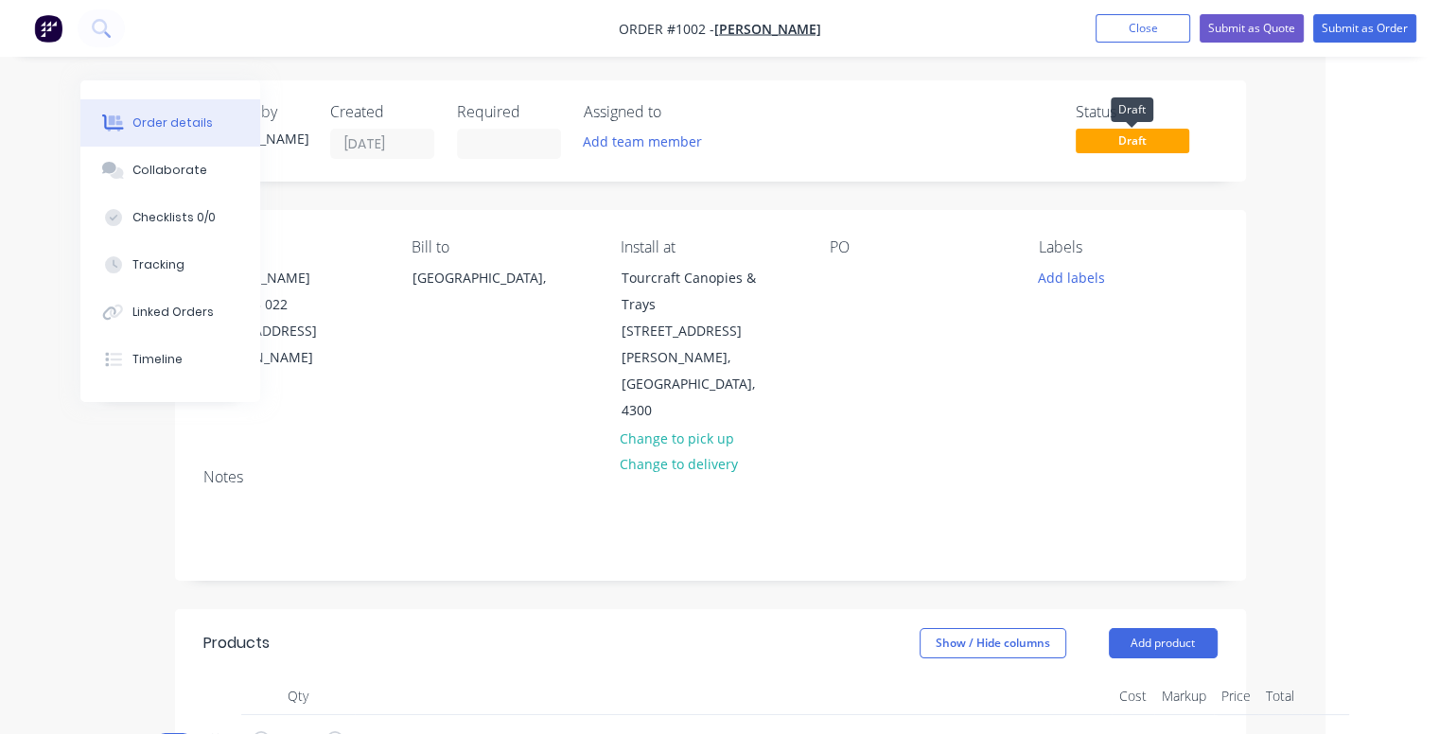
type input "$1,090.91"
click at [1165, 147] on span "Draft" at bounding box center [1133, 141] width 114 height 24
click at [1020, 41] on nav "Order #1002 - [PERSON_NAME] Add product Close Submit as Quote Submit as Order" at bounding box center [719, 28] width 1439 height 57
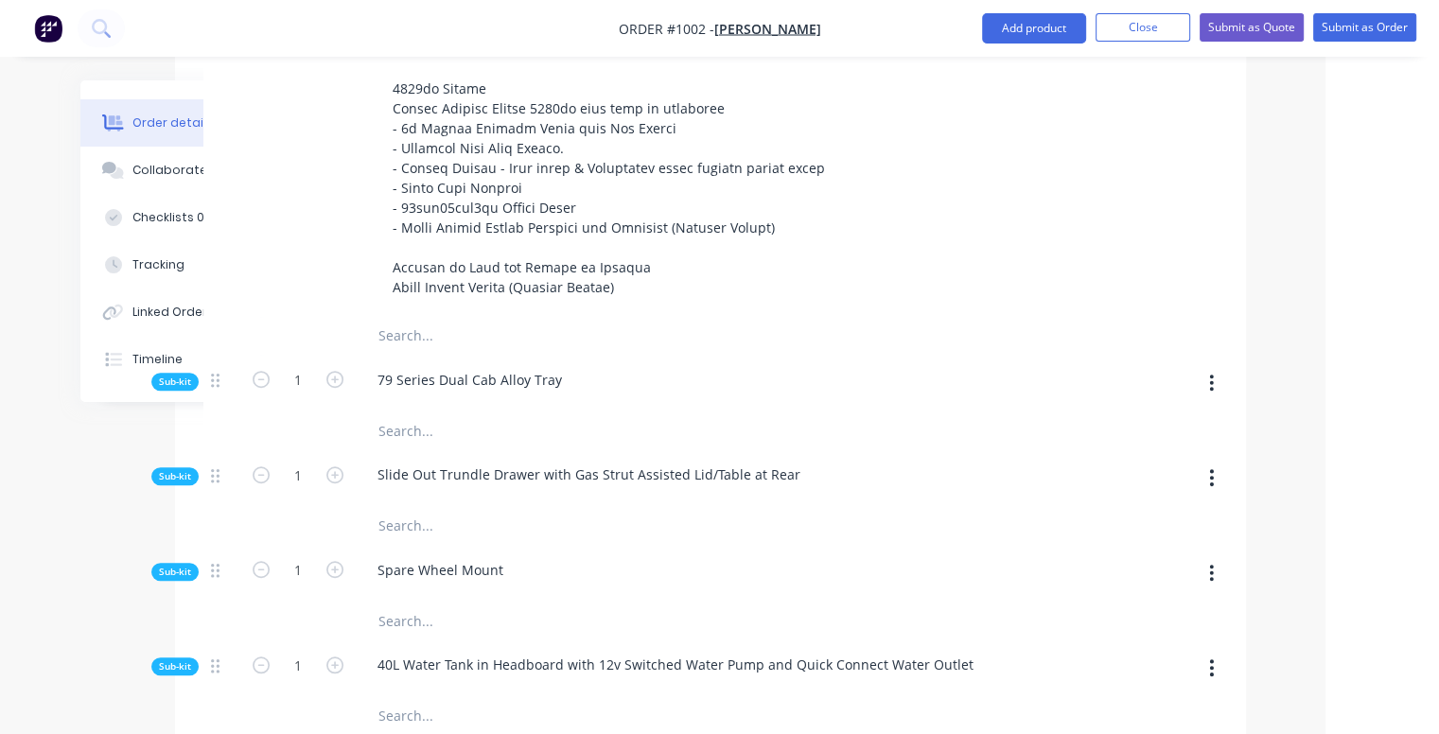
scroll to position [1272, 114]
drag, startPoint x: 1427, startPoint y: 381, endPoint x: 1412, endPoint y: 314, distance: 68.9
click at [1325, 314] on html "Order #1002 - [PERSON_NAME] Add product Close Submit as Quote Submit as Order O…" at bounding box center [605, 435] width 1439 height 3414
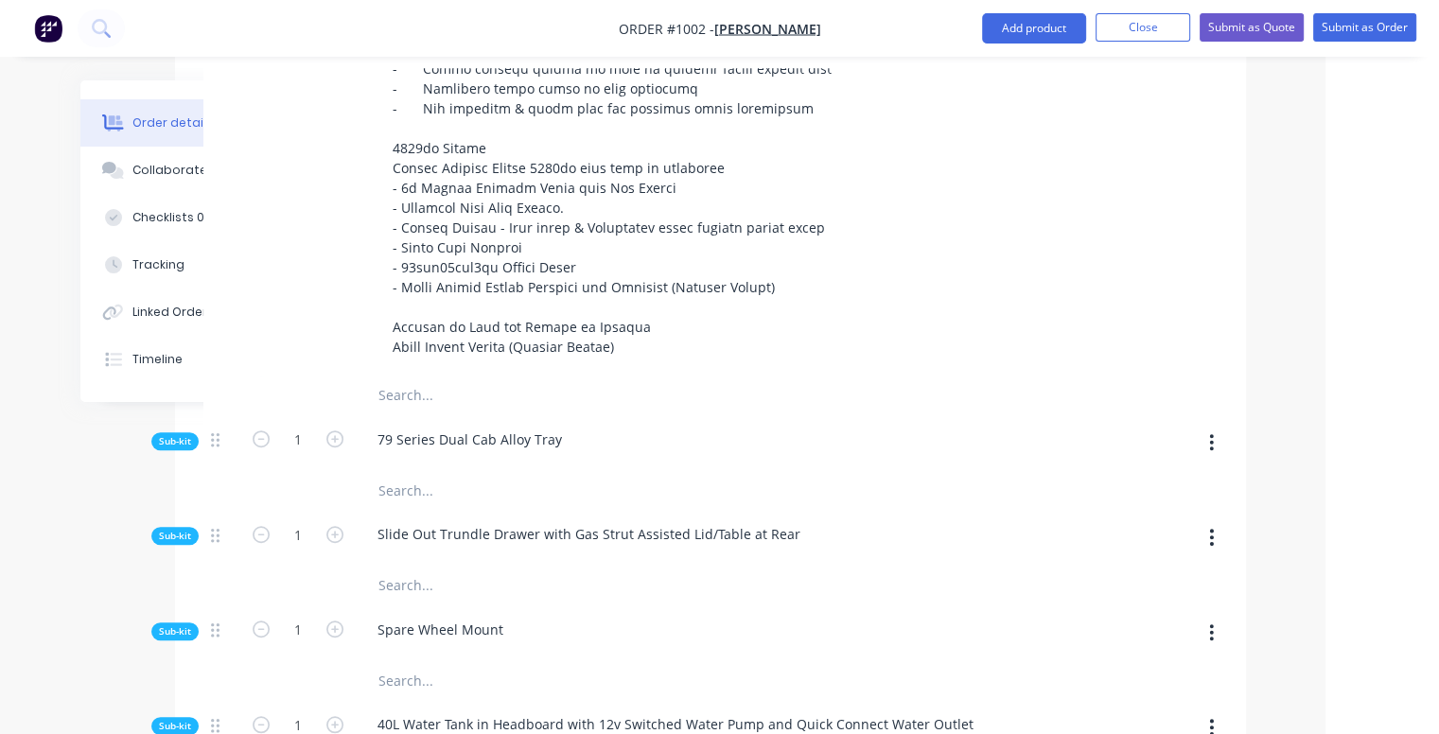
scroll to position [1230, 114]
